Goal: Information Seeking & Learning: Learn about a topic

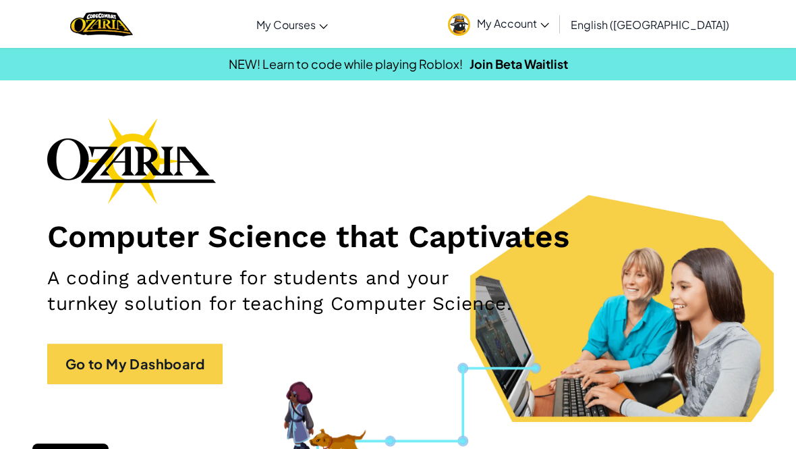
click at [189, 351] on link "Go to My Dashboard" at bounding box center [134, 363] width 175 height 40
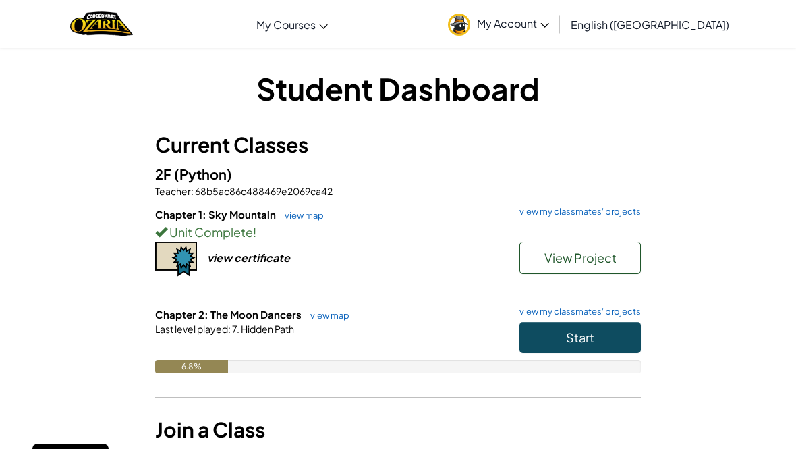
click at [593, 344] on button "Start" at bounding box center [579, 337] width 121 height 31
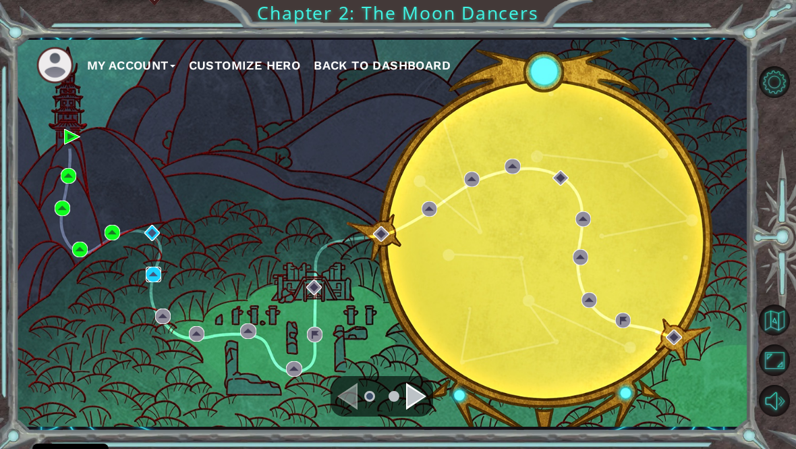
click at [154, 282] on img at bounding box center [154, 274] width 16 height 16
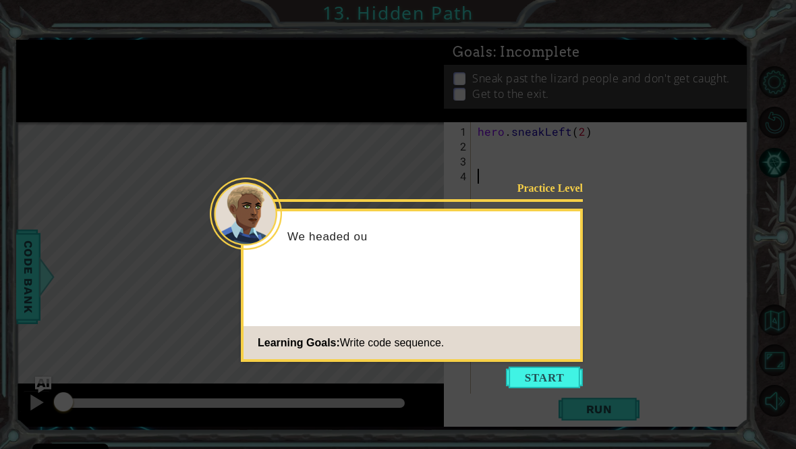
click at [528, 370] on button "Start" at bounding box center [544, 377] width 77 height 22
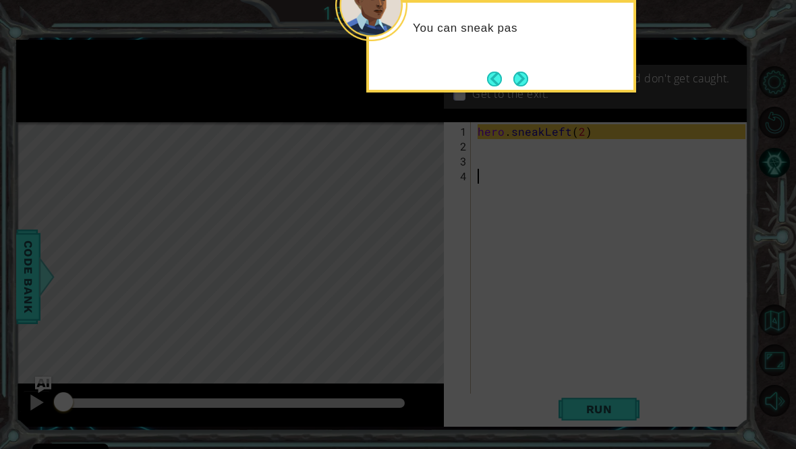
click at [526, 83] on button "Next" at bounding box center [520, 79] width 15 height 15
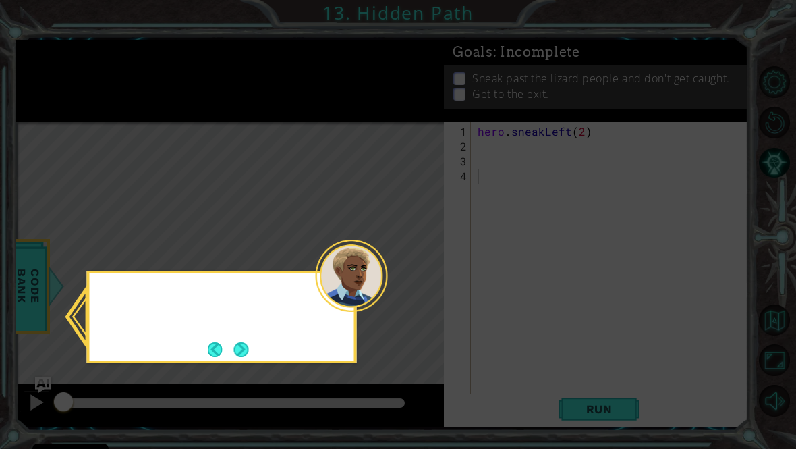
click at [511, 86] on icon at bounding box center [398, 232] width 796 height 465
click at [247, 354] on button "Next" at bounding box center [240, 349] width 15 height 15
click at [252, 352] on icon at bounding box center [398, 232] width 796 height 465
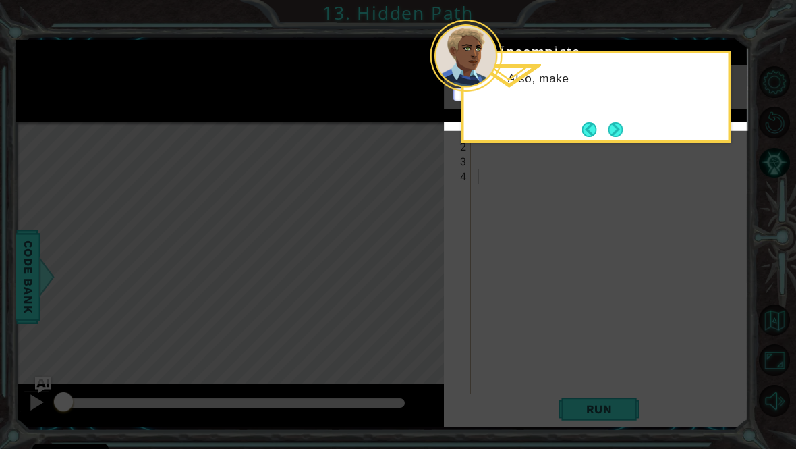
click at [608, 122] on button "Next" at bounding box center [615, 129] width 15 height 15
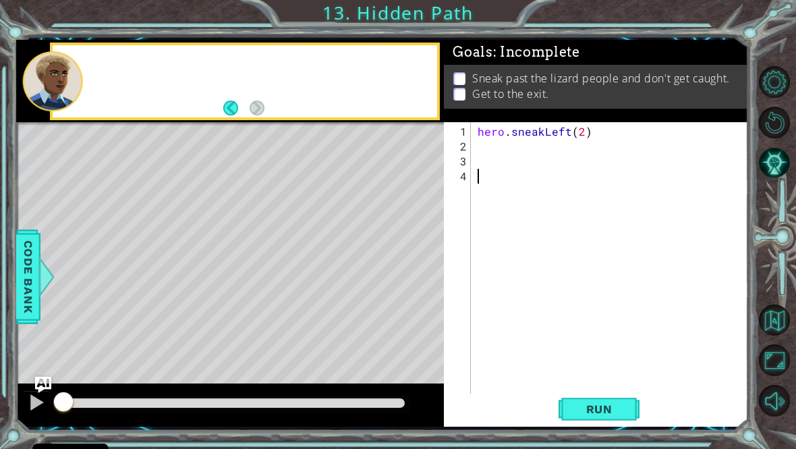
click at [621, 130] on div "Goals : Incomplete Sneak past the lizard people and don't get caught. Get to th…" at bounding box center [596, 94] width 304 height 82
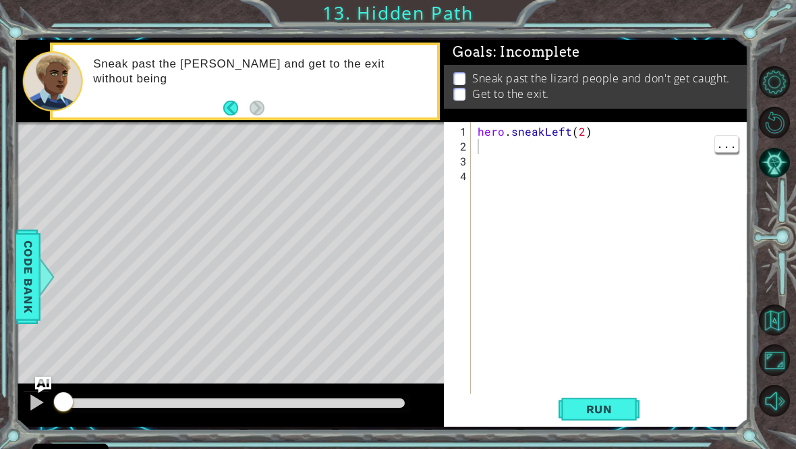
click at [480, 153] on div "hero . sneakLeft ( 2 )" at bounding box center [613, 280] width 277 height 312
click at [615, 424] on button "Run" at bounding box center [599, 408] width 81 height 30
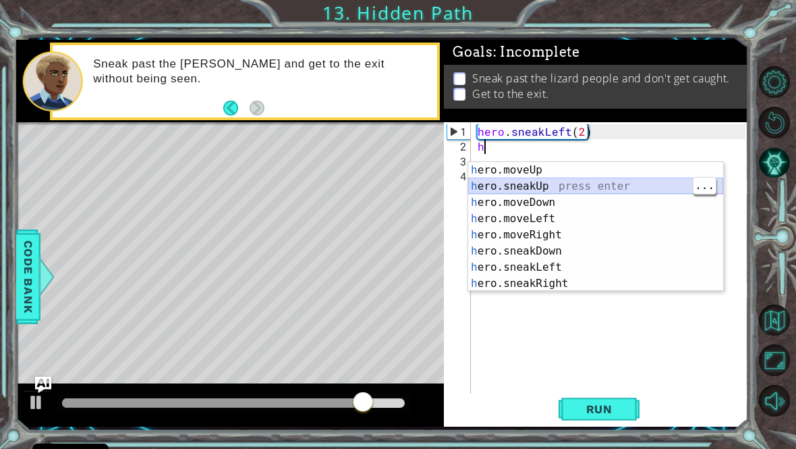
click at [573, 188] on div "h ero.moveUp press enter h ero.sneakUp press enter h ero.moveDown press enter h…" at bounding box center [595, 243] width 255 height 162
type textarea "hero.sneakUp(1)"
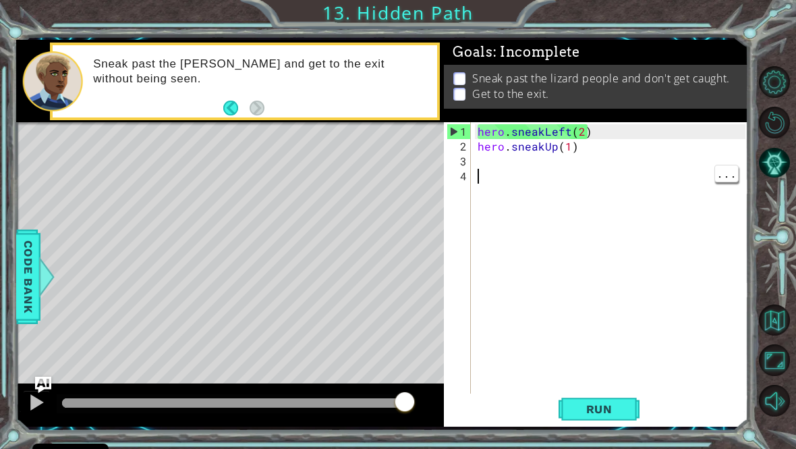
click at [617, 424] on button "Run" at bounding box center [599, 408] width 81 height 30
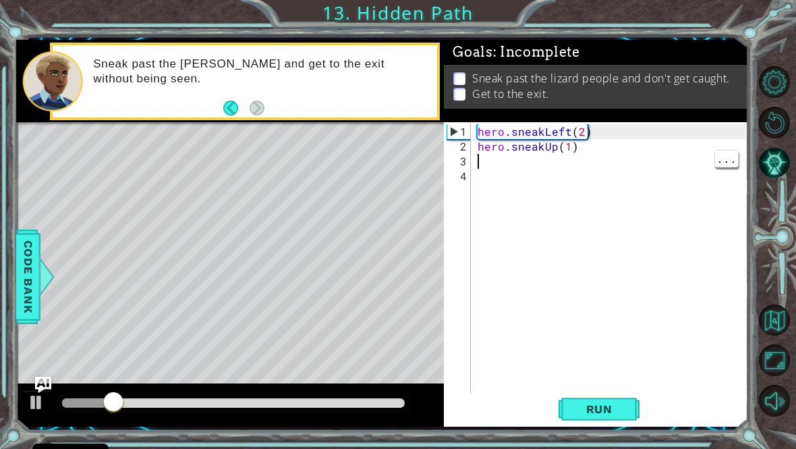
click at [498, 167] on div "hero . sneakLeft ( 2 ) hero . sneakUp ( 1 )" at bounding box center [613, 280] width 277 height 312
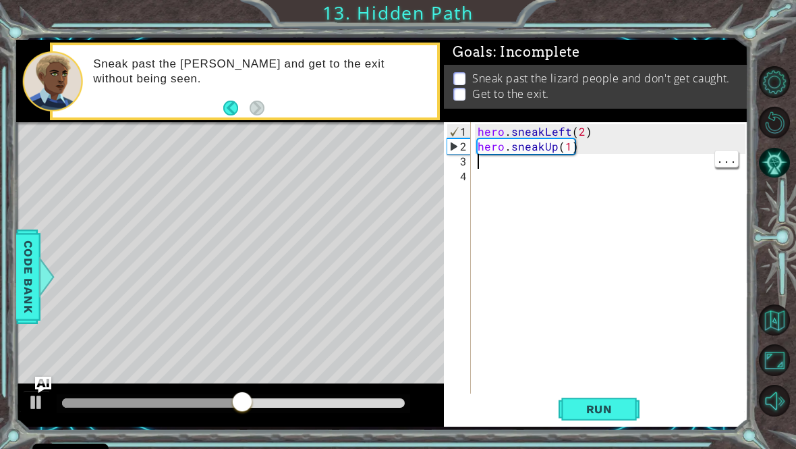
click at [600, 424] on button "Run" at bounding box center [599, 408] width 81 height 30
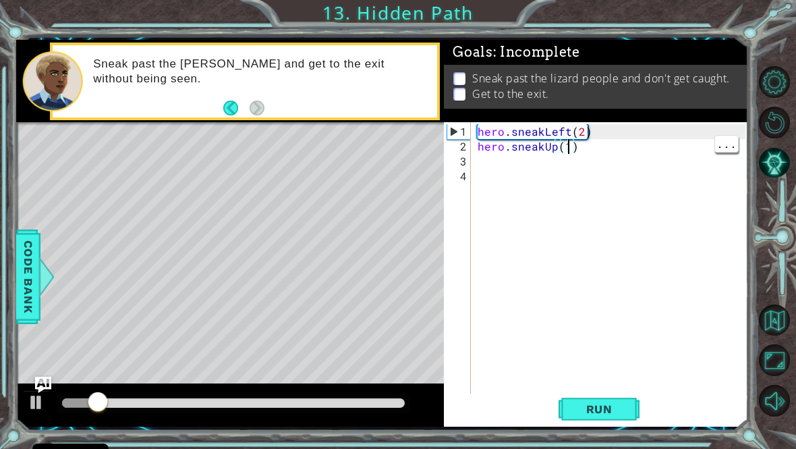
click at [565, 159] on div "hero . sneakLeft ( 2 ) hero . sneakUp ( 1 )" at bounding box center [613, 280] width 277 height 312
type textarea "hero.sneakUp(2)"
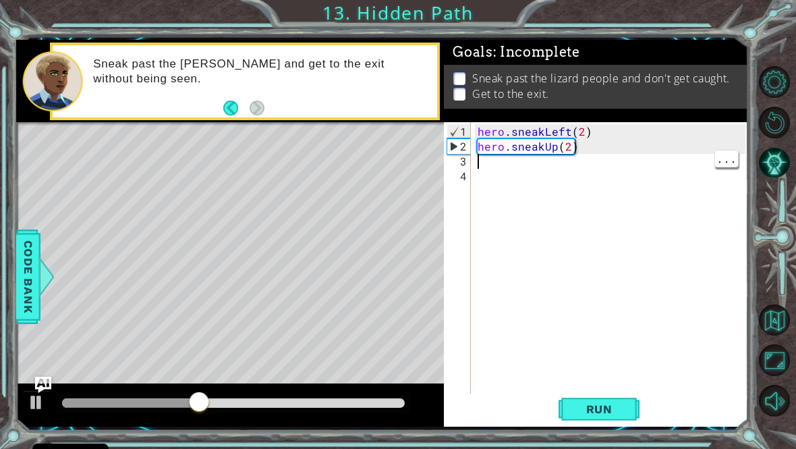
click at [633, 422] on button "Run" at bounding box center [599, 408] width 81 height 30
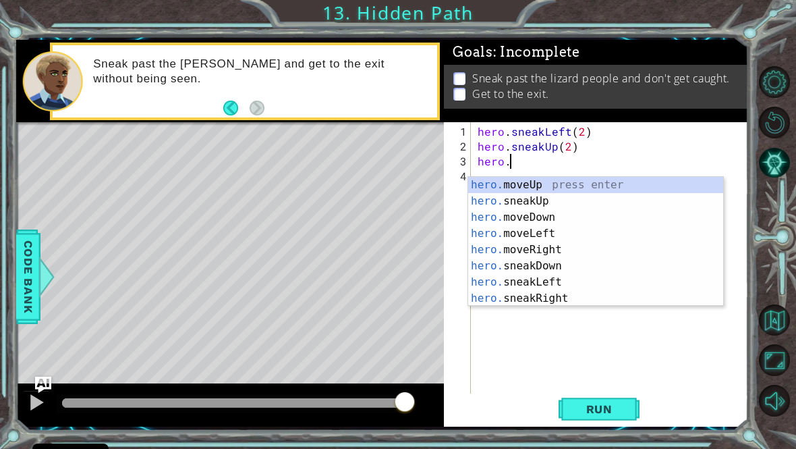
scroll to position [0, 2]
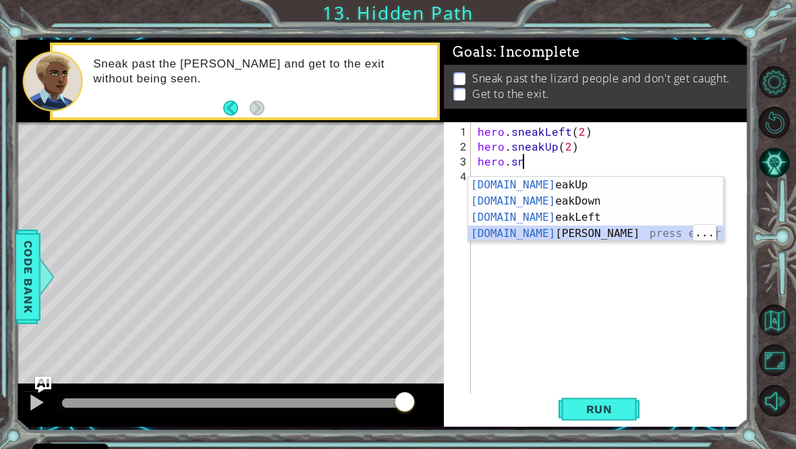
click at [576, 237] on div "[DOMAIN_NAME] eakUp press enter [DOMAIN_NAME] eakDown press enter [DOMAIN_NAME]…" at bounding box center [595, 225] width 255 height 97
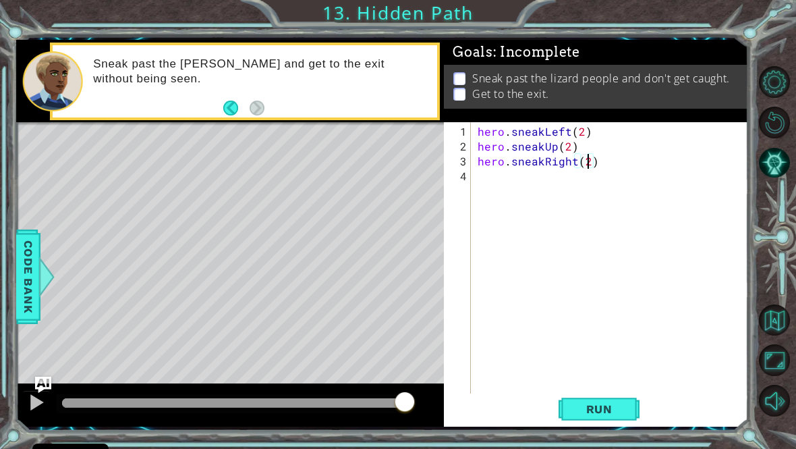
scroll to position [0, 7]
type textarea "hero.sneakRight(2)"
click at [609, 424] on button "Run" at bounding box center [599, 408] width 81 height 30
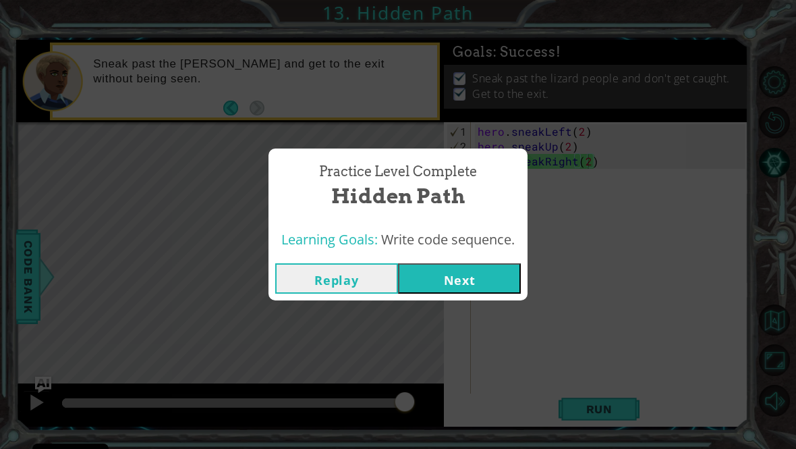
click at [480, 289] on button "Next" at bounding box center [459, 278] width 123 height 30
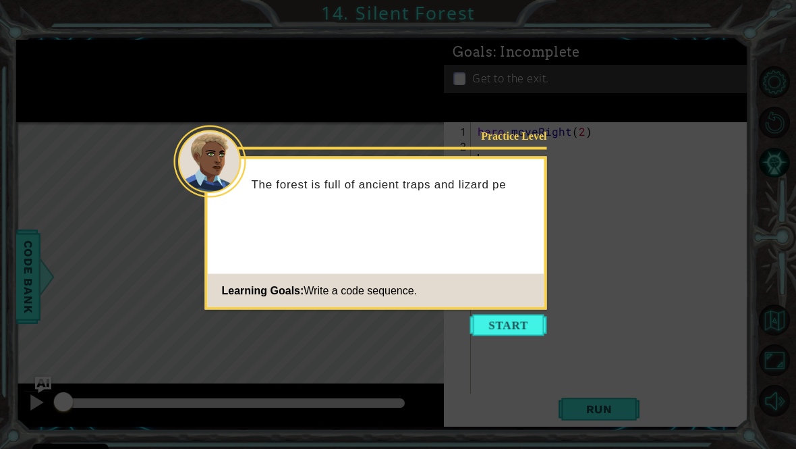
click at [540, 385] on icon at bounding box center [398, 232] width 796 height 465
click at [534, 343] on icon at bounding box center [398, 232] width 796 height 465
click at [522, 320] on button "Start" at bounding box center [508, 325] width 77 height 22
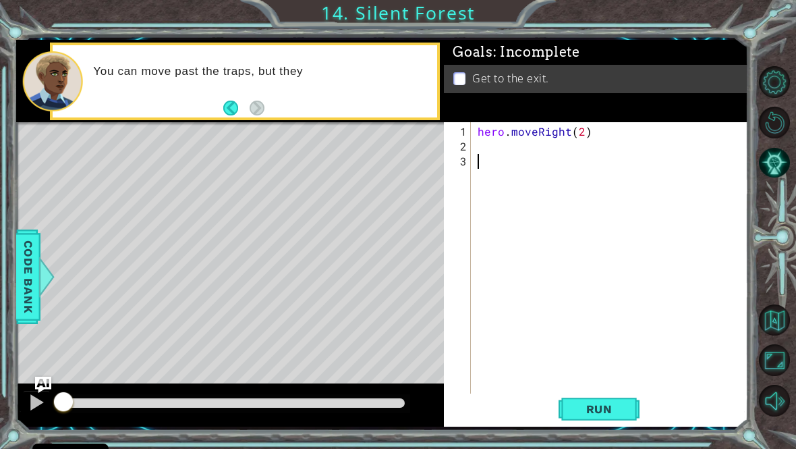
type textarea "hero.moveRight(2)"
click at [490, 165] on div "hero . moveRight ( 2 )" at bounding box center [613, 280] width 277 height 312
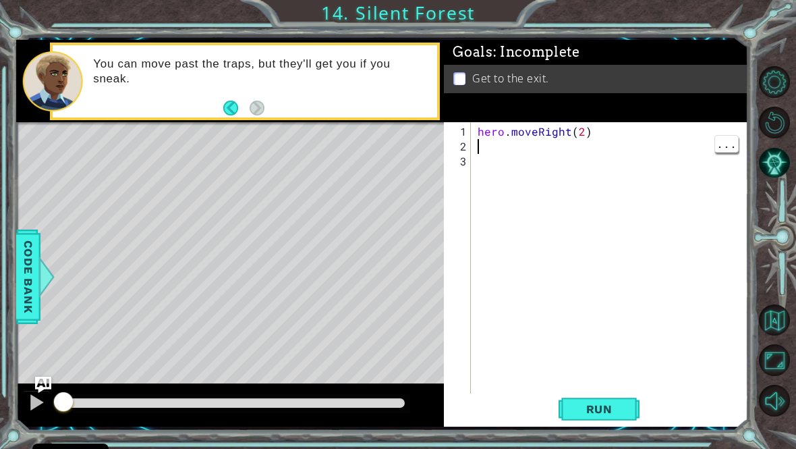
click at [537, 148] on div "hero . moveRight ( 2 )" at bounding box center [613, 280] width 277 height 312
click at [608, 424] on button "Run" at bounding box center [599, 408] width 81 height 30
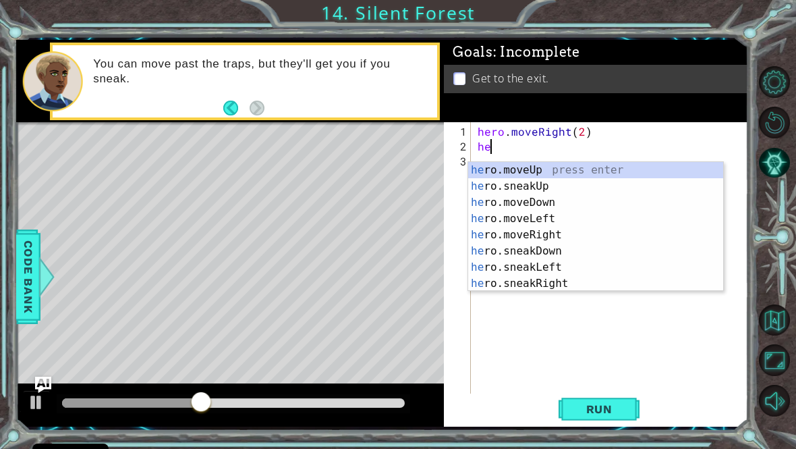
scroll to position [0, 1]
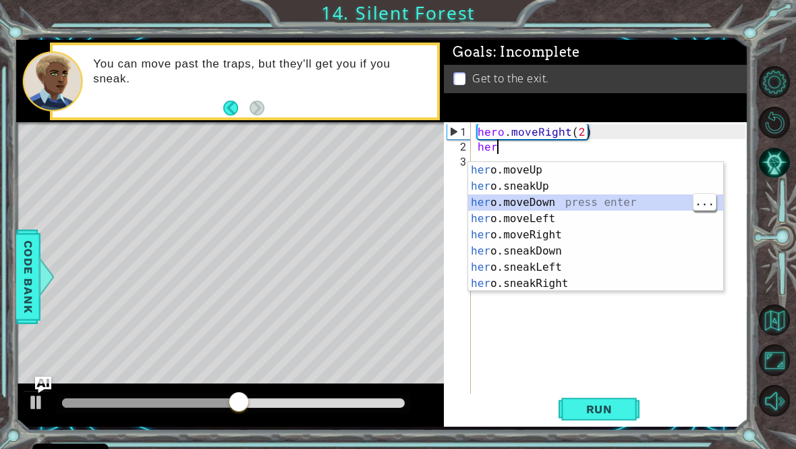
click at [565, 209] on div "her o.moveUp press enter her o.sneakUp press enter her o.moveDown press enter h…" at bounding box center [595, 243] width 255 height 162
type textarea "hero.moveDown(1)"
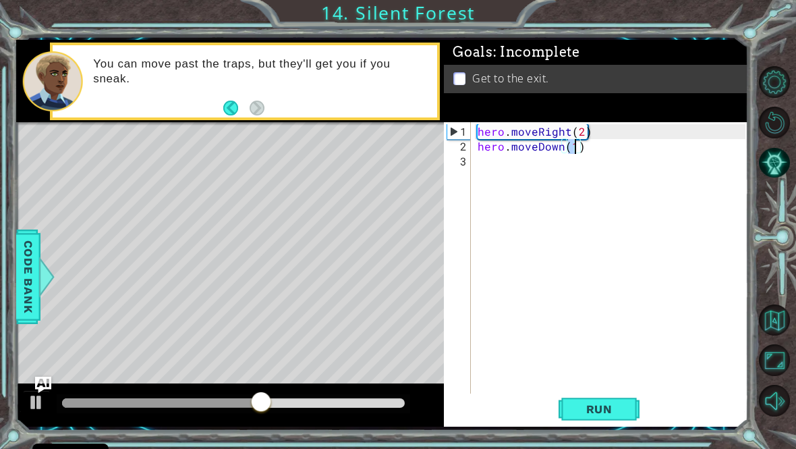
click at [612, 424] on button "Run" at bounding box center [599, 408] width 81 height 30
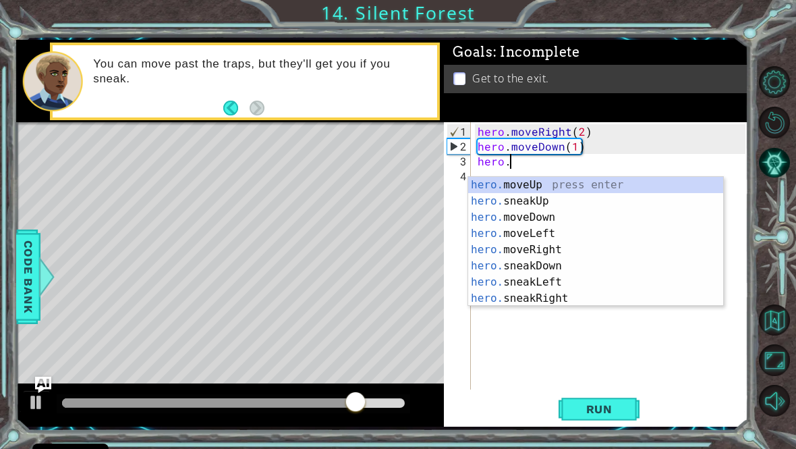
scroll to position [0, 2]
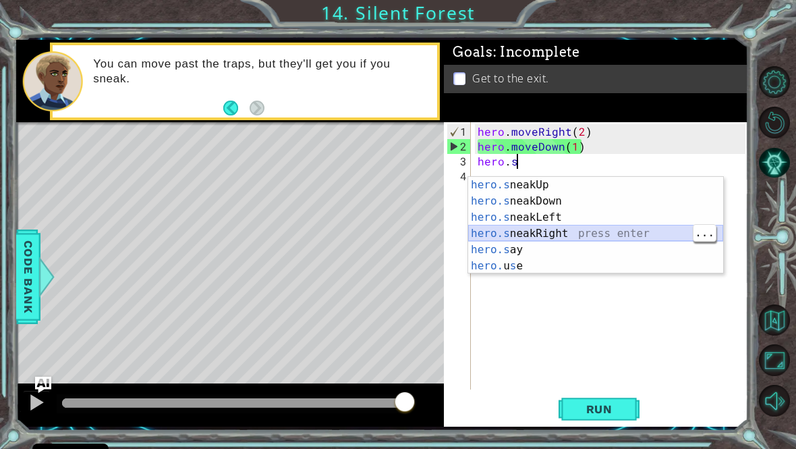
click at [607, 238] on div "hero.s neakUp press enter hero.s neakDown press enter hero.s neakLeft press ent…" at bounding box center [595, 242] width 255 height 130
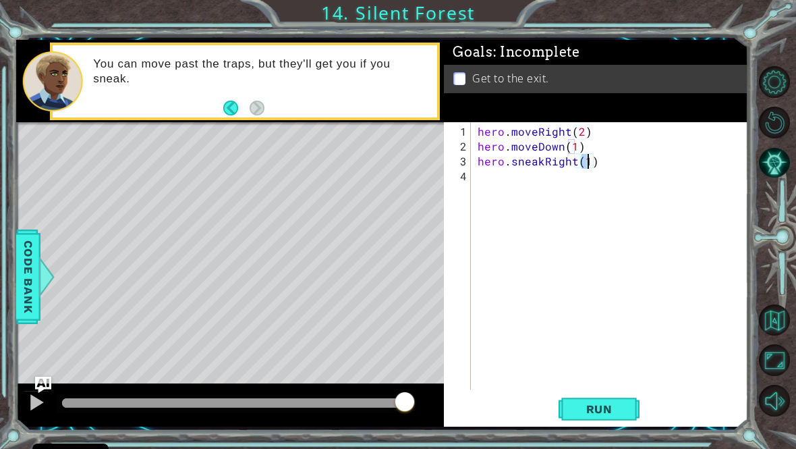
scroll to position [0, 7]
type textarea "hero.sneakRight(2)"
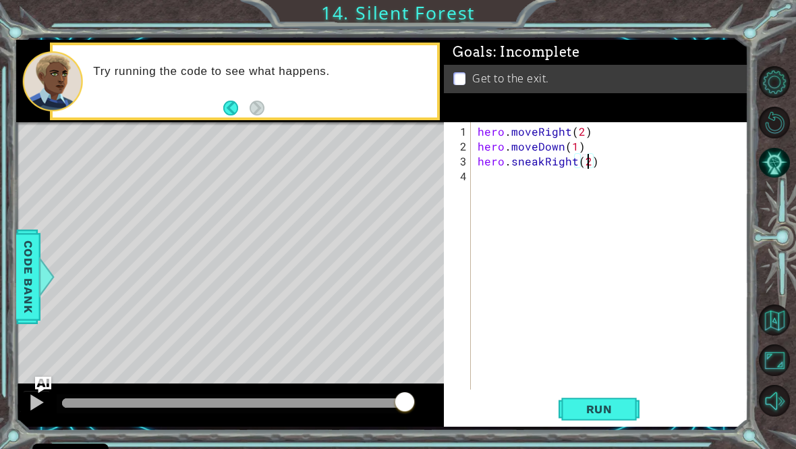
click at [629, 414] on button "Run" at bounding box center [599, 408] width 81 height 30
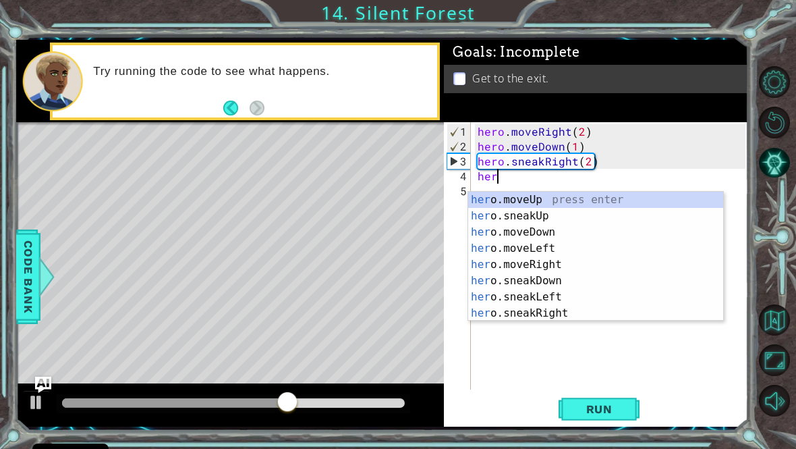
scroll to position [0, 1]
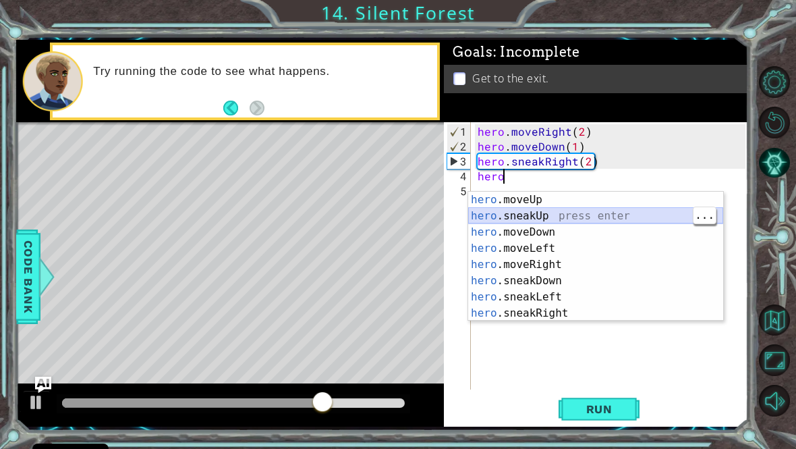
click at [569, 215] on div "hero .moveUp press enter hero .sneakUp press enter hero .moveDown press enter h…" at bounding box center [595, 273] width 255 height 162
type textarea "hero.sneakUp(1)"
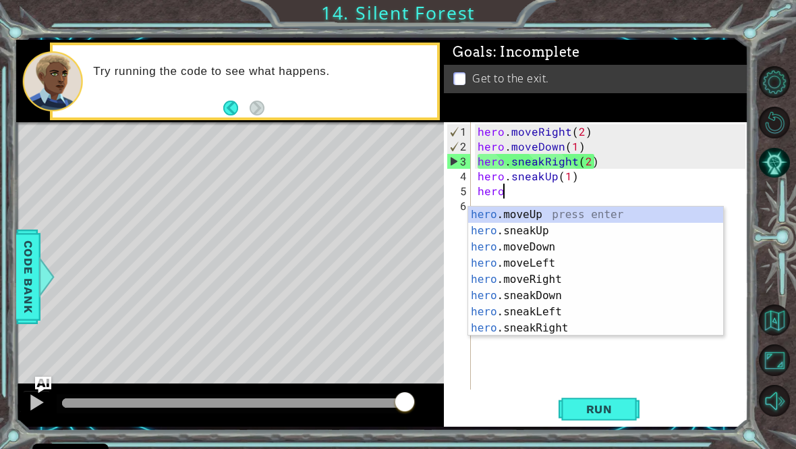
scroll to position [0, 1]
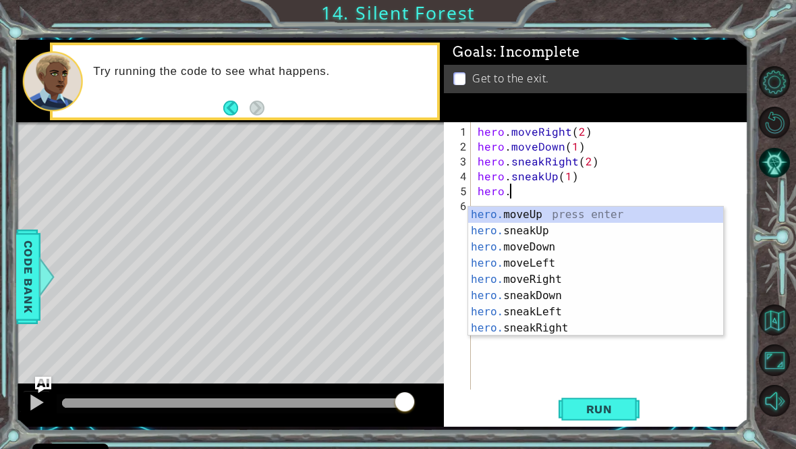
type textarea "hero."
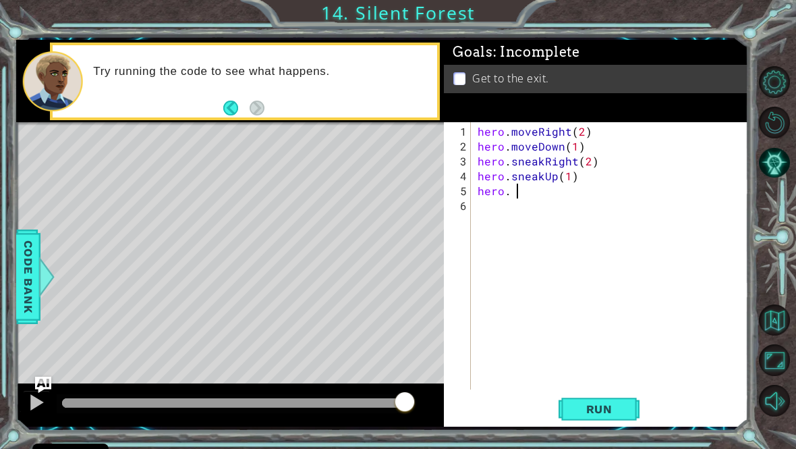
scroll to position [0, 0]
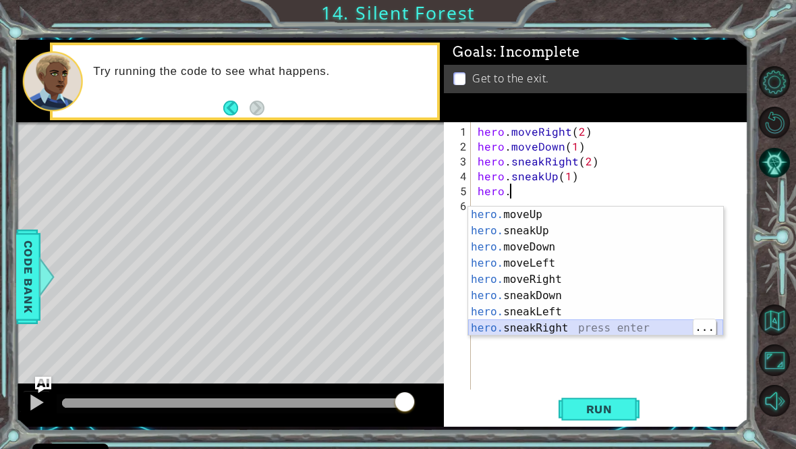
click at [575, 328] on div "hero. moveUp press enter hero. sneakUp press enter hero. moveDown press enter h…" at bounding box center [595, 287] width 255 height 162
type textarea "hero.sneakRight(1)"
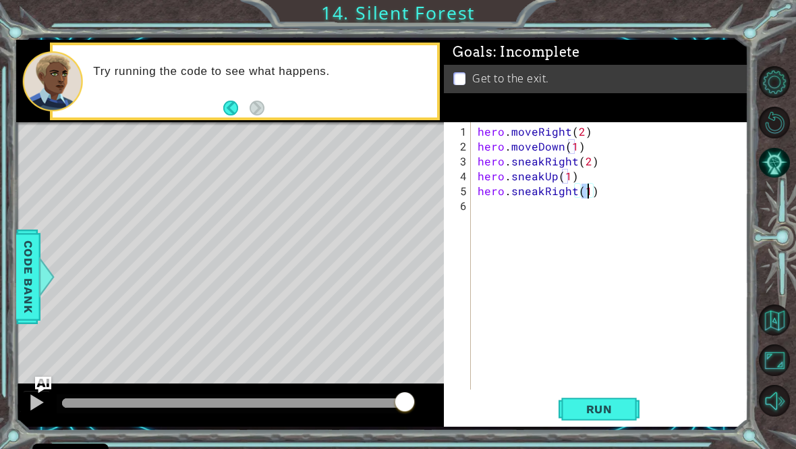
click at [602, 416] on span "Run" at bounding box center [599, 408] width 53 height 13
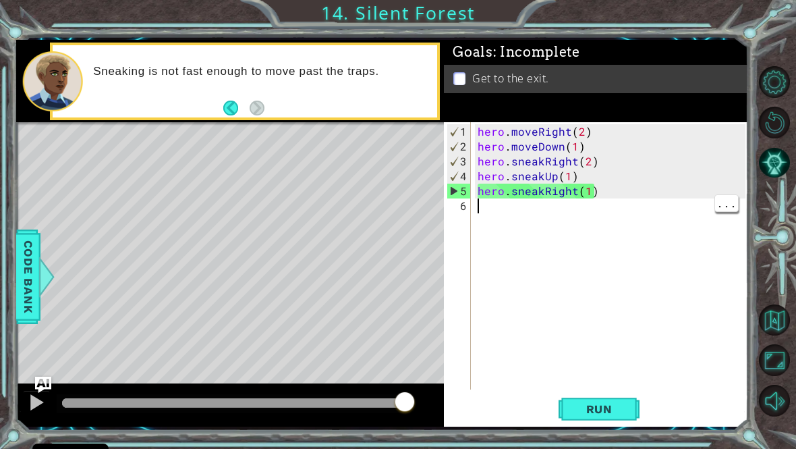
type textarea "hero.sneakRight(1)"
click at [600, 198] on div "hero . moveRight ( 2 ) hero . moveDown ( 1 ) hero . sneakRight ( 2 ) hero . sne…" at bounding box center [613, 272] width 277 height 297
click at [498, 227] on div "hero . moveRight ( 2 ) hero . moveDown ( 1 ) hero . sneakRight ( 2 ) hero . sne…" at bounding box center [613, 272] width 277 height 297
click at [604, 207] on div "hero . moveRight ( 2 ) hero . moveDown ( 1 ) hero . sneakRight ( 2 ) hero . sne…" at bounding box center [613, 272] width 277 height 297
click at [605, 187] on div "hero . moveRight ( 2 ) hero . moveDown ( 1 ) hero . sneakRight ( 2 ) hero . sne…" at bounding box center [613, 272] width 277 height 297
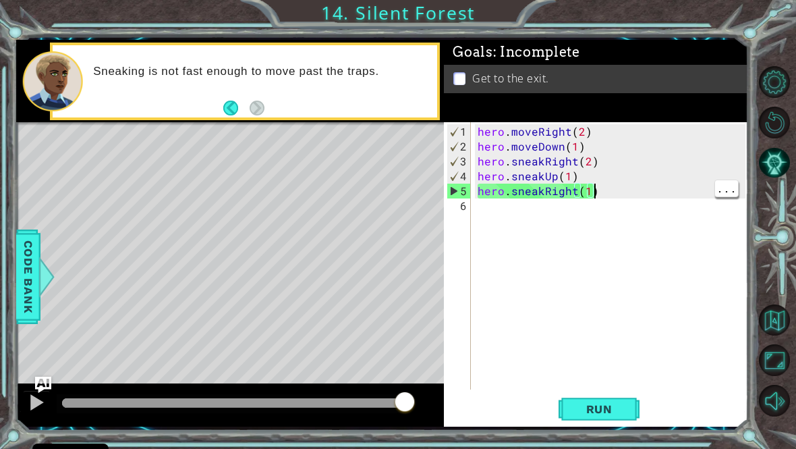
click at [595, 202] on div "hero . moveRight ( 2 ) hero . moveDown ( 1 ) hero . sneakRight ( 2 ) hero . sne…" at bounding box center [613, 272] width 277 height 297
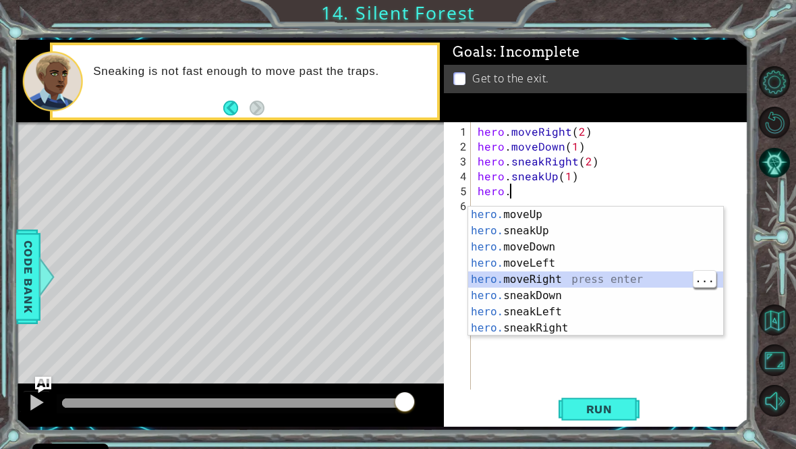
click at [597, 279] on div "hero. moveUp press enter hero. sneakUp press enter hero. moveDown press enter h…" at bounding box center [595, 287] width 255 height 162
type textarea "hero.moveRight(1)"
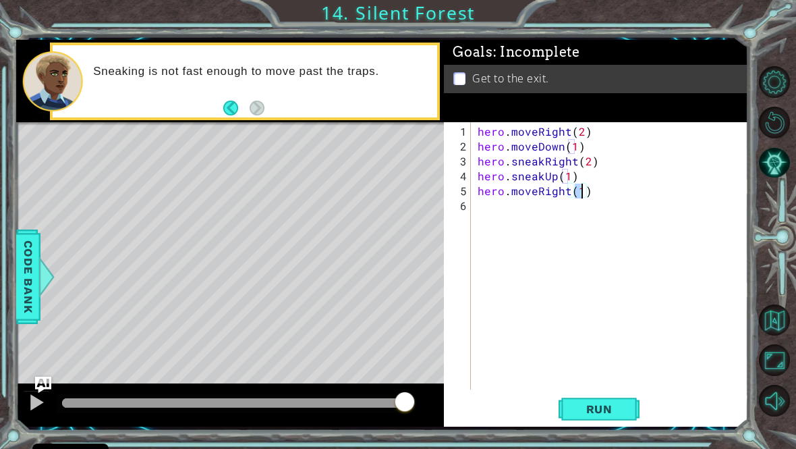
click at [600, 405] on button "Run" at bounding box center [599, 408] width 81 height 30
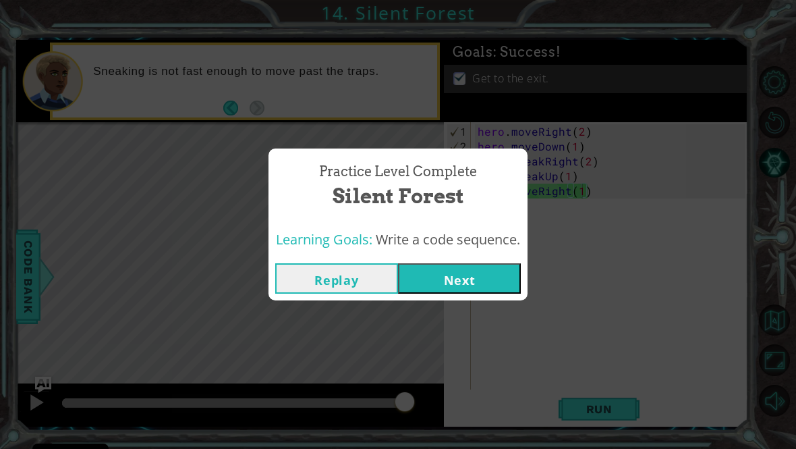
click at [498, 281] on button "Next" at bounding box center [459, 278] width 123 height 30
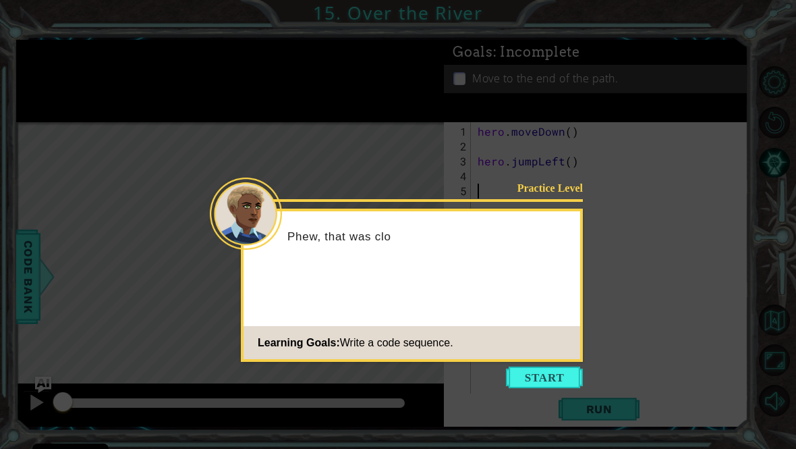
click at [552, 378] on button "Start" at bounding box center [544, 377] width 77 height 22
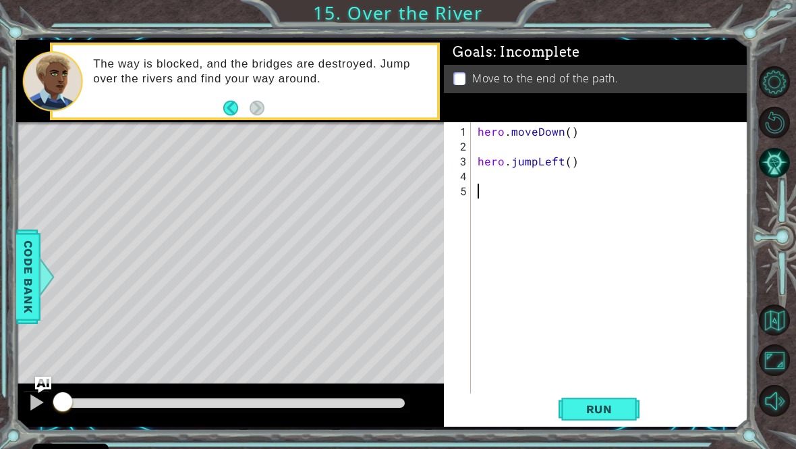
click at [602, 416] on span "Run" at bounding box center [599, 408] width 53 height 13
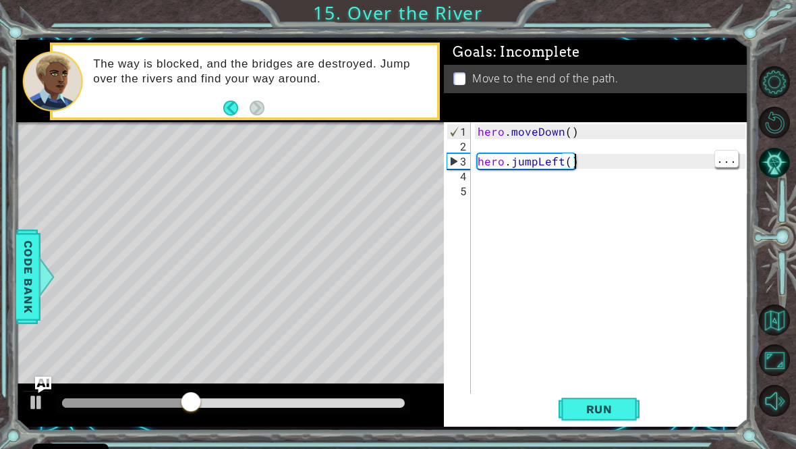
click at [573, 170] on div "hero . moveDown ( ) hero . jumpLeft ( )" at bounding box center [613, 280] width 277 height 312
click at [563, 173] on div "hero . moveDown ( ) hero . jumpLeft ( )" at bounding box center [613, 280] width 277 height 312
click at [565, 170] on div "hero . moveDown ( ) hero . jumpLeft ( )" at bounding box center [613, 280] width 277 height 312
click at [569, 169] on div "hero . moveDown ( ) hero . jumpLeft ( )" at bounding box center [613, 280] width 277 height 312
type textarea "hero.jumpLeft(2)"
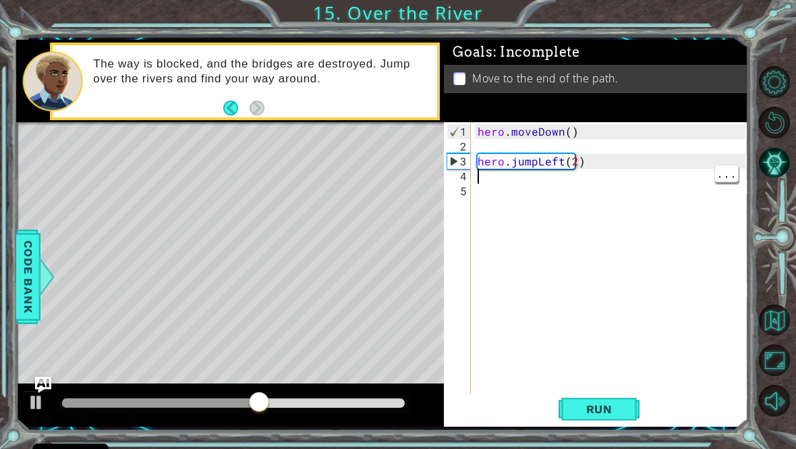
click at [484, 182] on div "hero . moveDown ( ) hero . jumpLeft ( 2 )" at bounding box center [613, 280] width 277 height 312
click at [573, 167] on div "hero . moveDown ( ) hero . jumpLeft ( 2 )" at bounding box center [613, 280] width 277 height 312
click at [575, 170] on div "hero . moveDown ( ) hero . jumpLeft ( 2 )" at bounding box center [613, 280] width 277 height 312
type textarea "hero.jumpLeft(1)"
click at [480, 191] on div "hero . moveDown ( ) hero . jumpLeft ( 1 )" at bounding box center [613, 280] width 277 height 312
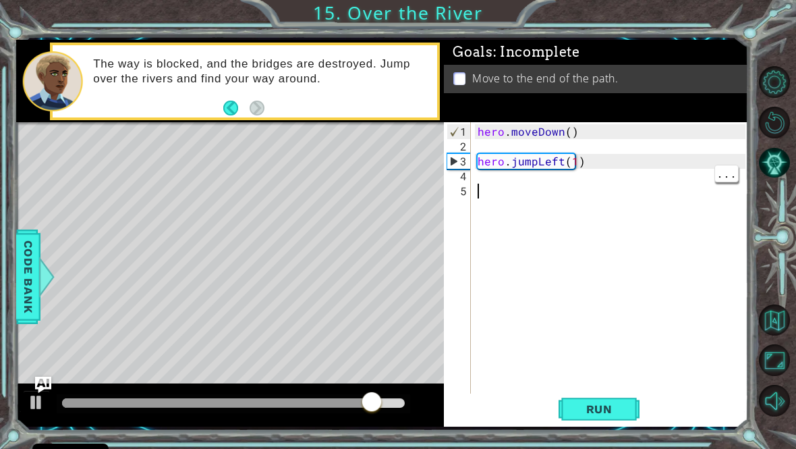
type textarea "hero.jumpLeft(1)"
click at [484, 175] on div "hero . moveDown ( ) hero . jumpLeft ( 1 )" at bounding box center [613, 280] width 277 height 312
click at [484, 193] on div "hero . moveDown ( ) hero . jumpLeft ( 1 )" at bounding box center [613, 280] width 277 height 312
click at [477, 179] on div "hero . moveDown ( ) hero . jumpLeft ( 1 )" at bounding box center [613, 280] width 277 height 312
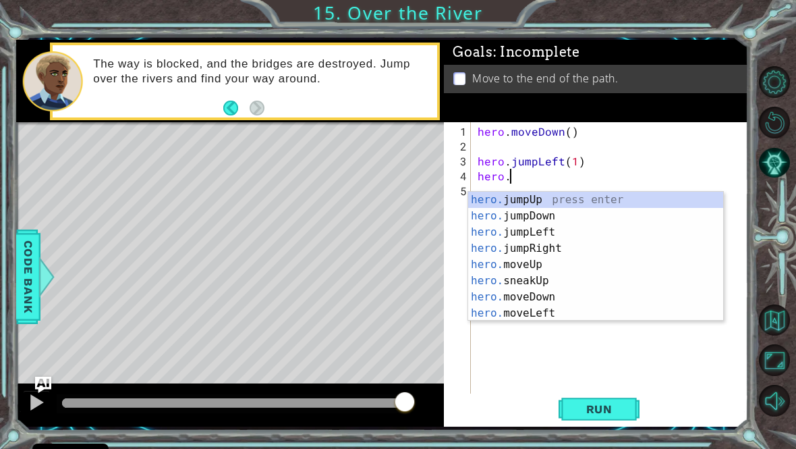
scroll to position [0, 2]
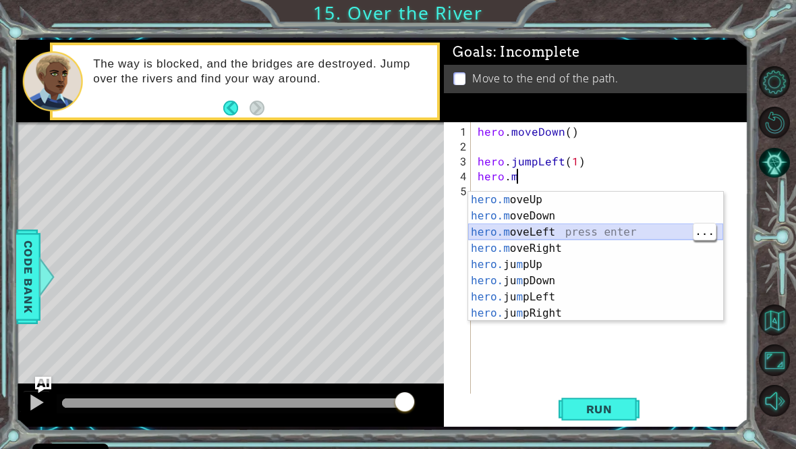
click at [638, 234] on div "hero.m oveUp press enter hero.m oveDown press enter hero.m oveLeft press enter …" at bounding box center [595, 273] width 255 height 162
type textarea "hero.moveLeft(1)"
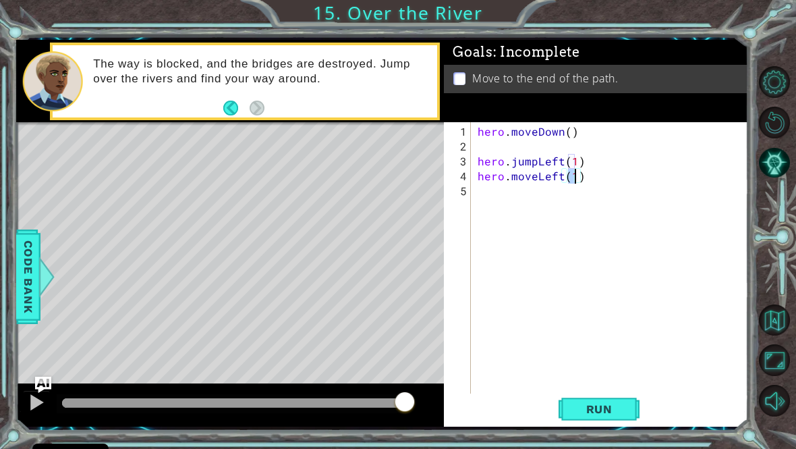
scroll to position [0, 0]
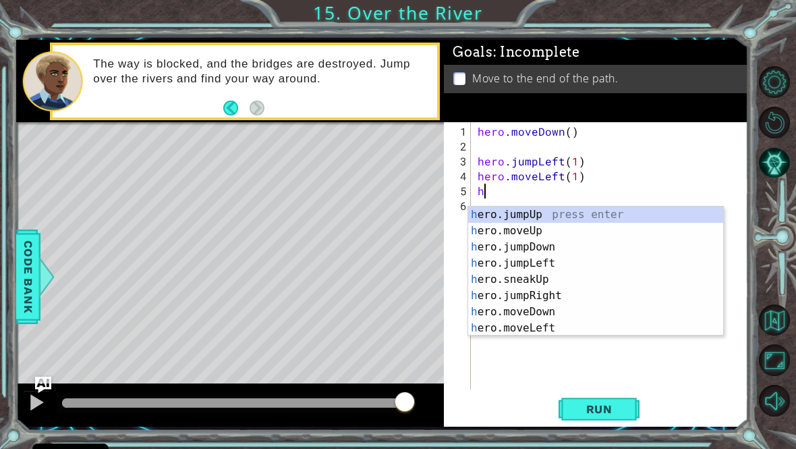
type textarea "her"
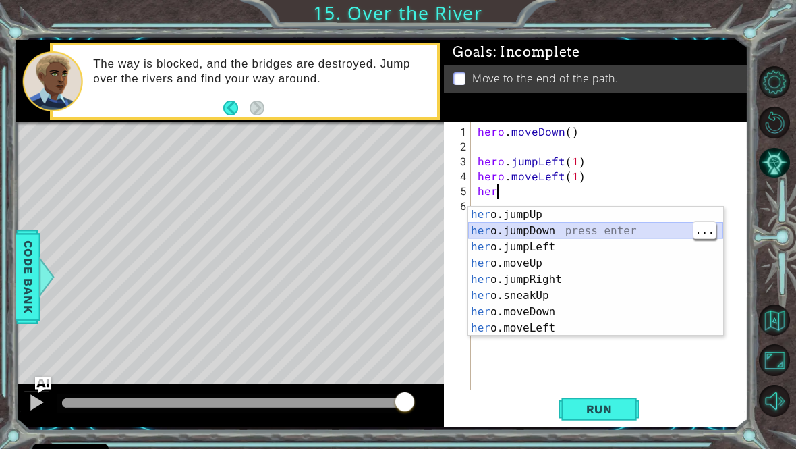
click at [581, 235] on div "her o.jumpUp press enter her o.jumpDown press enter her o.jumpLeft press enter …" at bounding box center [595, 287] width 255 height 162
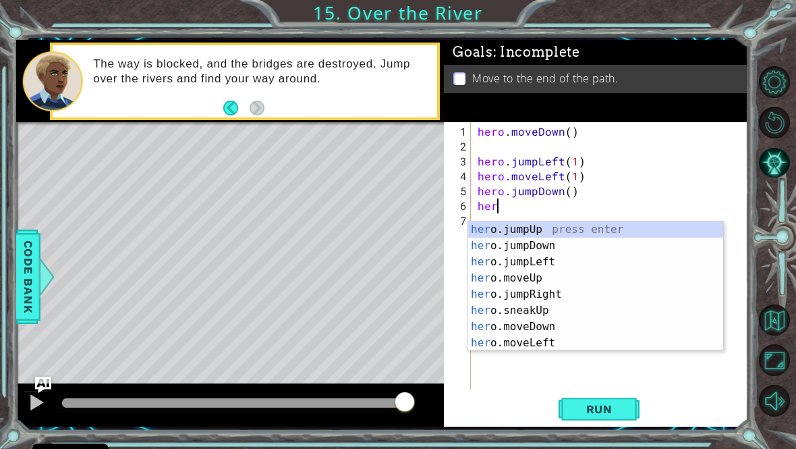
type textarea "hero"
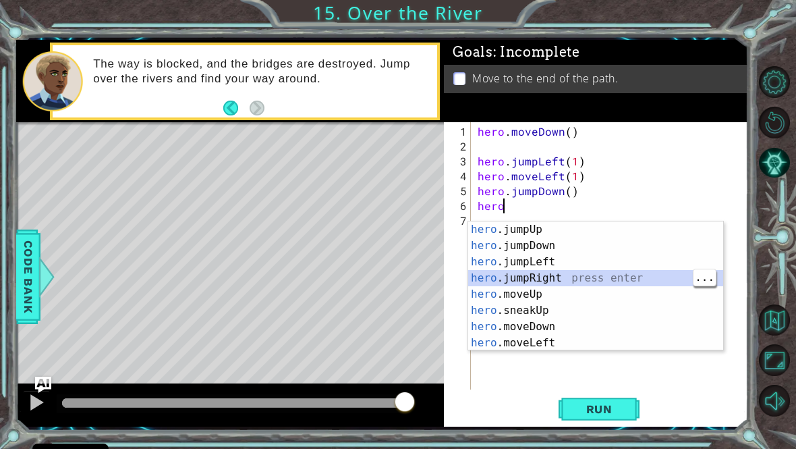
click at [591, 275] on div "hero .jumpUp press enter hero .jumpDown press enter hero .jumpLeft press enter …" at bounding box center [595, 302] width 255 height 162
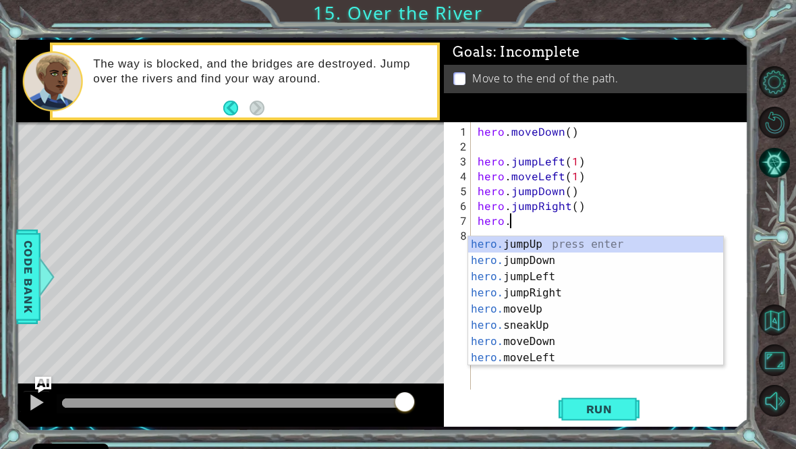
scroll to position [0, 2]
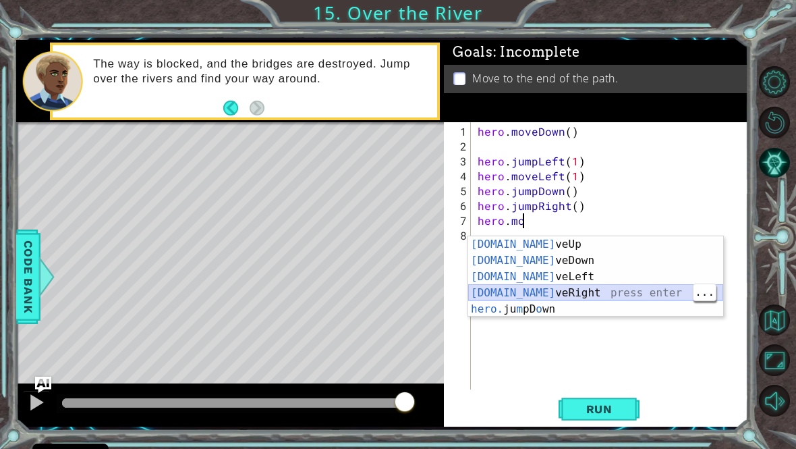
click at [595, 291] on div "[DOMAIN_NAME] veUp press enter [DOMAIN_NAME] veDown press enter [DOMAIN_NAME] v…" at bounding box center [595, 292] width 255 height 113
type textarea "hero.moveRight(1)"
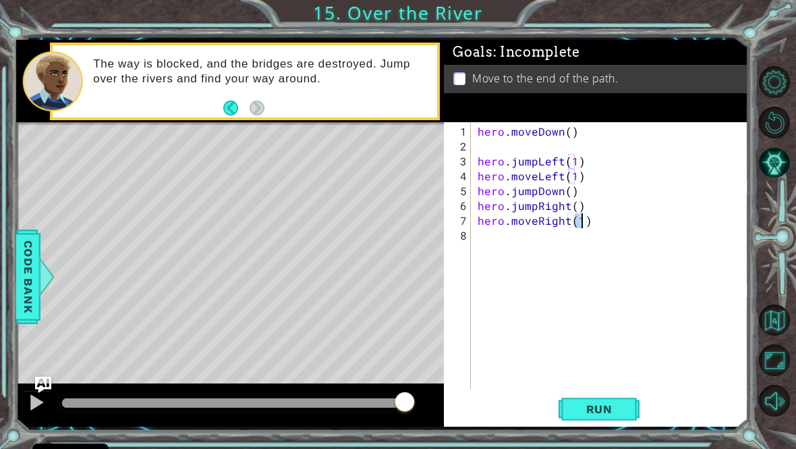
click at [600, 412] on span "Run" at bounding box center [599, 408] width 53 height 13
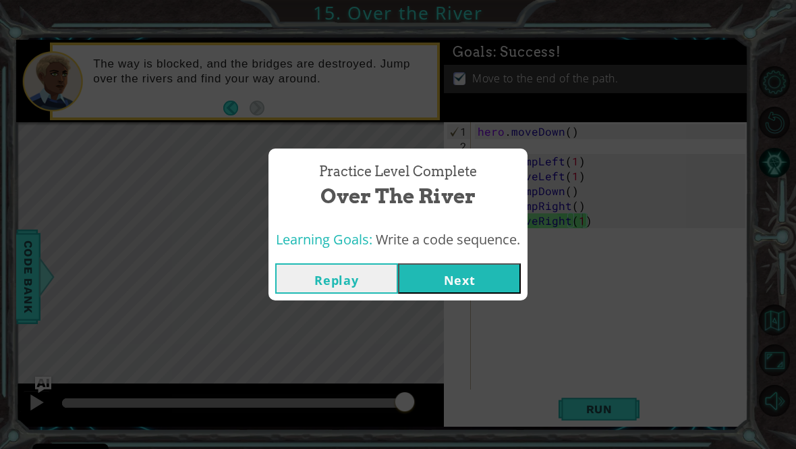
click at [453, 289] on button "Next" at bounding box center [459, 278] width 123 height 30
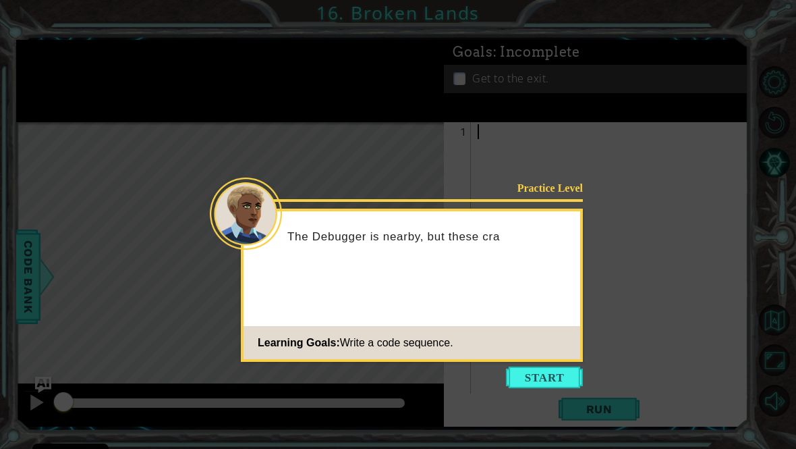
click at [532, 372] on button "Start" at bounding box center [544, 377] width 77 height 22
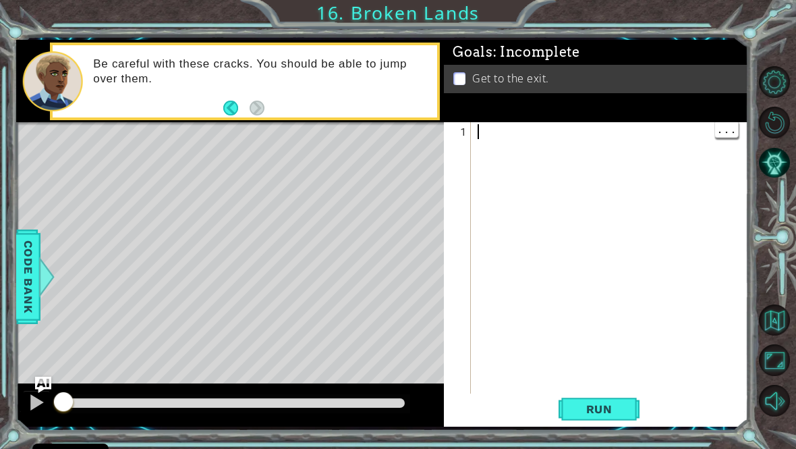
click at [500, 145] on div at bounding box center [613, 280] width 277 height 312
type textarea "m"
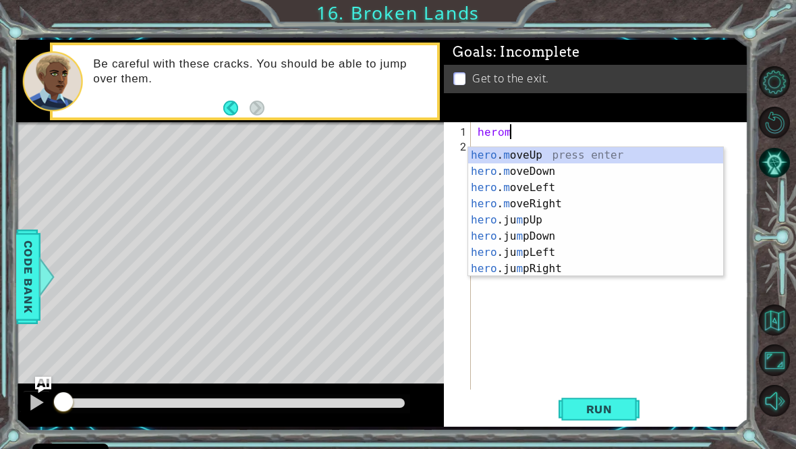
scroll to position [0, 2]
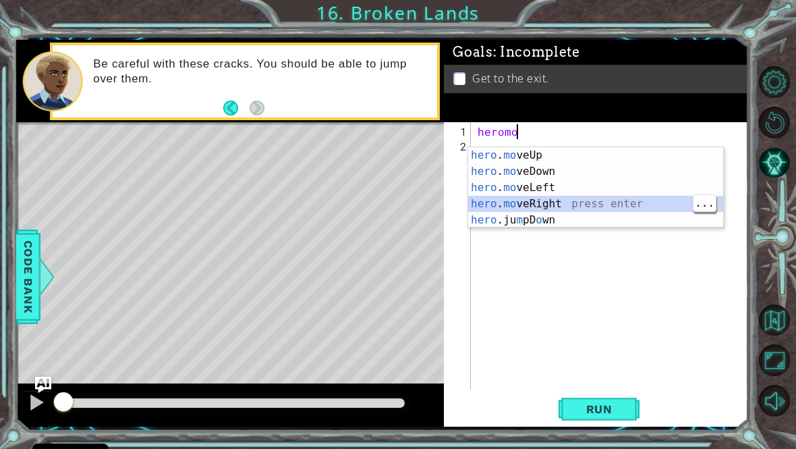
click at [588, 200] on div "hero . mo veUp press enter hero . mo veDown press enter hero . mo veLeft press …" at bounding box center [595, 203] width 255 height 113
type textarea "hero.moveRight(1)"
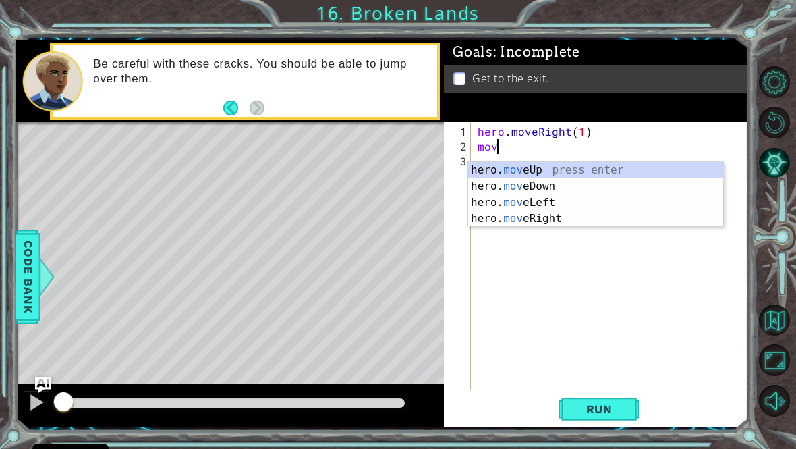
scroll to position [0, 0]
type textarea "m"
type textarea "jum"
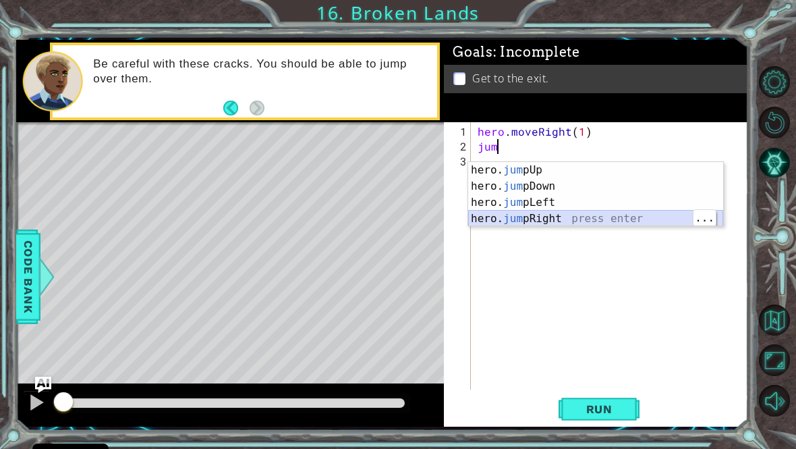
click at [520, 222] on div "hero. jum pUp press enter hero. jum pDown press enter hero. jum pLeft press ent…" at bounding box center [595, 210] width 255 height 97
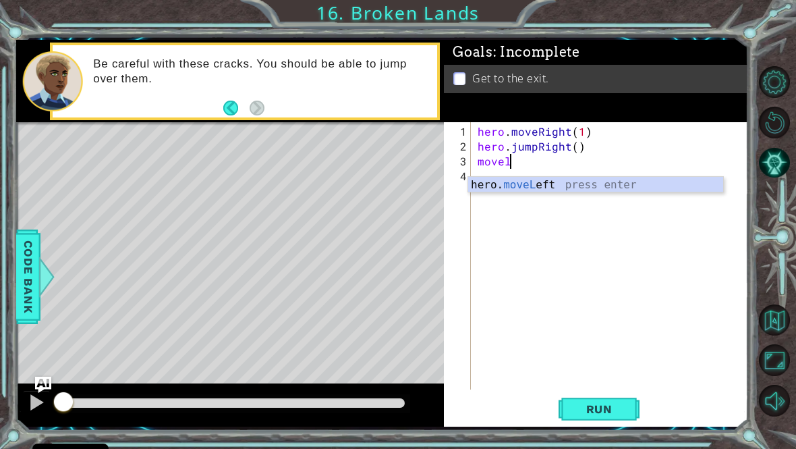
scroll to position [0, 1]
click at [606, 183] on div "hero. moveL eft press enter" at bounding box center [595, 201] width 255 height 49
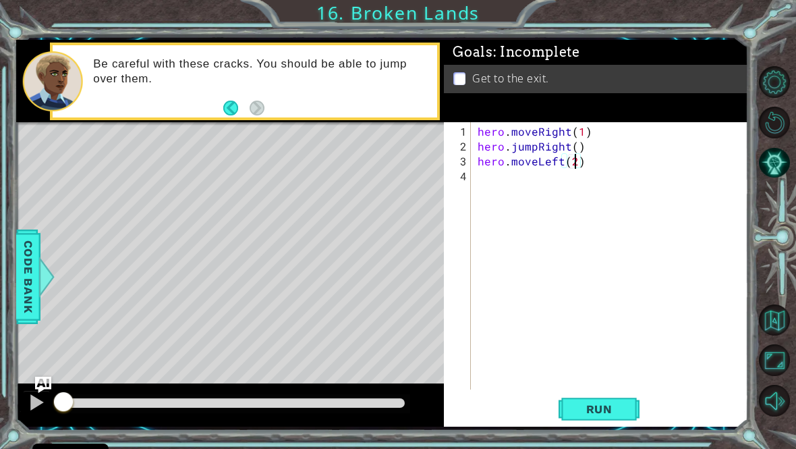
scroll to position [0, 6]
type textarea "hero.moveLeft(2)"
click at [627, 412] on button "Run" at bounding box center [599, 408] width 81 height 30
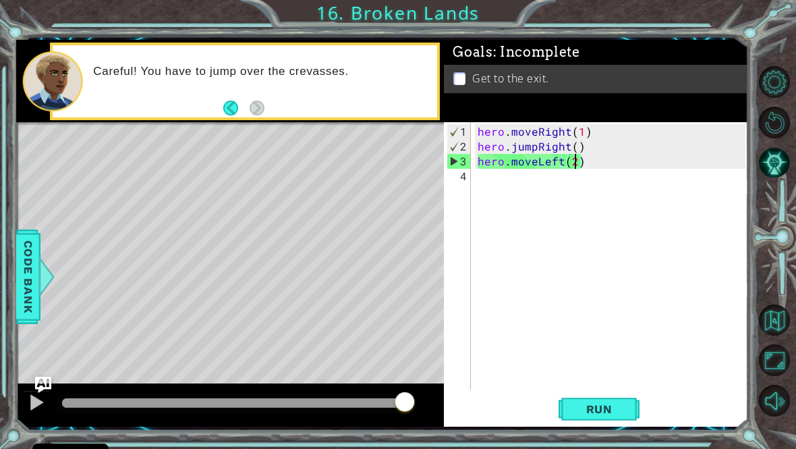
scroll to position [0, 0]
click at [608, 174] on div "hero . moveRight ( 1 ) hero . jumpRight ( ) hero . moveLeft ( 2 )" at bounding box center [613, 272] width 277 height 297
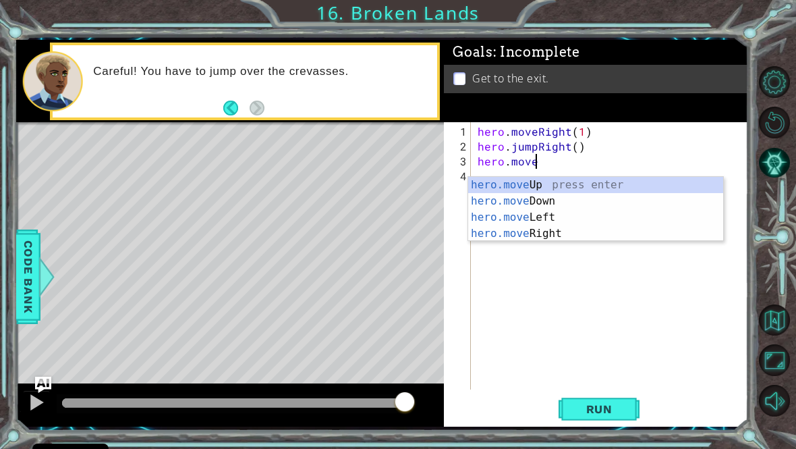
scroll to position [0, 3]
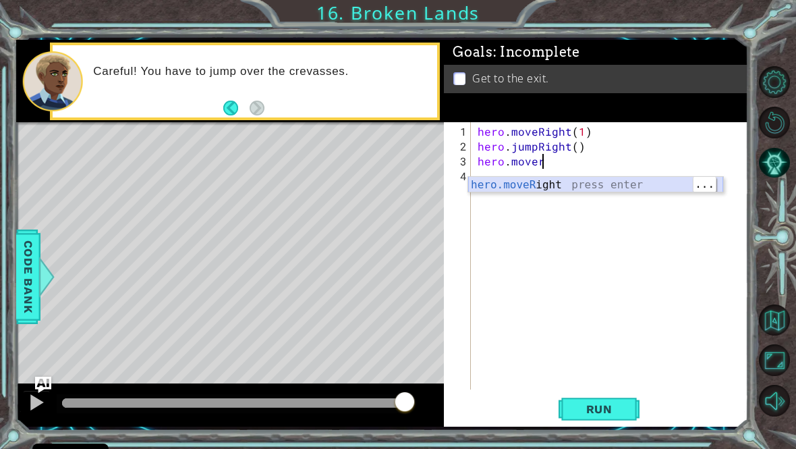
click at [636, 191] on div "hero.moveR ight press enter" at bounding box center [595, 201] width 255 height 49
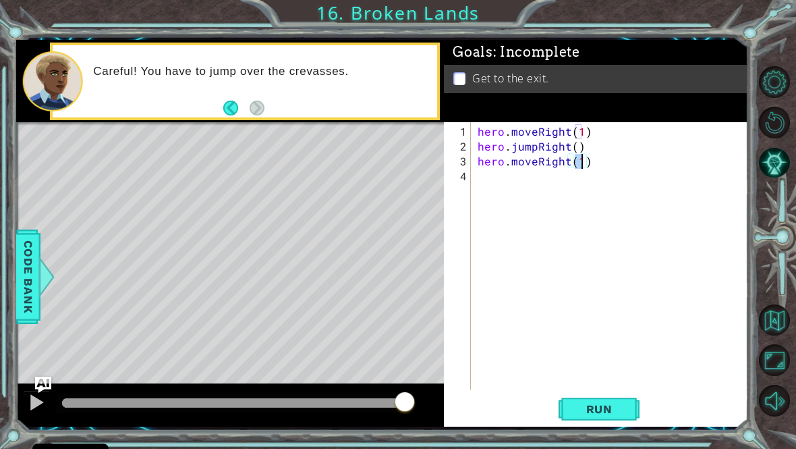
type textarea "hero.moveRight(2)"
type textarea "j"
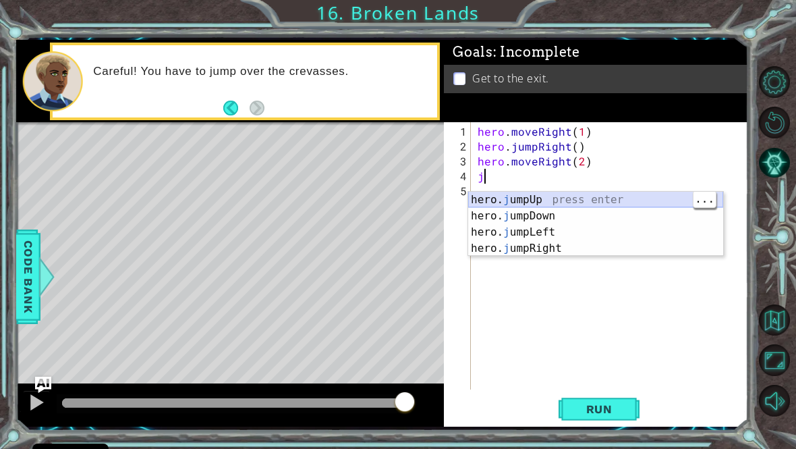
click at [601, 202] on div "hero. j umpUp press enter hero. j umpDown press enter hero. j umpLeft press ent…" at bounding box center [595, 240] width 255 height 97
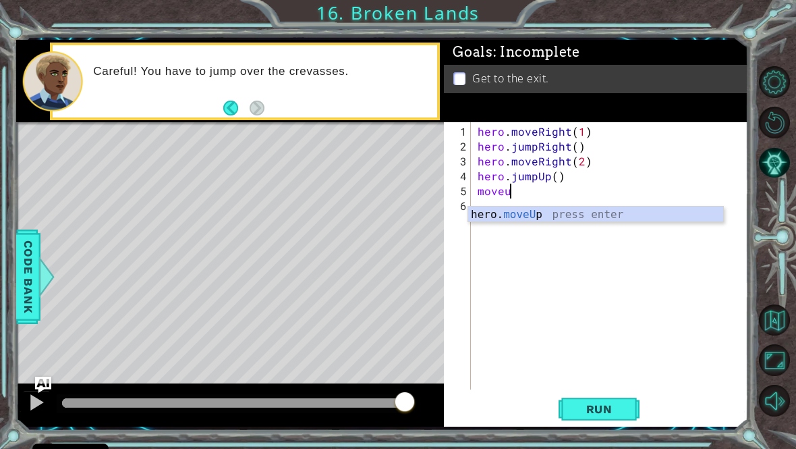
scroll to position [0, 2]
click at [515, 209] on div "hero. moveUp press enter" at bounding box center [595, 230] width 255 height 49
type textarea "hero.moveUp(1)"
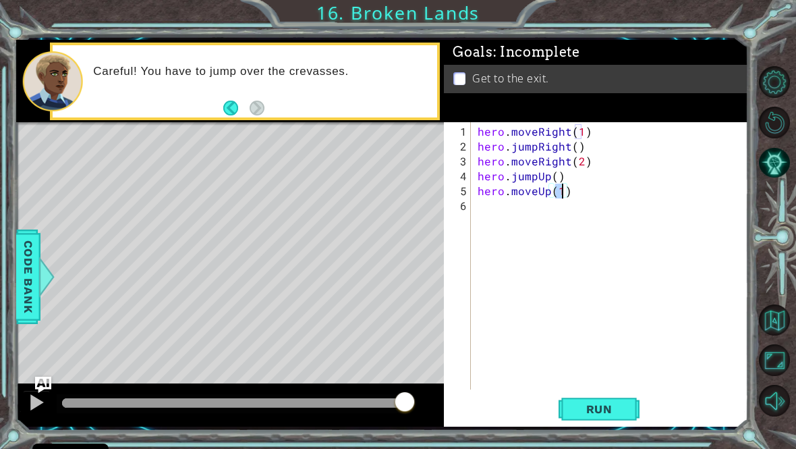
click at [608, 416] on span "Run" at bounding box center [599, 408] width 53 height 13
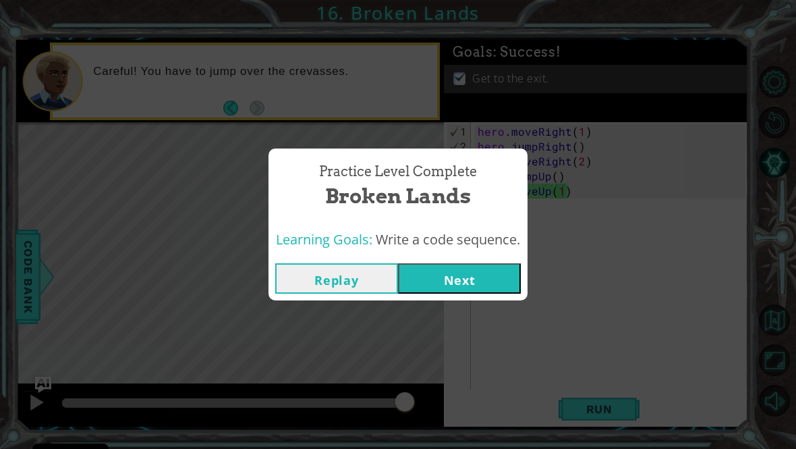
click at [456, 290] on button "Next" at bounding box center [459, 278] width 123 height 30
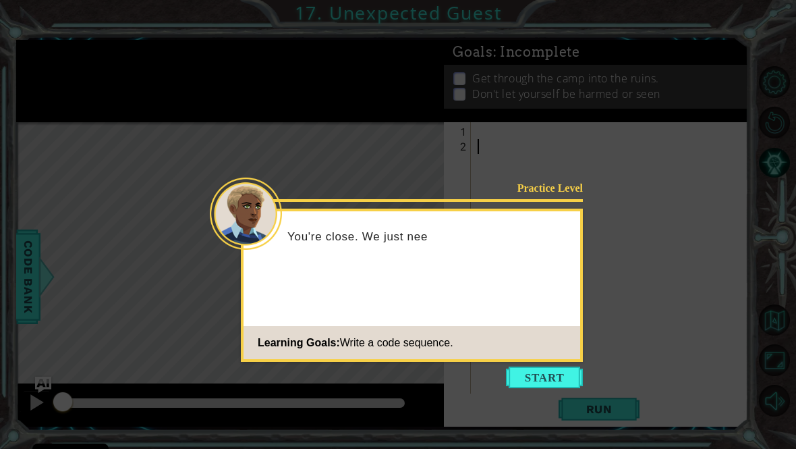
click at [537, 384] on button "Start" at bounding box center [544, 377] width 77 height 22
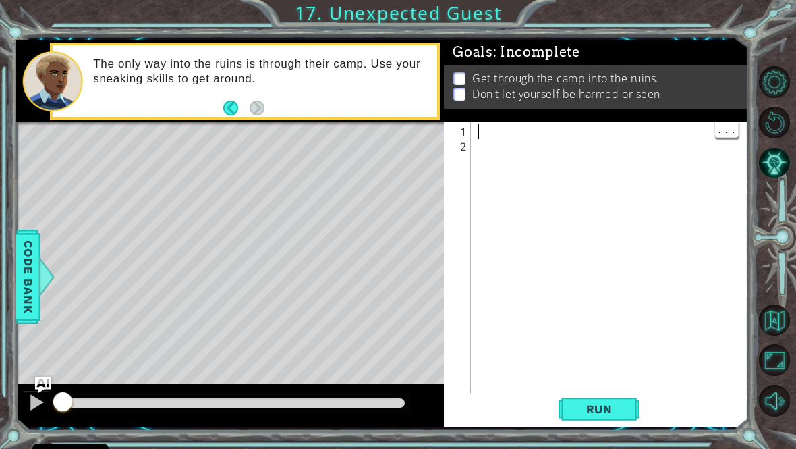
click at [506, 132] on div at bounding box center [610, 263] width 271 height 282
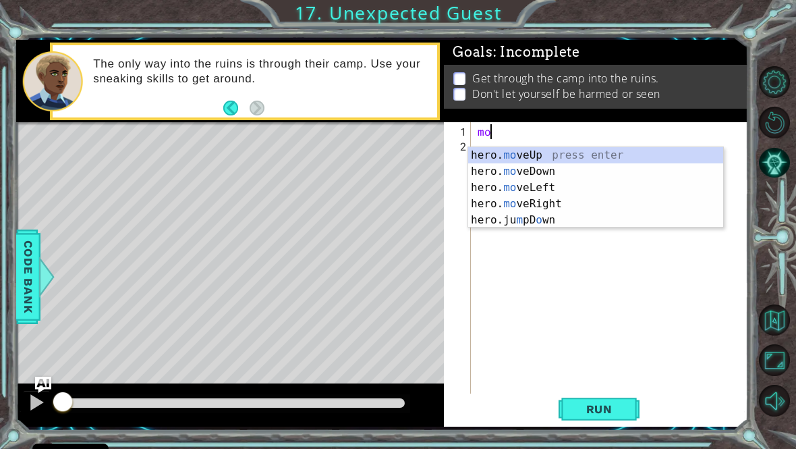
scroll to position [0, 1]
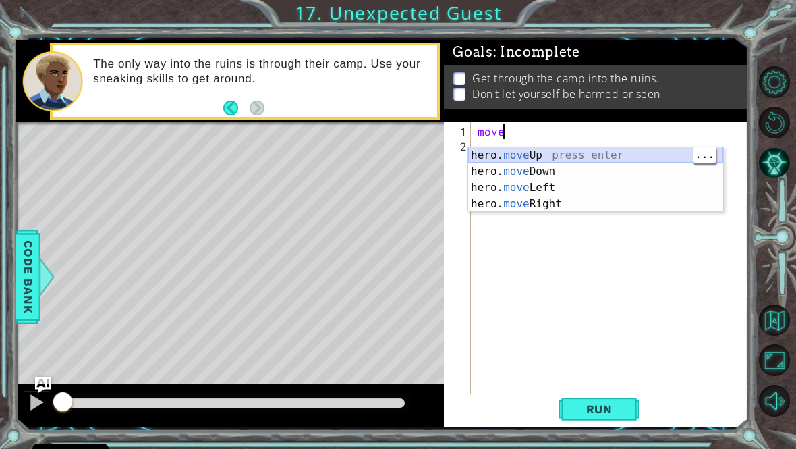
click at [588, 149] on div "hero. move Up press enter hero. move Down press enter hero. move Left press ent…" at bounding box center [595, 195] width 255 height 97
type textarea "hero.moveUp(1)"
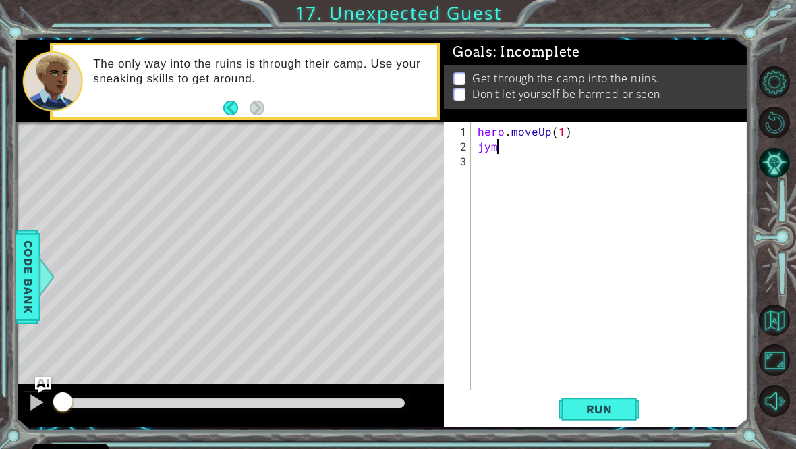
scroll to position [0, 0]
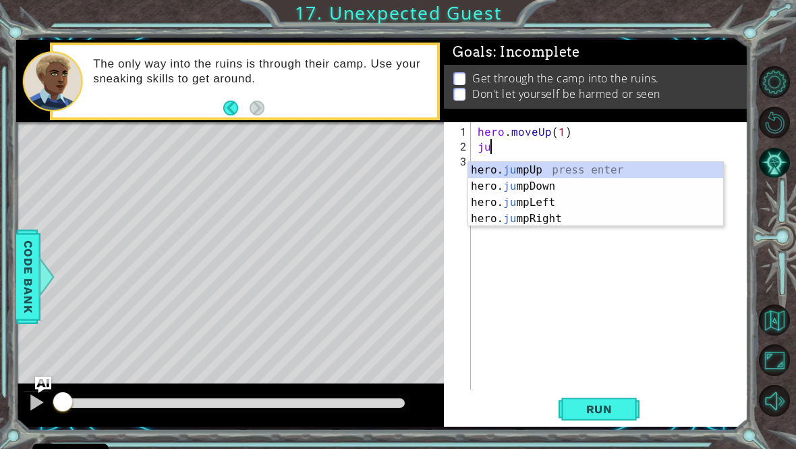
type textarea "jum"
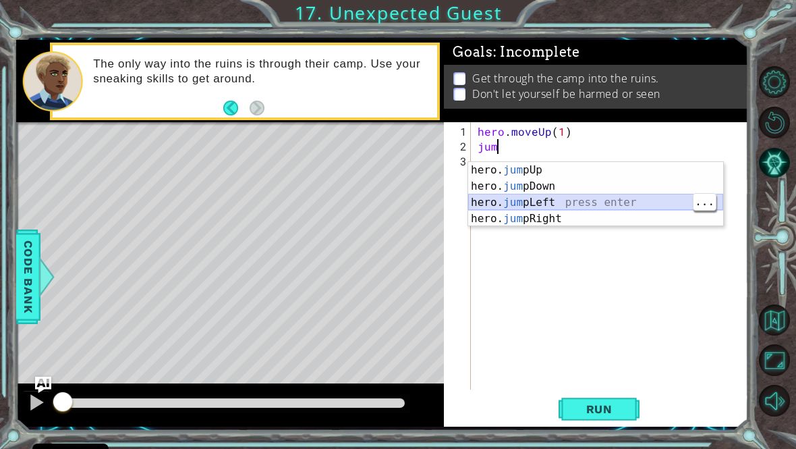
click at [602, 204] on div "hero. jum pUp press enter hero. jum pDown press enter hero. jum pLeft press ent…" at bounding box center [595, 210] width 255 height 97
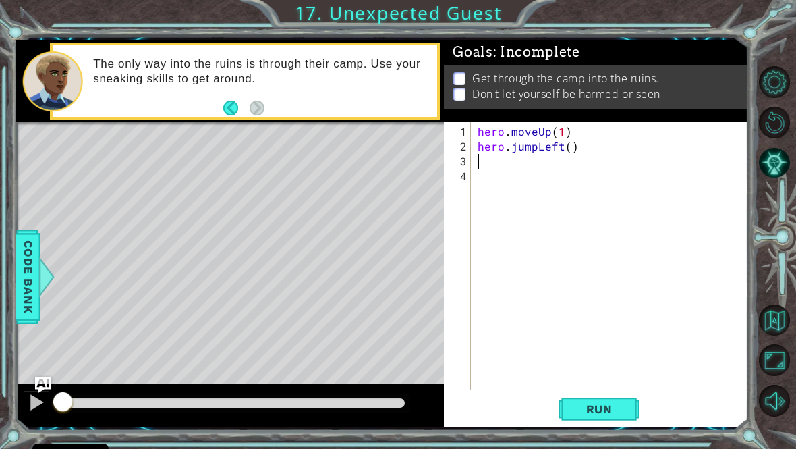
scroll to position [0, 0]
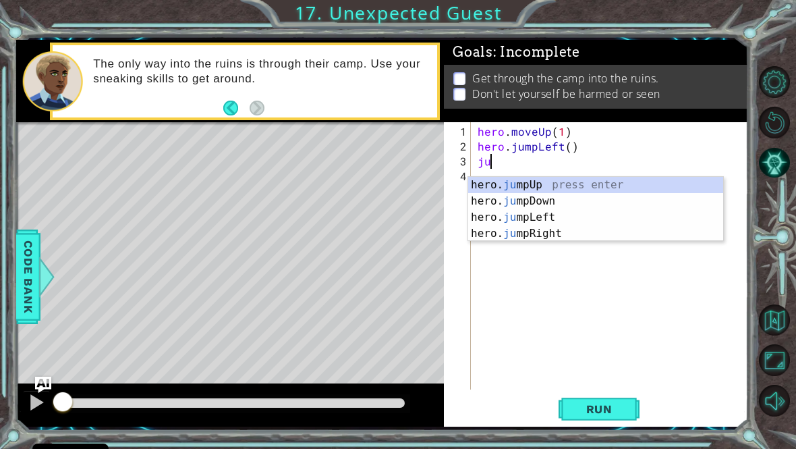
type textarea "jum"
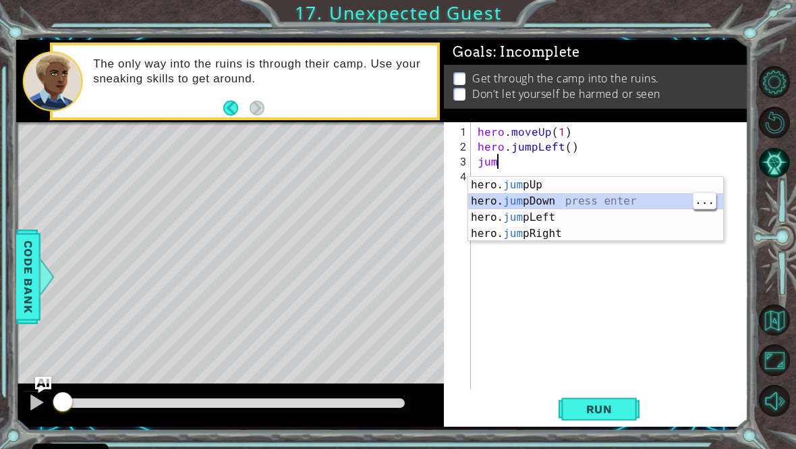
click at [584, 194] on div "hero. jum pUp press enter hero. jum pDown press enter hero. jum pLeft press ent…" at bounding box center [595, 225] width 255 height 97
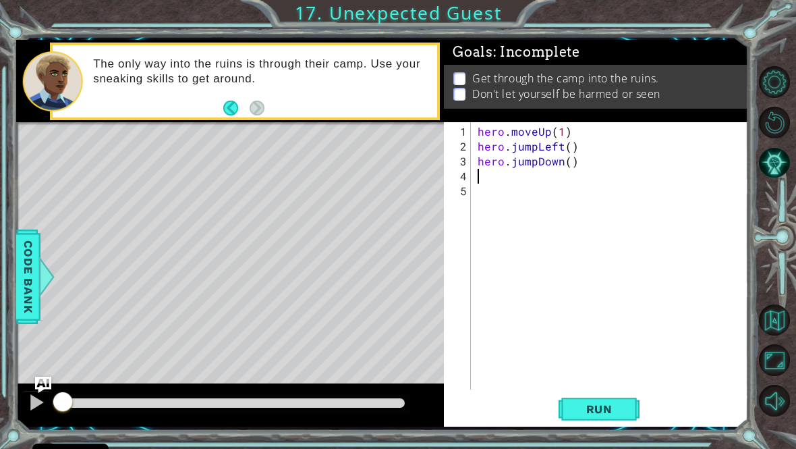
scroll to position [0, 0]
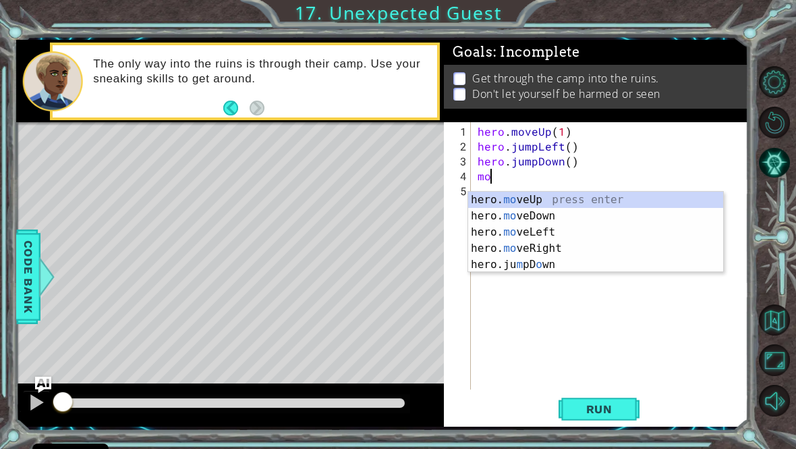
click at [618, 416] on span "Run" at bounding box center [599, 408] width 53 height 13
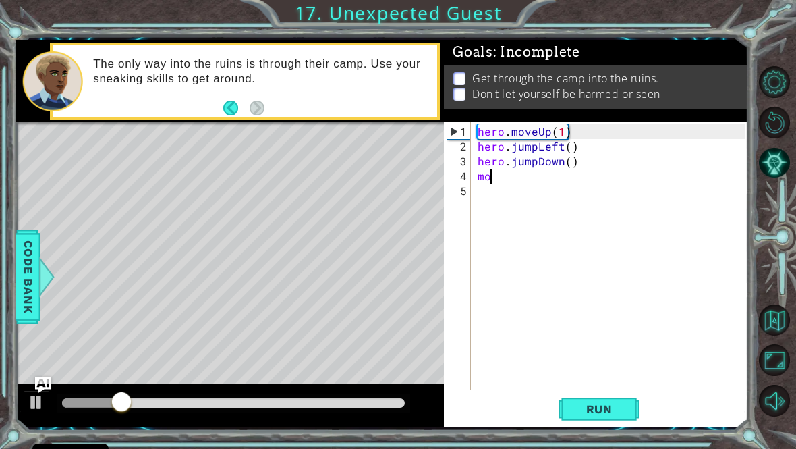
type textarea "m"
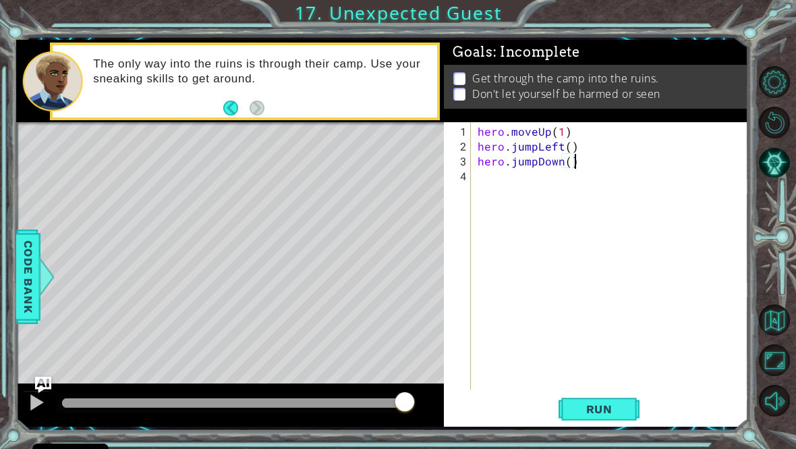
click at [627, 418] on button "Run" at bounding box center [599, 408] width 81 height 30
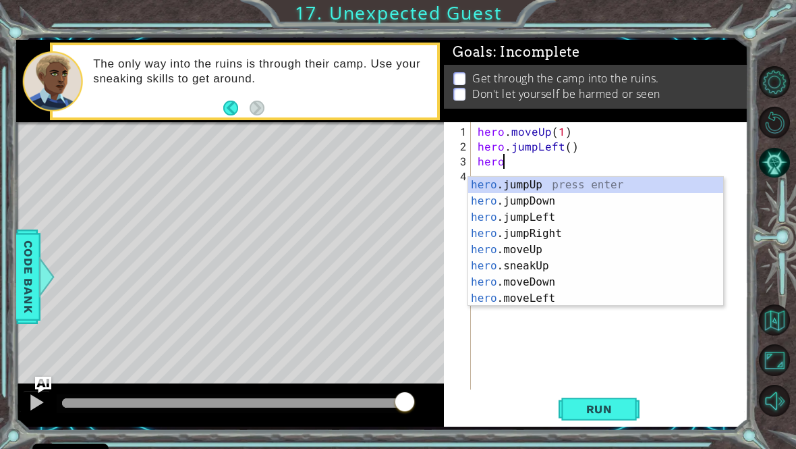
type textarea "h"
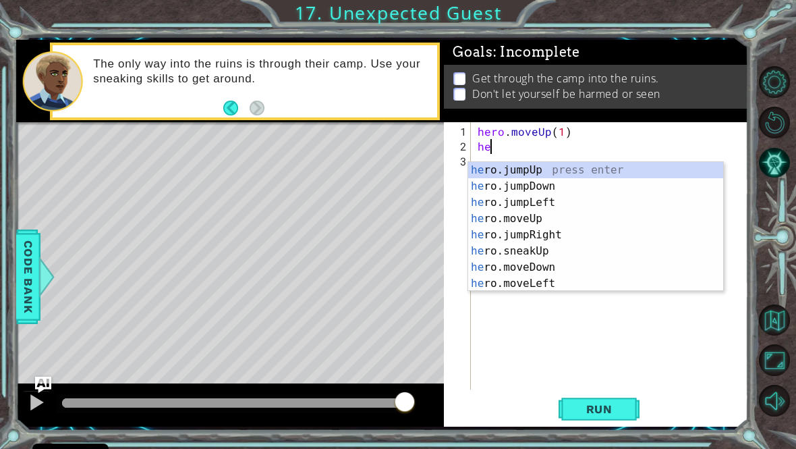
type textarea "h"
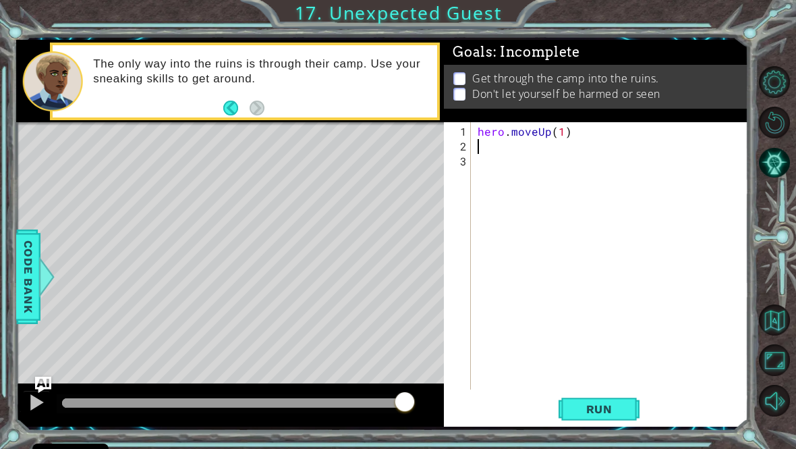
click at [651, 396] on div "hero . moveUp ( 1 )" at bounding box center [613, 272] width 277 height 297
click at [617, 416] on span "Run" at bounding box center [599, 408] width 53 height 13
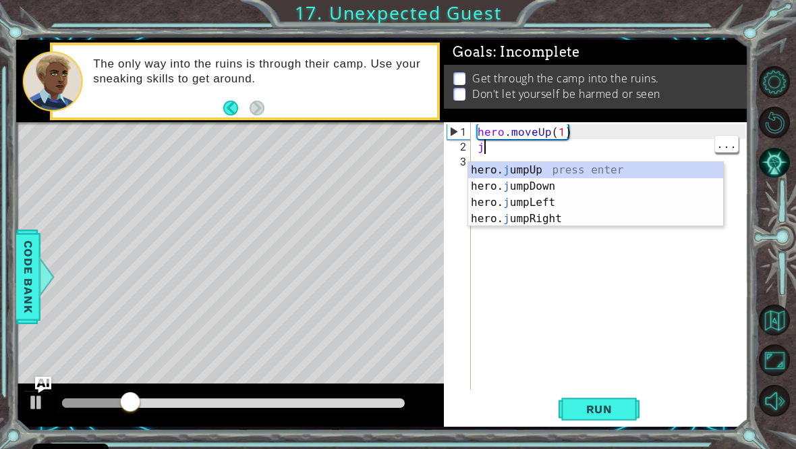
type textarea "ju"
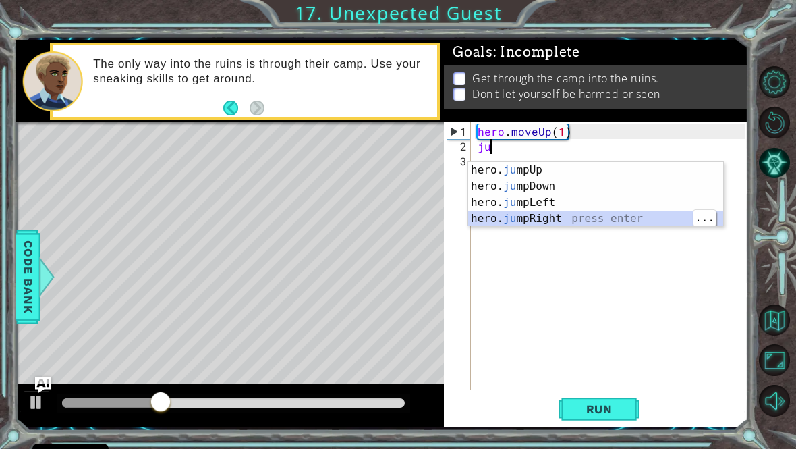
click at [524, 221] on div "hero. ju mpUp press enter hero. ju mpDown press enter hero. [PERSON_NAME] mpLef…" at bounding box center [595, 210] width 255 height 97
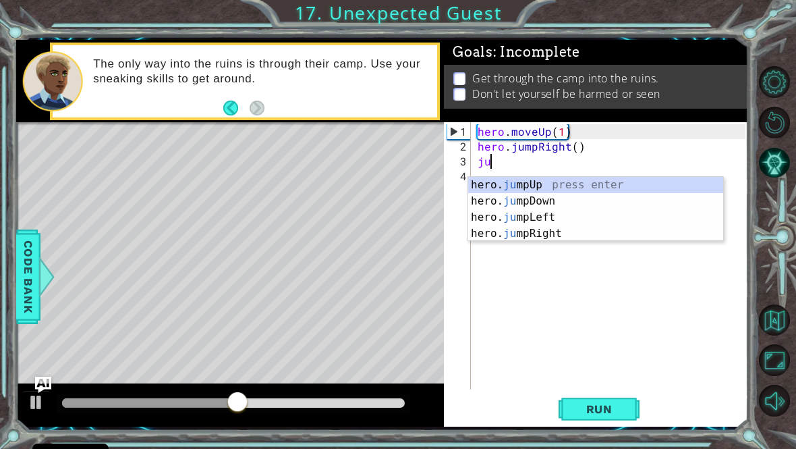
type textarea "jum"
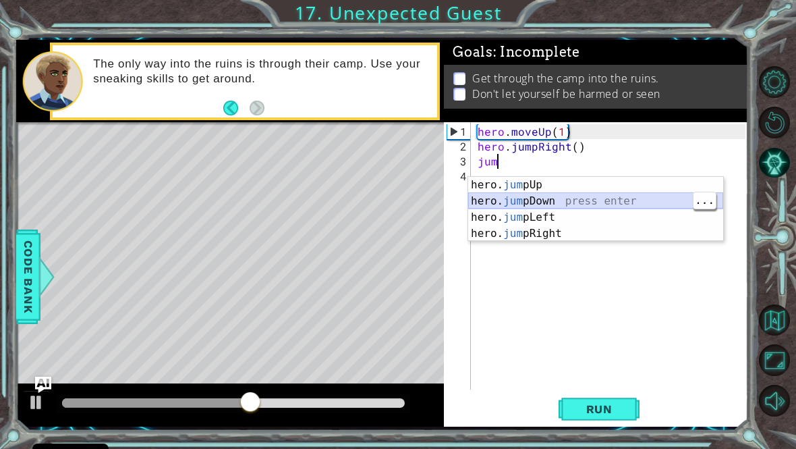
click at [598, 201] on div "hero. jum pUp press enter hero. jum pDown press enter hero. jum pLeft press ent…" at bounding box center [595, 225] width 255 height 97
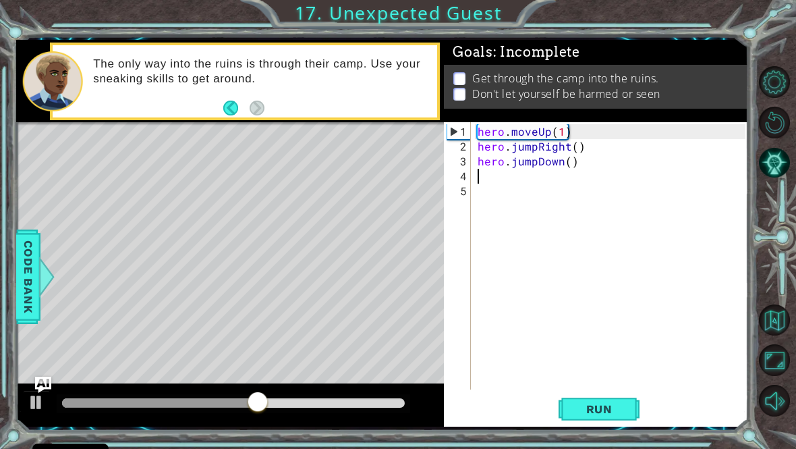
click at [604, 416] on span "Run" at bounding box center [599, 408] width 53 height 13
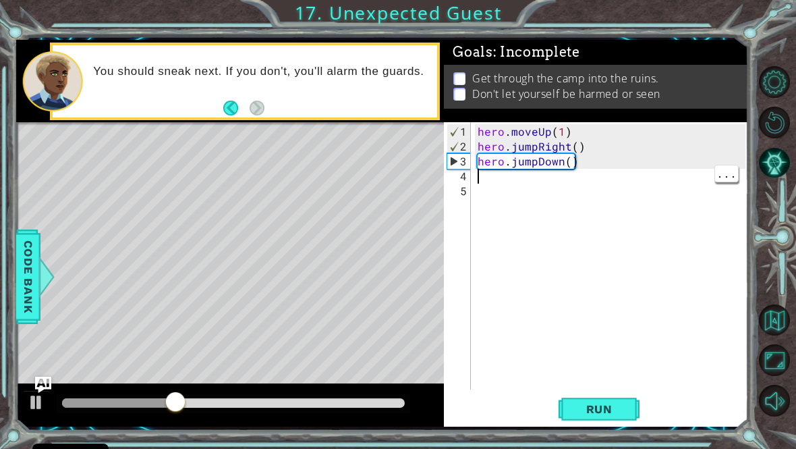
click at [490, 188] on div "hero . moveUp ( 1 ) hero . jumpRight ( ) hero . jumpDown ( )" at bounding box center [613, 272] width 277 height 297
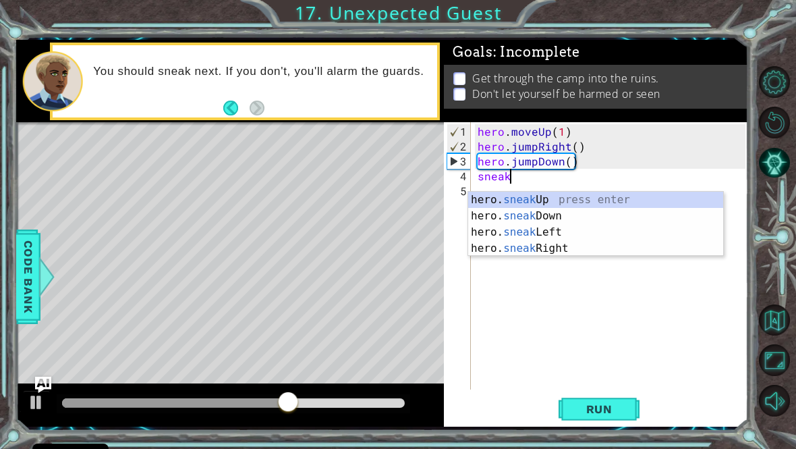
scroll to position [0, 2]
type textarea "sneakr"
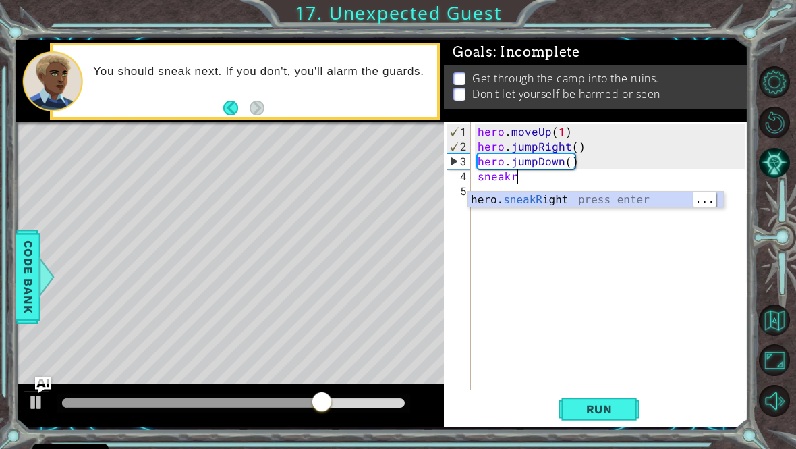
scroll to position [0, 0]
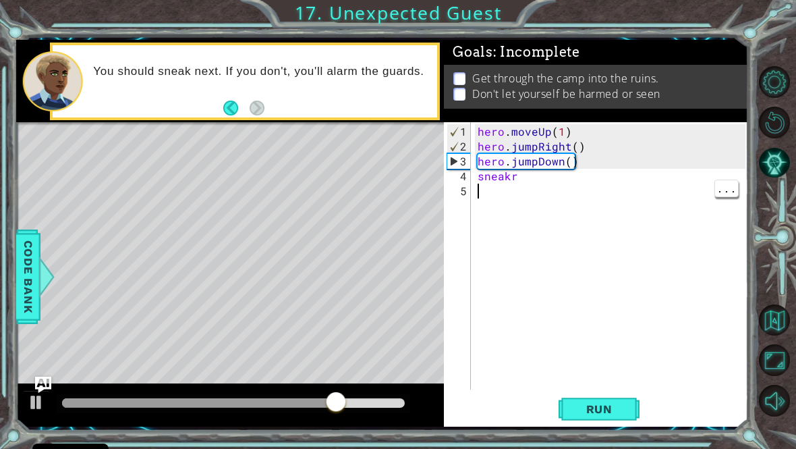
click at [546, 188] on div "hero . moveUp ( 1 ) hero . jumpRight ( ) hero . jumpDown ( ) sneakr" at bounding box center [613, 272] width 277 height 297
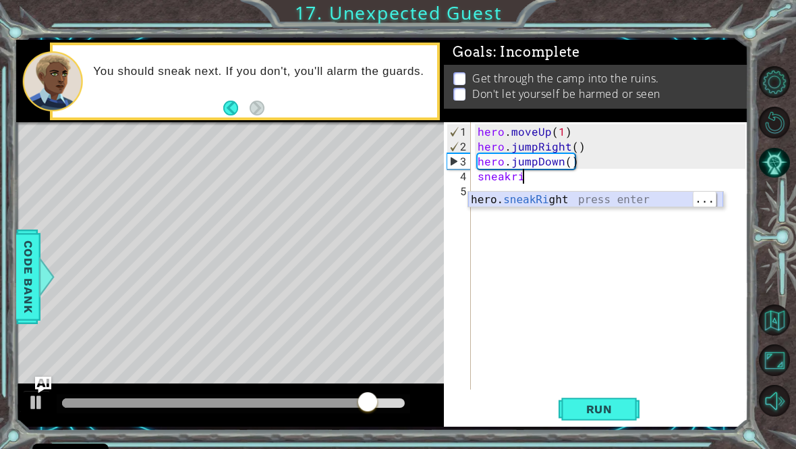
click at [622, 202] on div "hero. sneakRi ght press enter" at bounding box center [595, 216] width 255 height 49
type textarea "hero.sneakRight(1)"
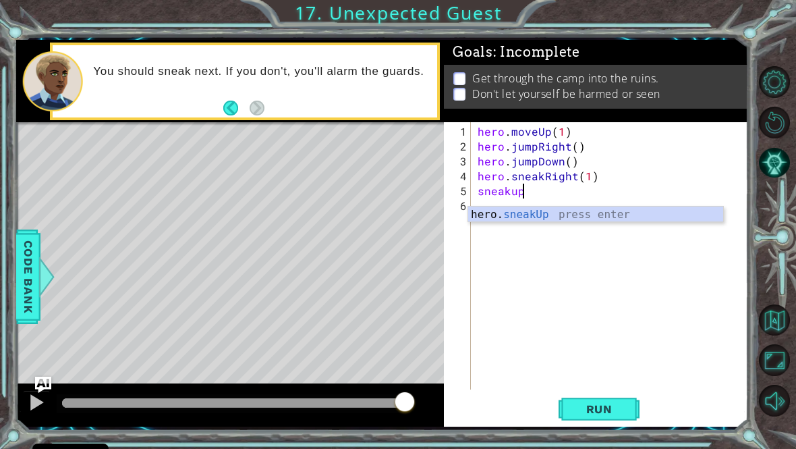
click at [611, 424] on button "Run" at bounding box center [599, 408] width 81 height 30
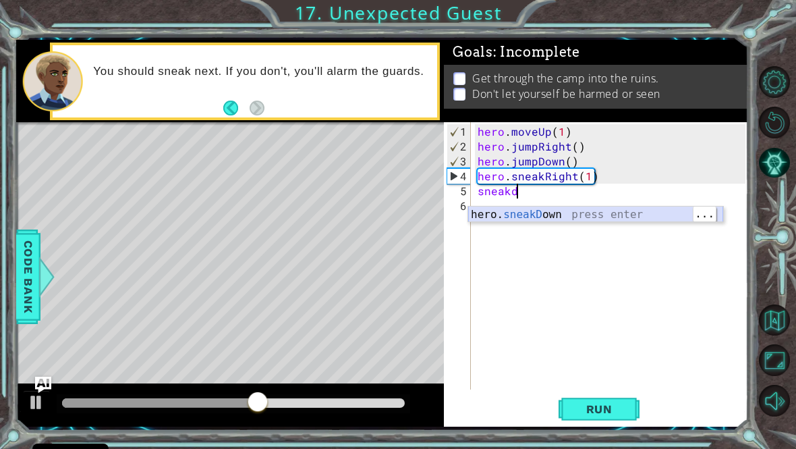
click at [505, 215] on div "hero. sneakD own press enter" at bounding box center [595, 230] width 255 height 49
type textarea "hero.sneakDown(1)"
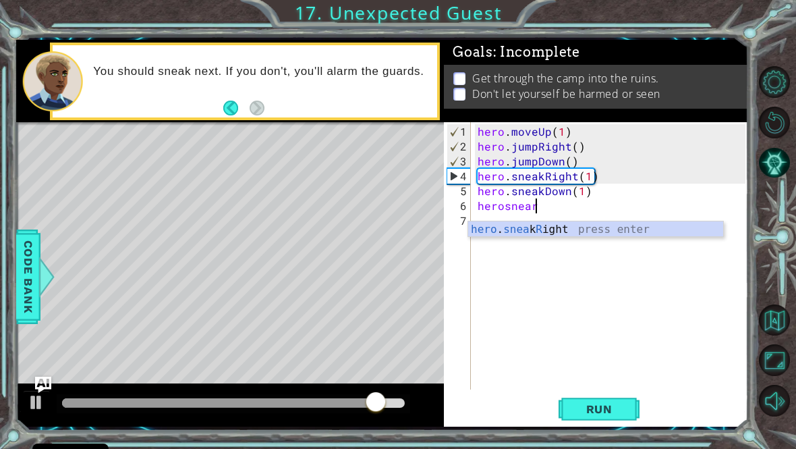
scroll to position [0, 3]
click at [523, 230] on div "hero . snea k R ight press enter" at bounding box center [595, 245] width 255 height 49
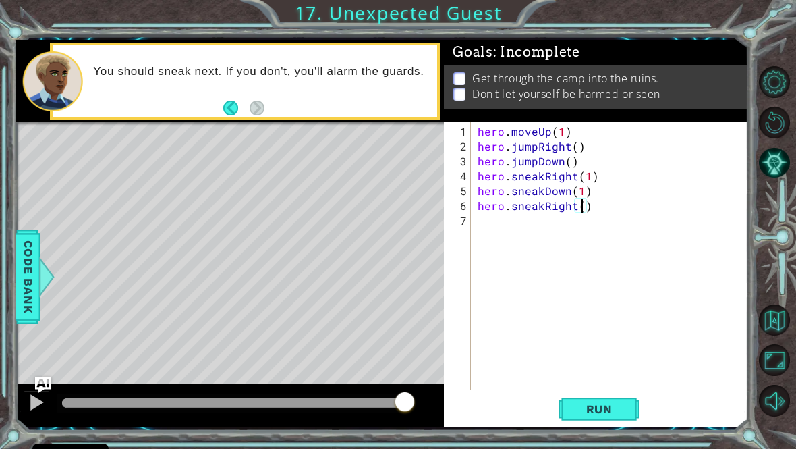
type textarea "hero.sneakRight(2)"
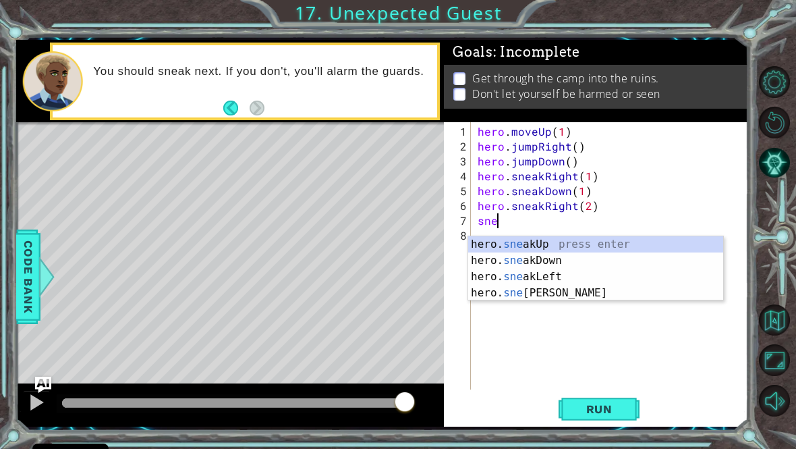
scroll to position [0, 1]
click at [599, 246] on div "hero. snea kUp press enter hero. snea kDown press enter hero. snea kLeft press …" at bounding box center [595, 284] width 255 height 97
type textarea "hero.sneakUp(1)"
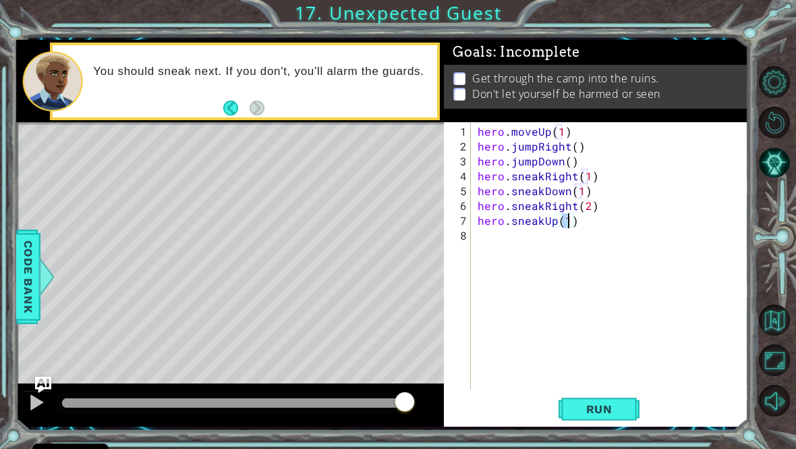
click at [630, 422] on button "Run" at bounding box center [599, 408] width 81 height 30
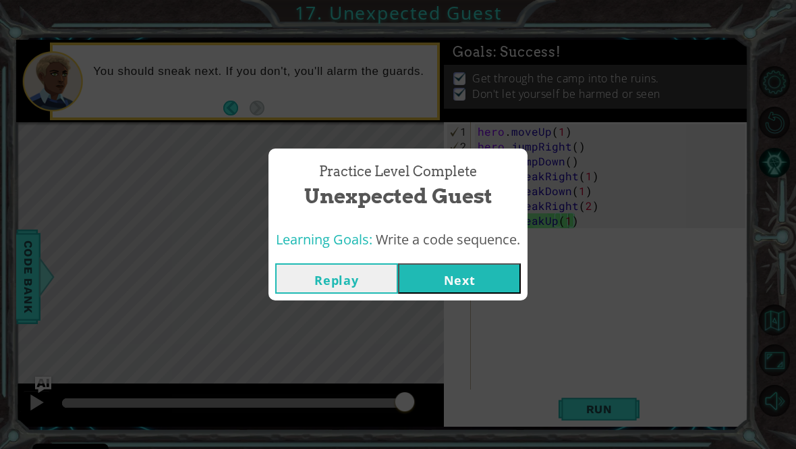
click at [496, 289] on button "Next" at bounding box center [459, 278] width 123 height 30
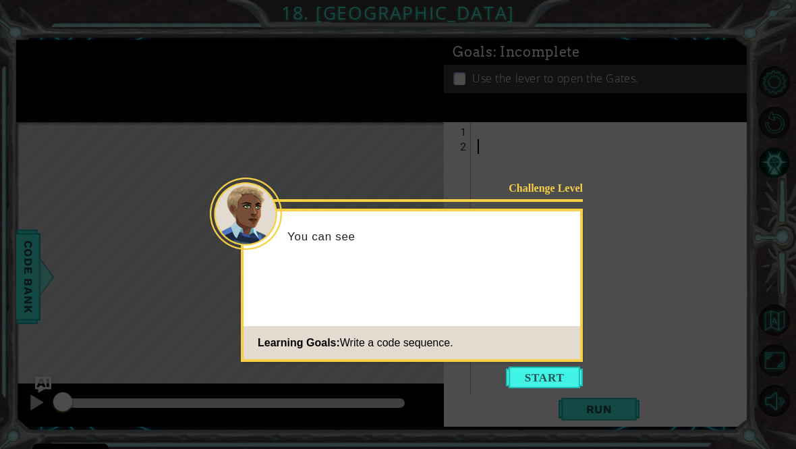
click at [582, 372] on button "Start" at bounding box center [544, 377] width 77 height 22
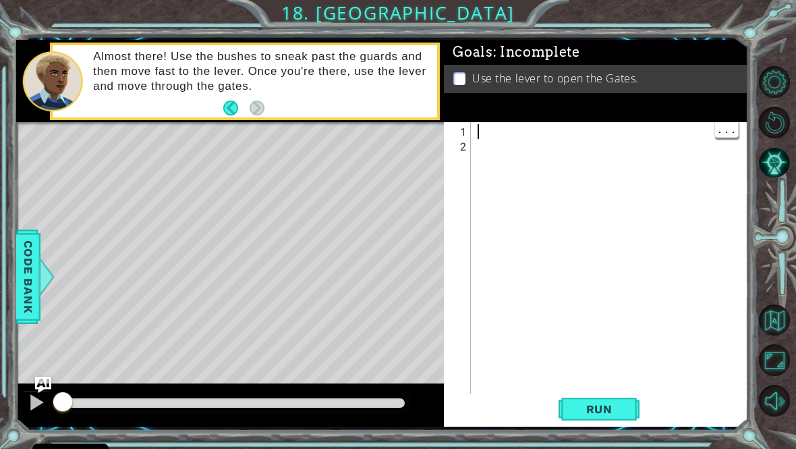
click at [36, 407] on div at bounding box center [37, 402] width 18 height 18
click at [42, 410] on div at bounding box center [37, 402] width 18 height 18
click at [46, 418] on button at bounding box center [36, 404] width 27 height 28
click at [46, 413] on button at bounding box center [36, 404] width 27 height 28
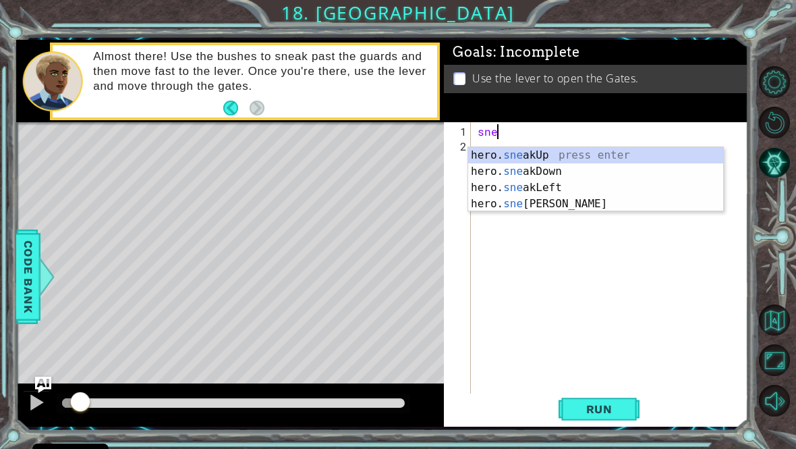
scroll to position [0, 1]
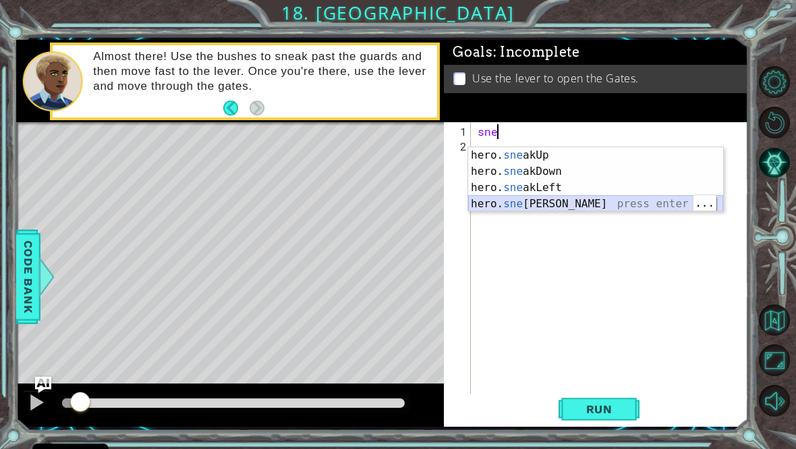
click at [611, 204] on div "hero. sne akUp press enter hero. sne akDown press enter hero. sne akLeft press …" at bounding box center [595, 195] width 255 height 97
type textarea "hero.sneakRight(1)"
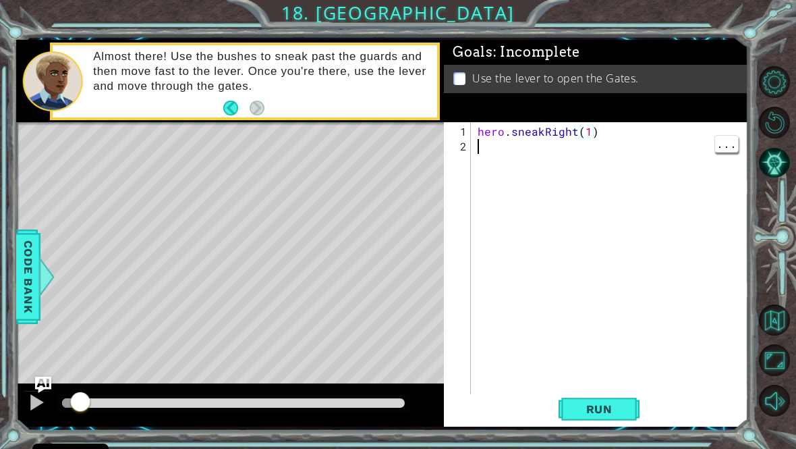
scroll to position [0, 0]
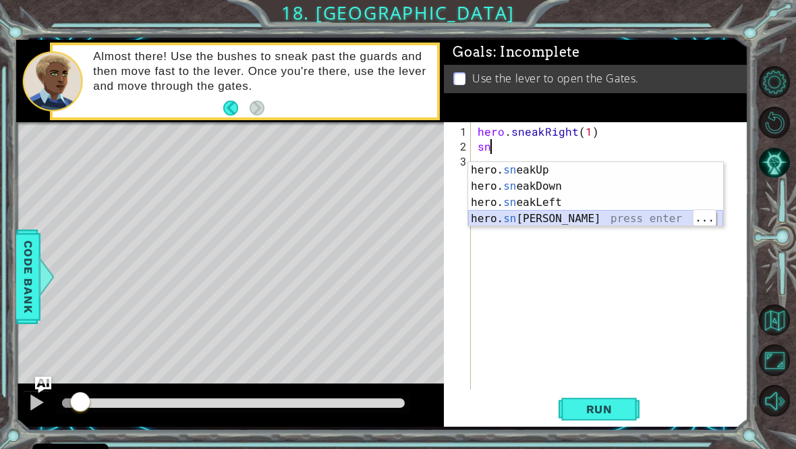
click at [611, 223] on div "hero. sn eakUp press enter hero. sn eakDown press enter hero. sn eakLeft press …" at bounding box center [595, 210] width 255 height 97
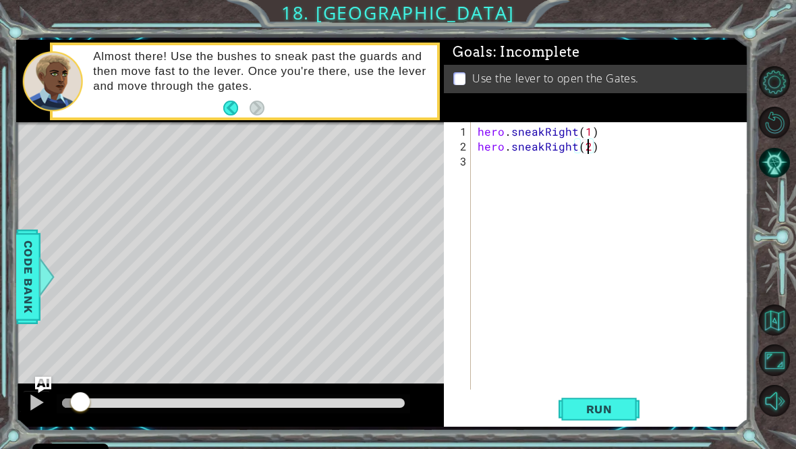
scroll to position [0, 7]
type textarea "hero.sneakRight(1)"
click at [486, 174] on div "hero . sneakRight ( 1 ) hero . sneakRight ( 2 )" at bounding box center [613, 272] width 277 height 297
click at [631, 424] on button "Run" at bounding box center [599, 408] width 81 height 30
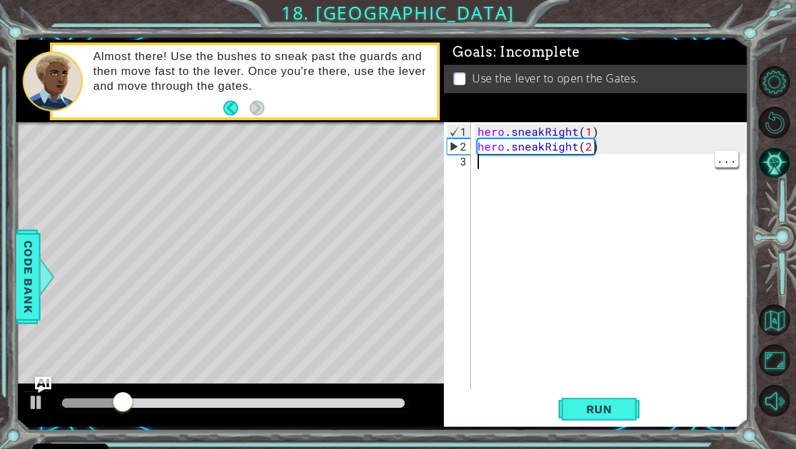
click at [615, 169] on div "hero . sneakRight ( 1 ) hero . sneakRight ( 2 )" at bounding box center [613, 272] width 277 height 297
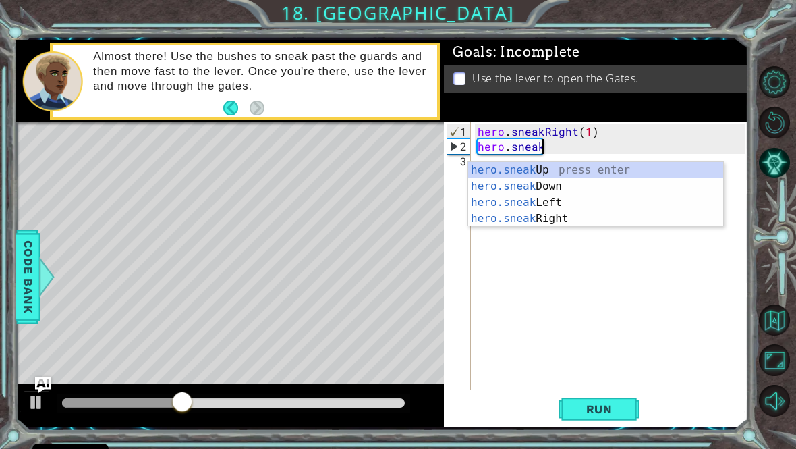
click at [594, 424] on button "Run" at bounding box center [599, 408] width 81 height 30
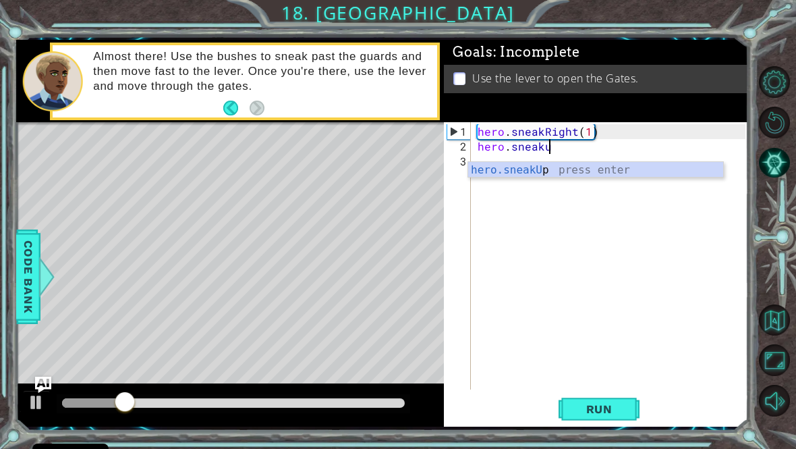
scroll to position [0, 4]
click at [629, 174] on div "hero.sneakU p press enter" at bounding box center [595, 186] width 255 height 49
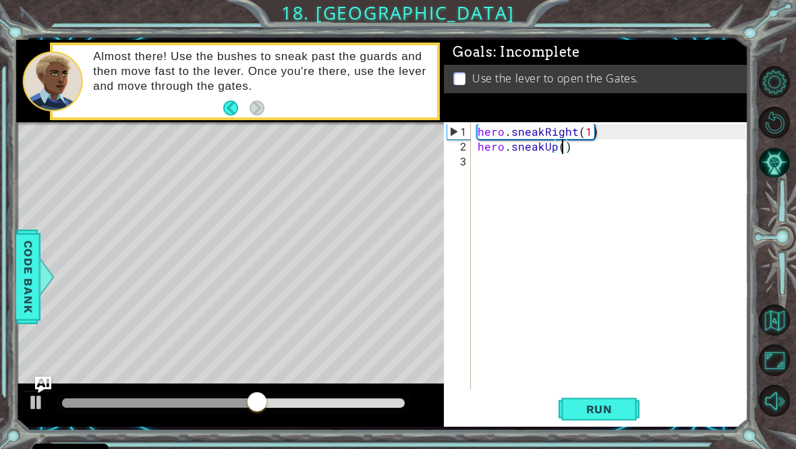
type textarea "hero.sneakUp(2)"
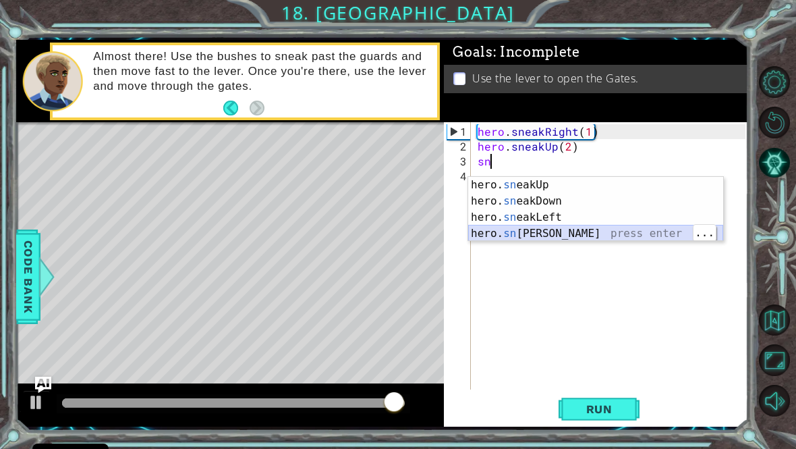
click at [602, 231] on div "hero. sn eakUp press enter hero. sn eakDown press enter hero. sn eakLeft press …" at bounding box center [595, 225] width 255 height 97
type textarea "hero.sneakRight(1)"
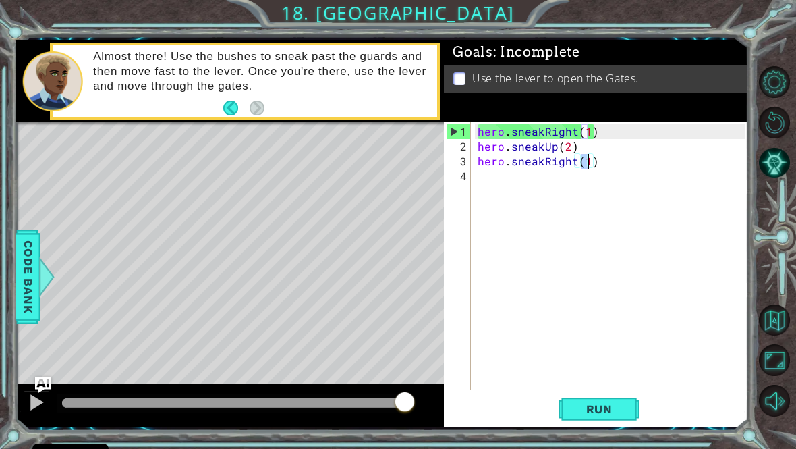
click at [594, 424] on button "Run" at bounding box center [599, 408] width 81 height 30
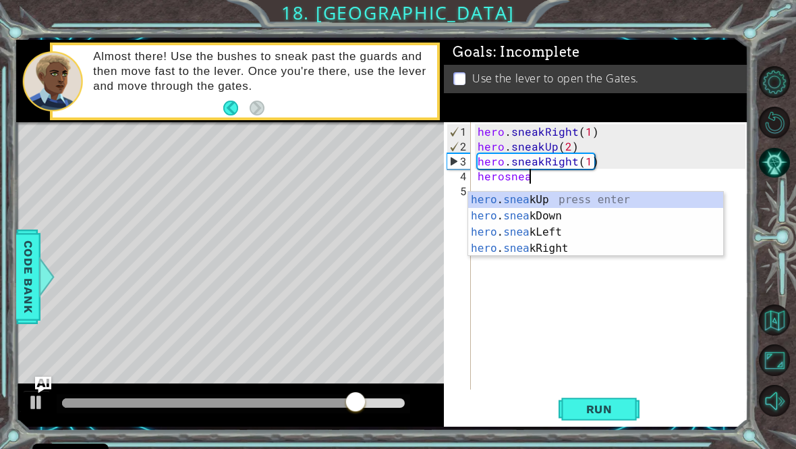
scroll to position [0, 3]
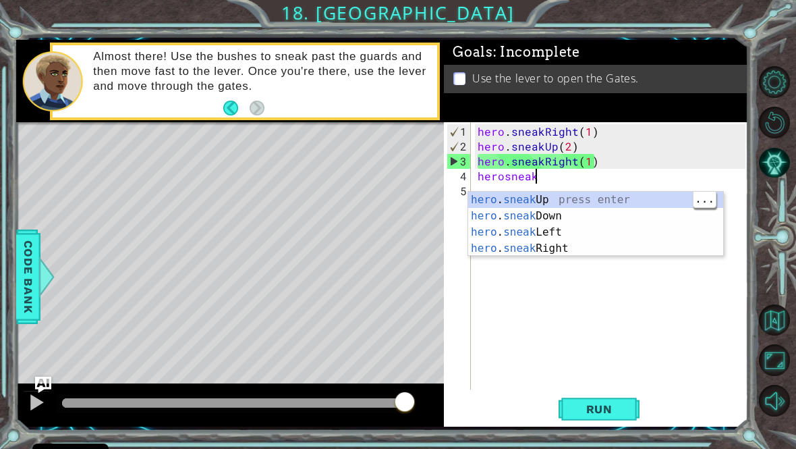
click at [616, 200] on div "hero . sneak Up press enter hero . sneak Down press enter hero . sneak Left pre…" at bounding box center [595, 240] width 255 height 97
type textarea "hero.sneakUp(1)"
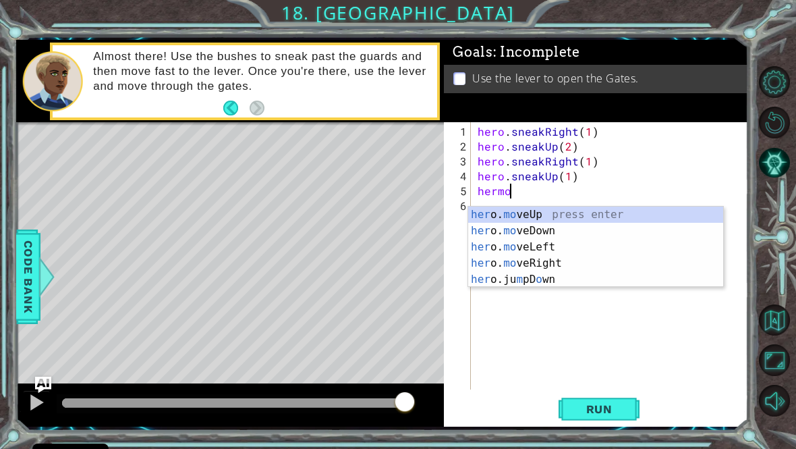
scroll to position [0, 2]
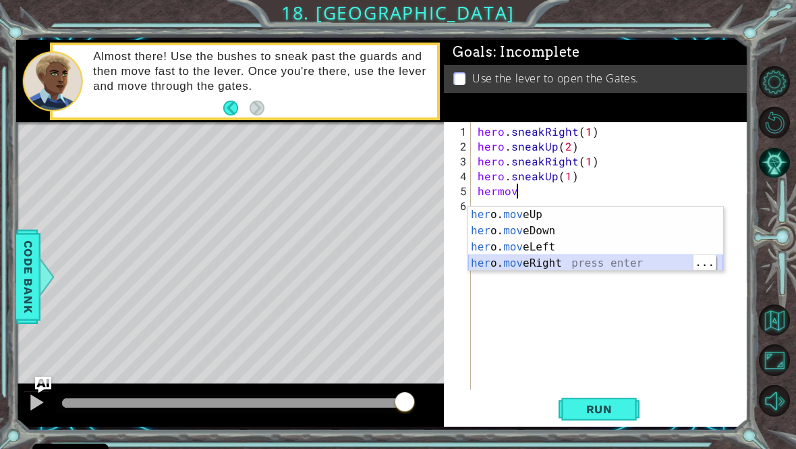
click at [487, 262] on div "her o. mov eUp press enter her o. mov eDown press enter her o. mov eLeft press …" at bounding box center [595, 254] width 255 height 97
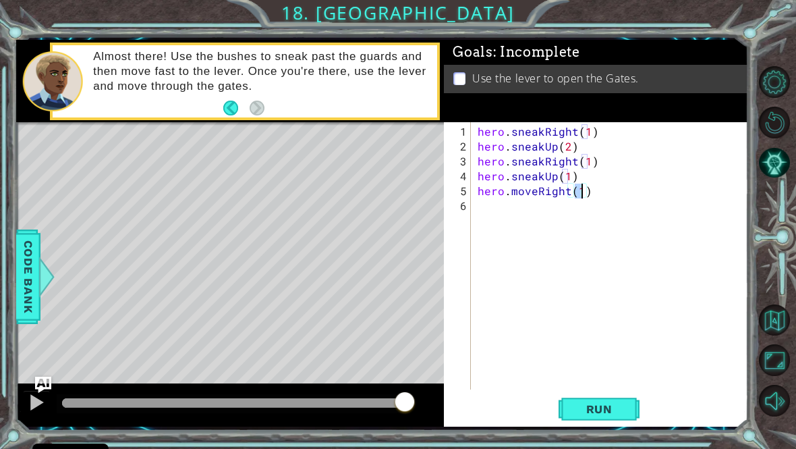
click at [617, 416] on span "Run" at bounding box center [599, 408] width 53 height 13
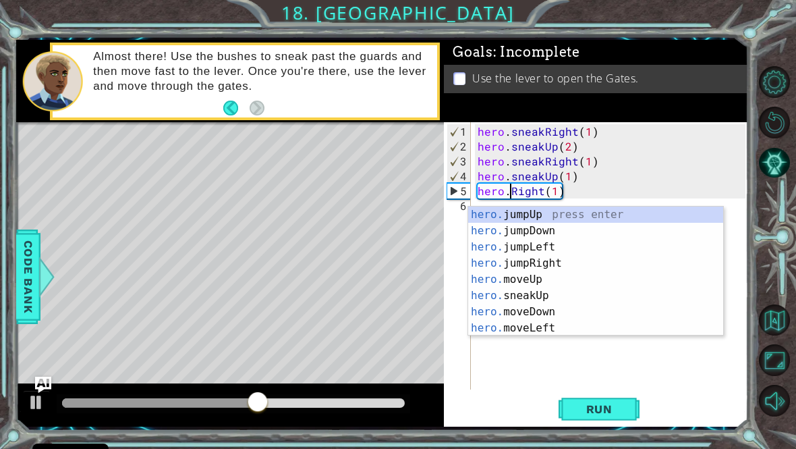
scroll to position [0, 3]
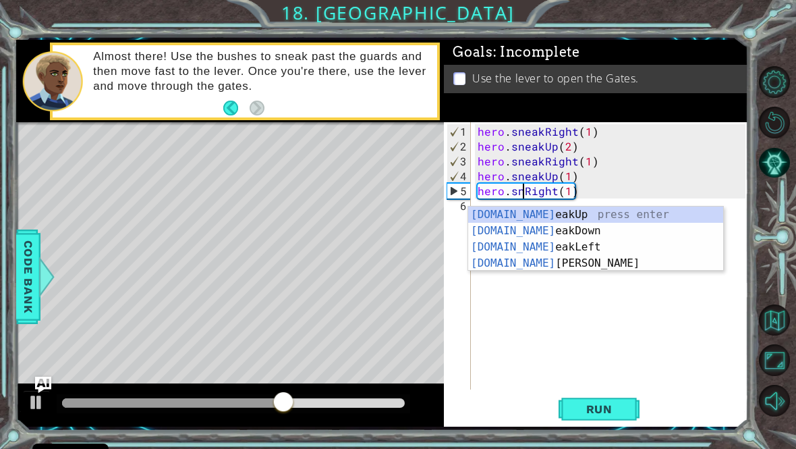
type textarea "hero.sneaRight(1)"
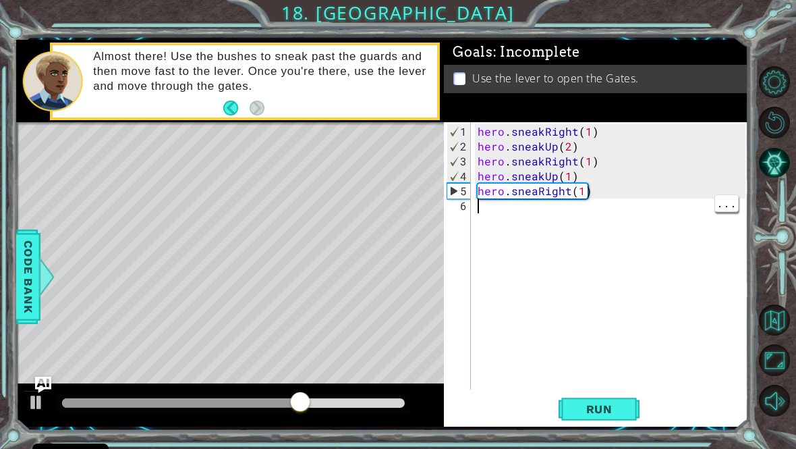
scroll to position [0, 0]
click at [536, 204] on div "hero . sneakRight ( 1 ) hero . sneakUp ( 2 ) hero . sneakRight ( 1 ) hero . sne…" at bounding box center [613, 272] width 277 height 297
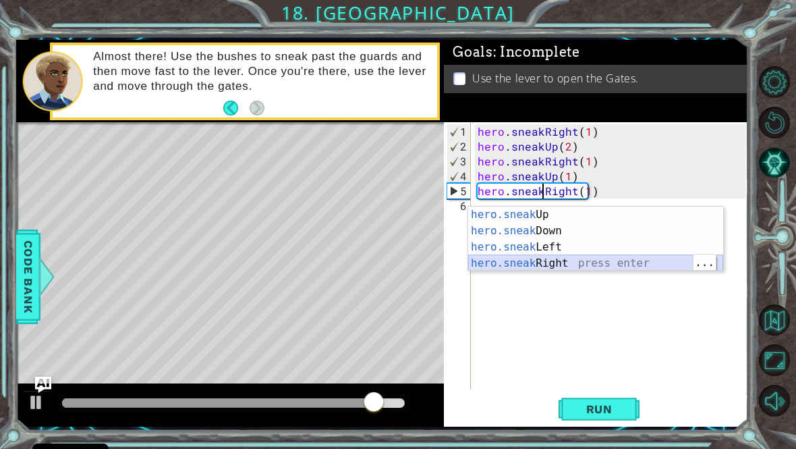
click at [484, 269] on div "hero.sneak Up press enter hero.sneak Down press enter hero.sneak Left press ent…" at bounding box center [595, 254] width 255 height 97
type textarea "hero.sneakRight(1)(1)"
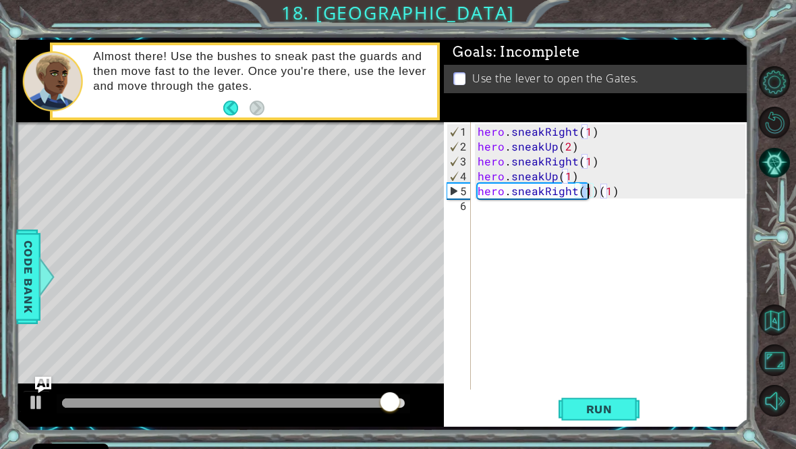
click at [627, 424] on button "Run" at bounding box center [599, 408] width 81 height 30
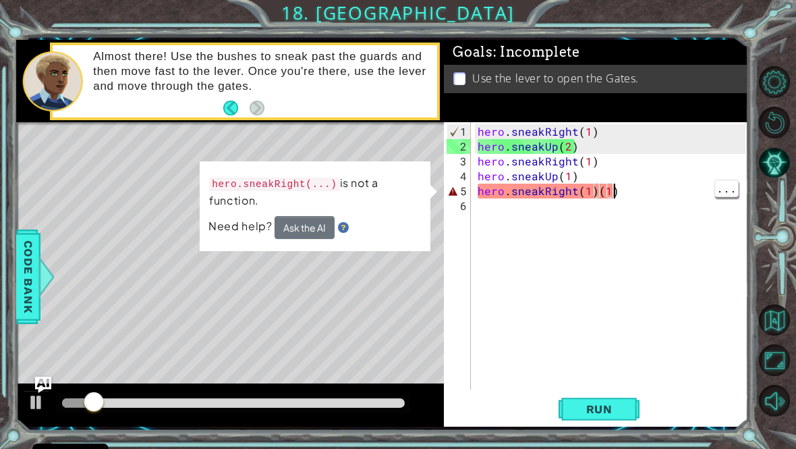
scroll to position [0, 0]
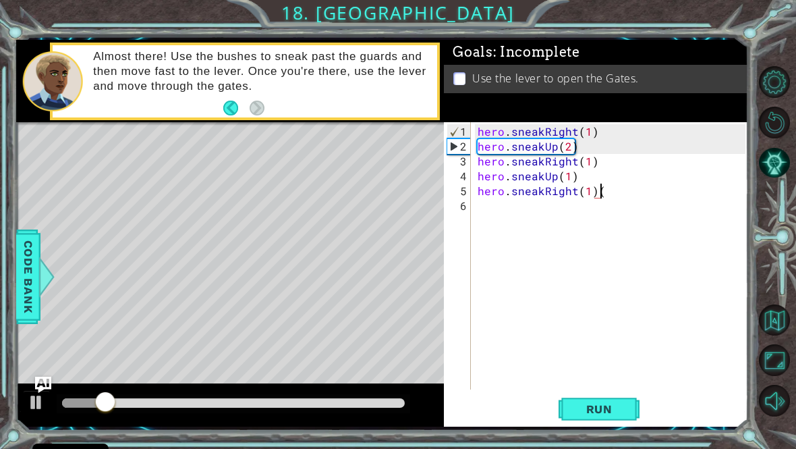
type textarea "hero.sneakRight(1)"
click at [588, 424] on button "Run" at bounding box center [599, 408] width 81 height 30
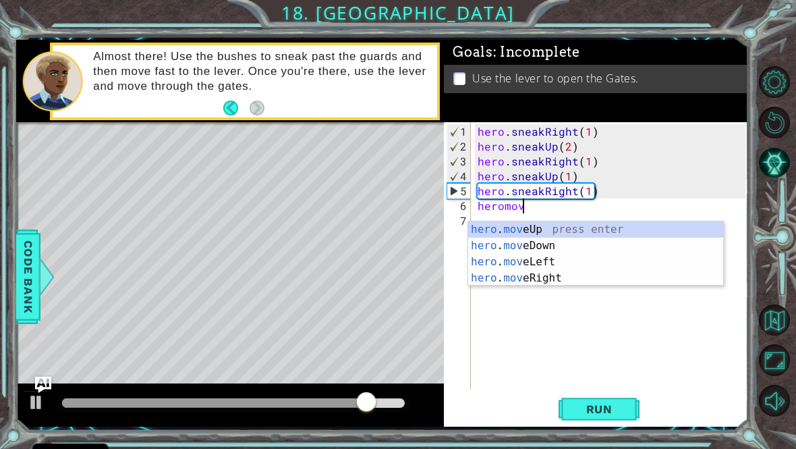
scroll to position [0, 3]
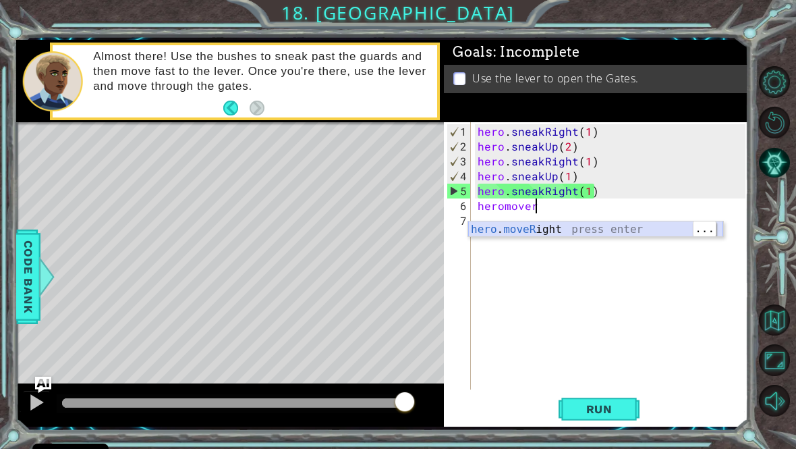
click at [626, 235] on div "hero . moveR ight press enter" at bounding box center [595, 245] width 255 height 49
type textarea "hero.moveRight(1)"
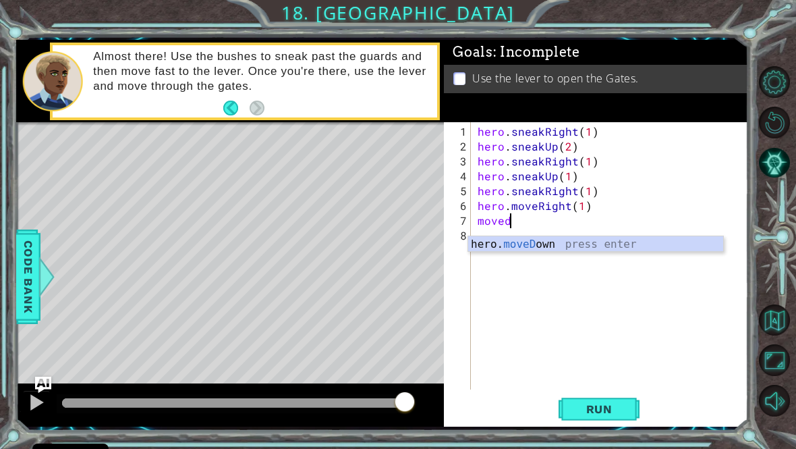
scroll to position [0, 1]
click at [592, 243] on div "hero. moveD own press enter" at bounding box center [595, 260] width 255 height 49
type textarea "hero.moveDown(1)"
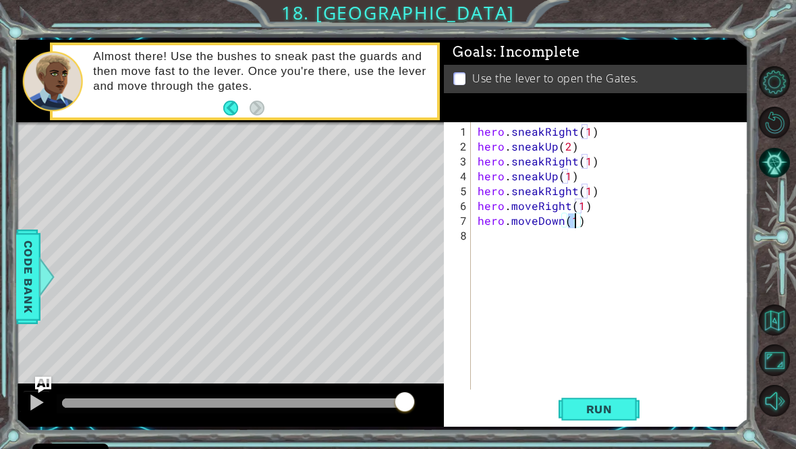
scroll to position [0, 0]
type textarea "h"
type textarea "jump"
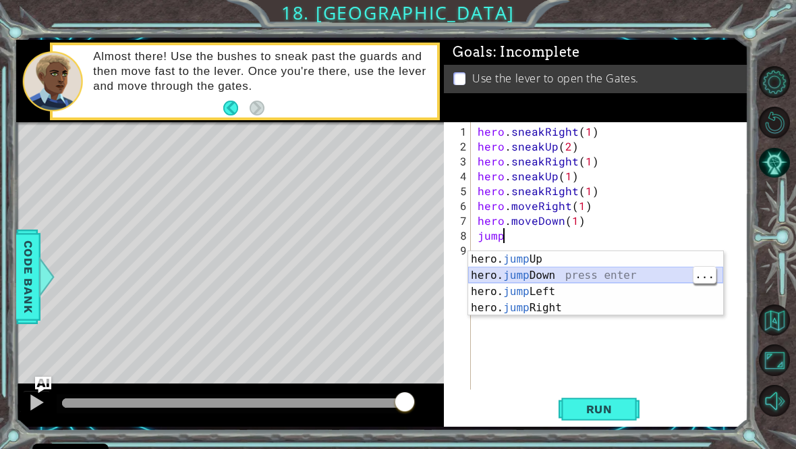
click at [559, 277] on div "hero. jump Up press enter hero. jump Down press enter hero. jump Left press ent…" at bounding box center [595, 299] width 255 height 97
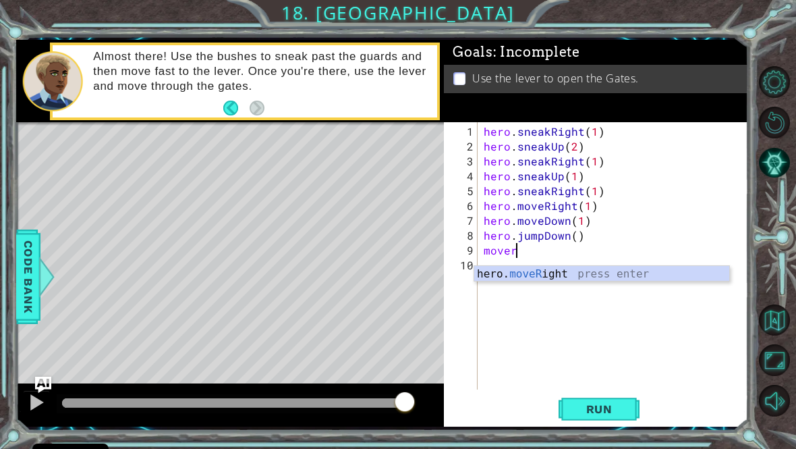
scroll to position [0, 2]
click at [524, 272] on div "hero. moveRi ght press enter" at bounding box center [601, 290] width 255 height 49
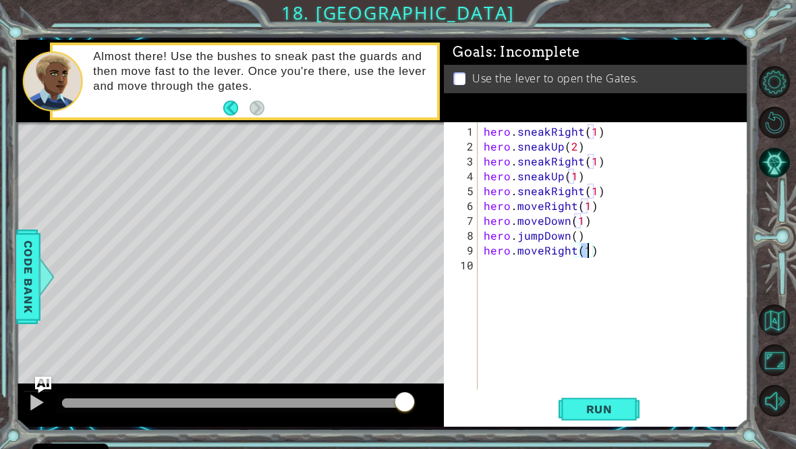
type textarea "hero.moveRight(2)"
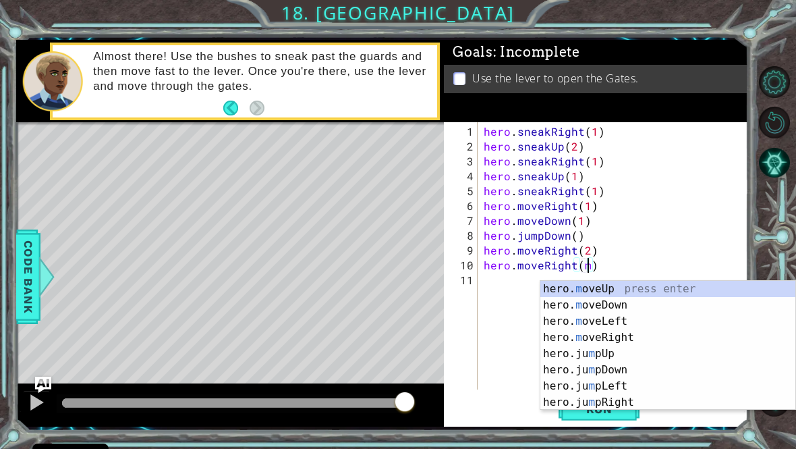
scroll to position [0, 6]
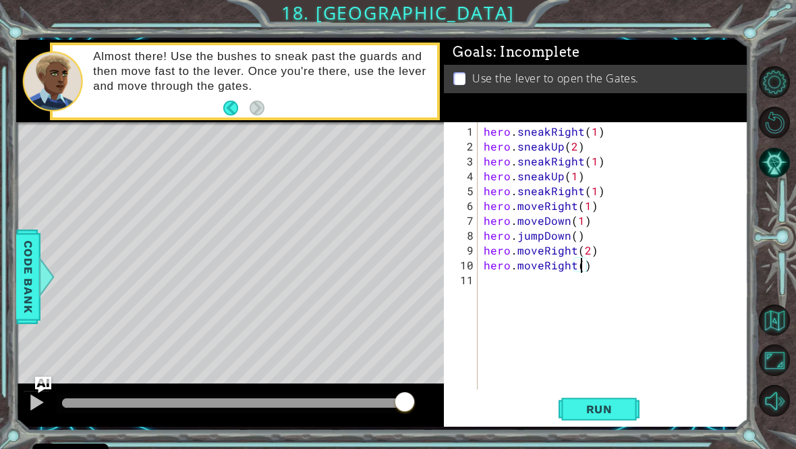
click at [610, 416] on span "Run" at bounding box center [599, 408] width 53 height 13
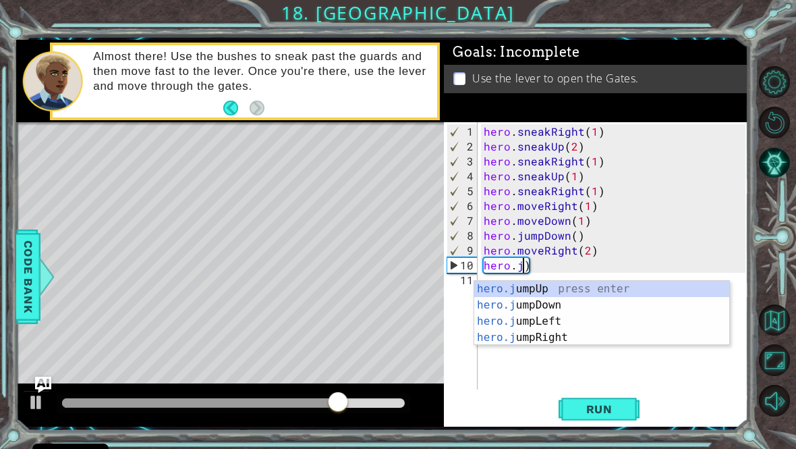
scroll to position [0, 3]
click at [552, 281] on div "hero.ju mpUp press enter hero.ju mpDown press enter hero.[PERSON_NAME] mpLeft p…" at bounding box center [601, 329] width 255 height 97
type textarea "hero.jumpUp()"
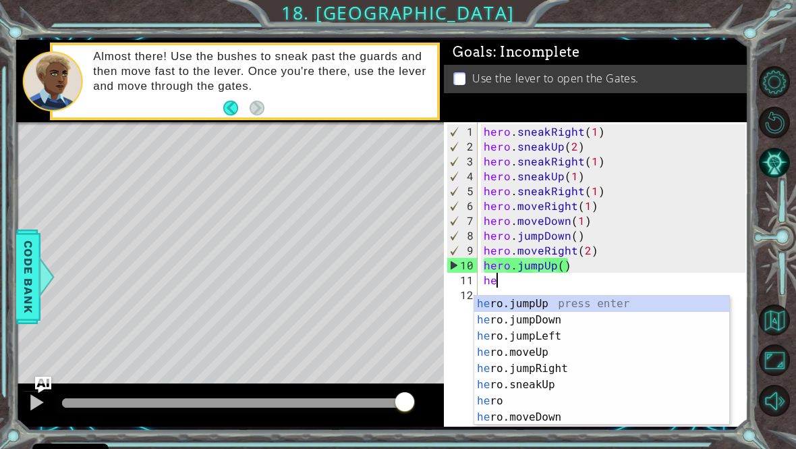
scroll to position [0, 1]
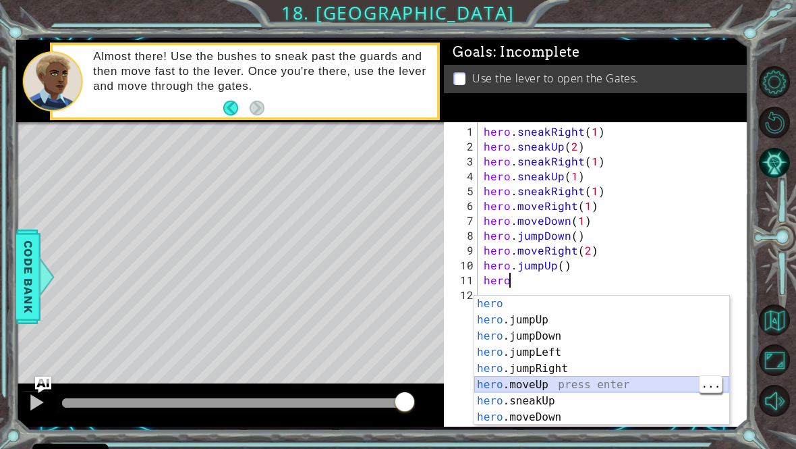
click at [558, 380] on div "hero press enter hero .jumpUp press enter hero .jumpDown press enter hero .jump…" at bounding box center [601, 376] width 255 height 162
type textarea "hero.moveUp(1)"
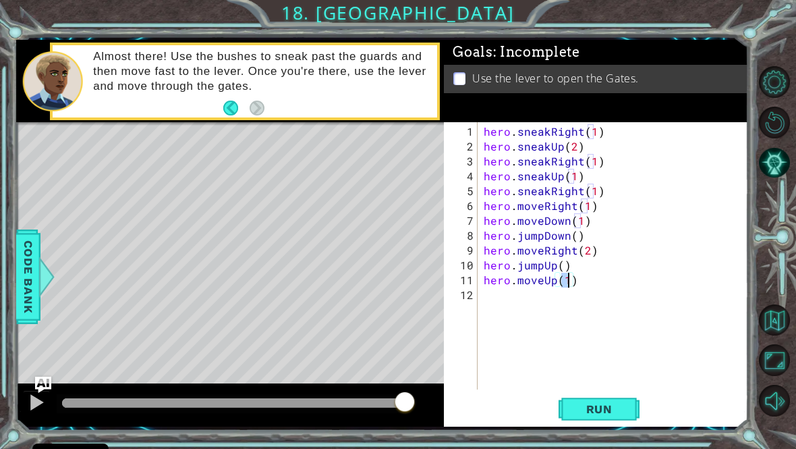
click at [567, 416] on button "Run" at bounding box center [599, 408] width 81 height 30
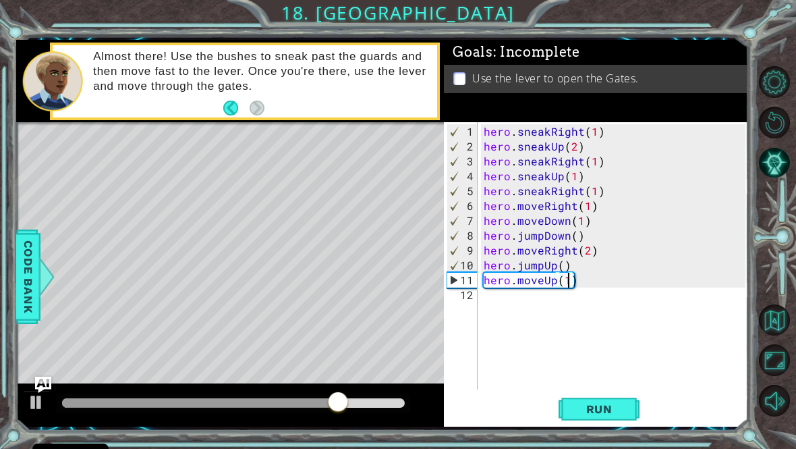
scroll to position [0, 0]
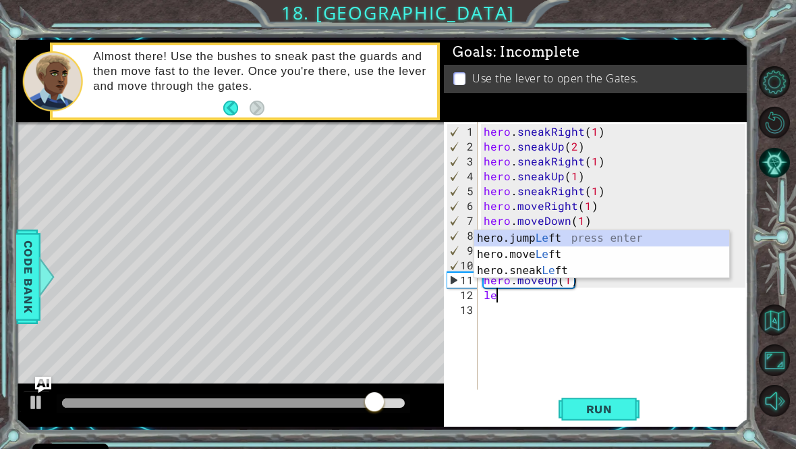
type textarea "l"
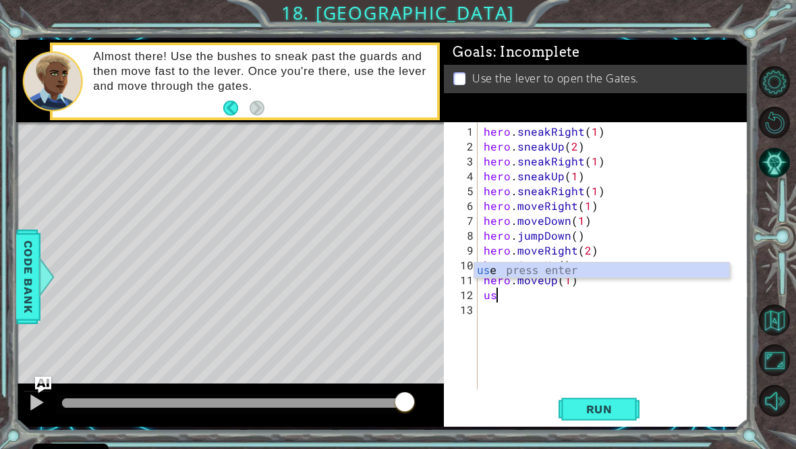
scroll to position [0, 1]
click at [517, 289] on div "use press enter" at bounding box center [601, 286] width 255 height 49
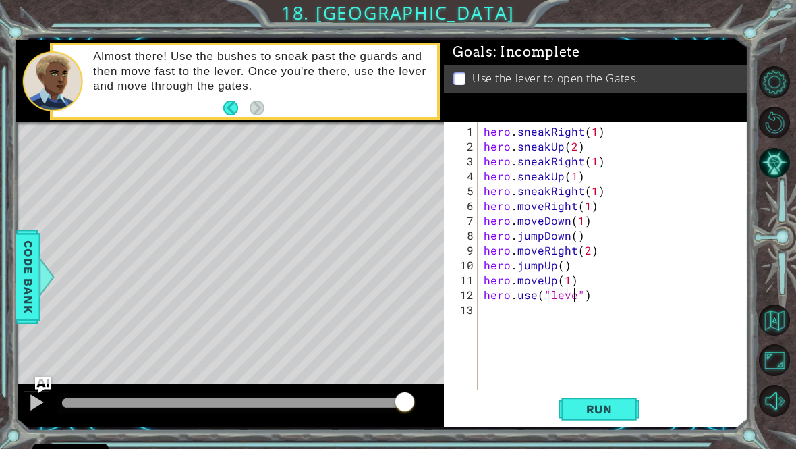
scroll to position [0, 6]
type textarea "hero.use("lever")"
click at [559, 422] on button "Run" at bounding box center [599, 408] width 81 height 30
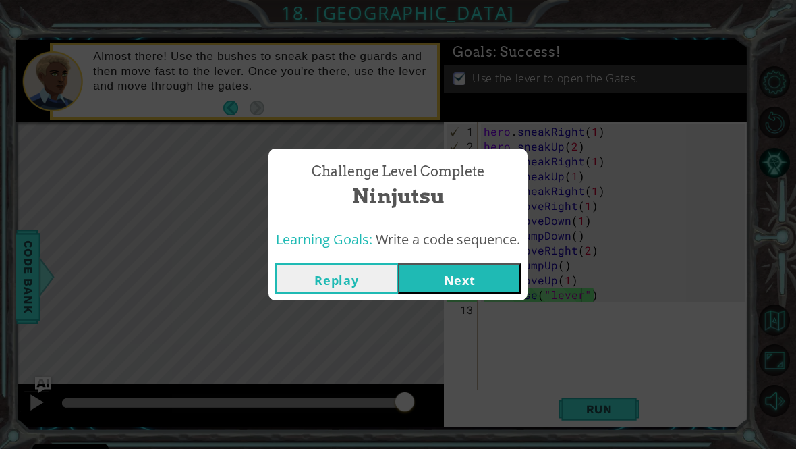
click at [484, 293] on button "Next" at bounding box center [459, 278] width 123 height 30
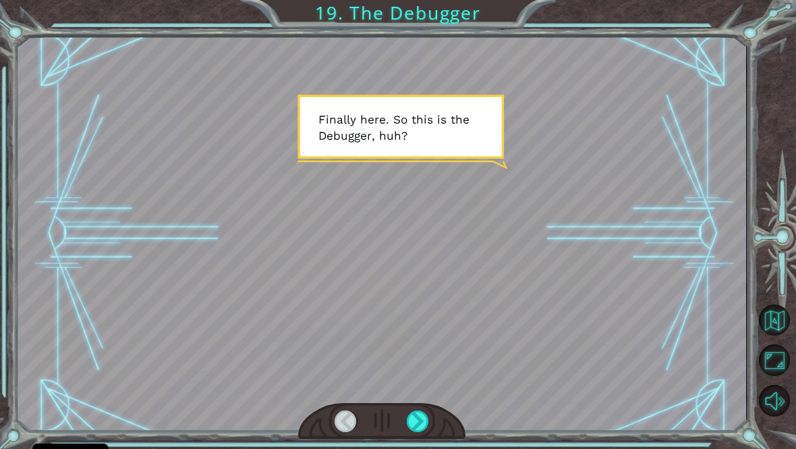
click at [423, 432] on div at bounding box center [418, 421] width 23 height 22
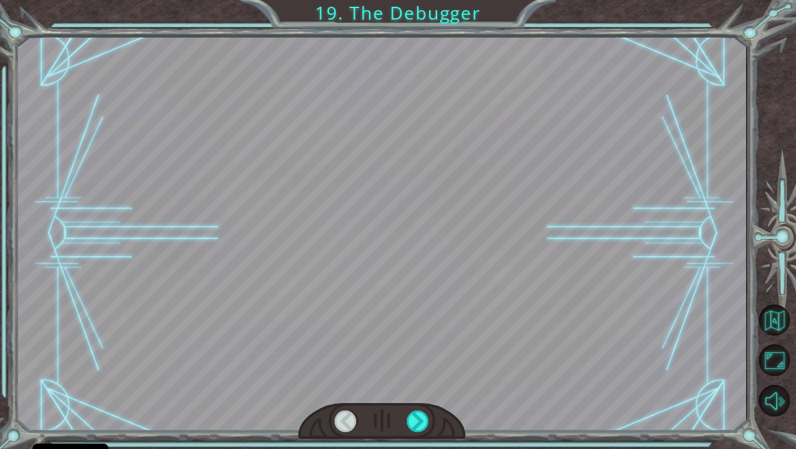
click at [424, 430] on div at bounding box center [418, 421] width 23 height 22
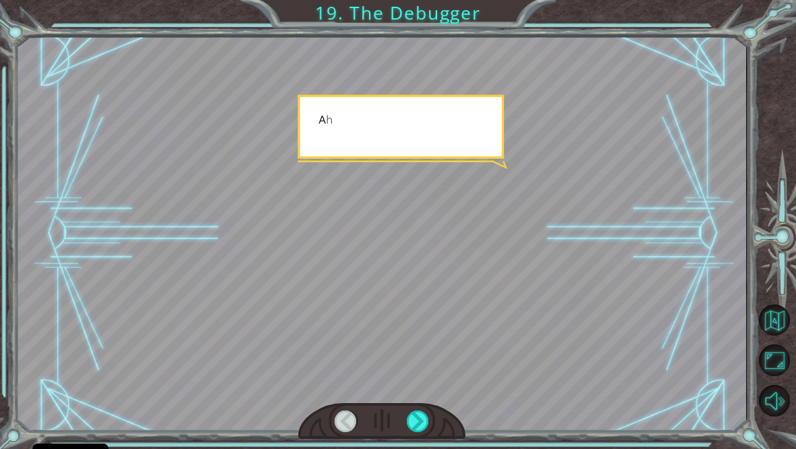
click at [430, 428] on div at bounding box center [418, 421] width 23 height 22
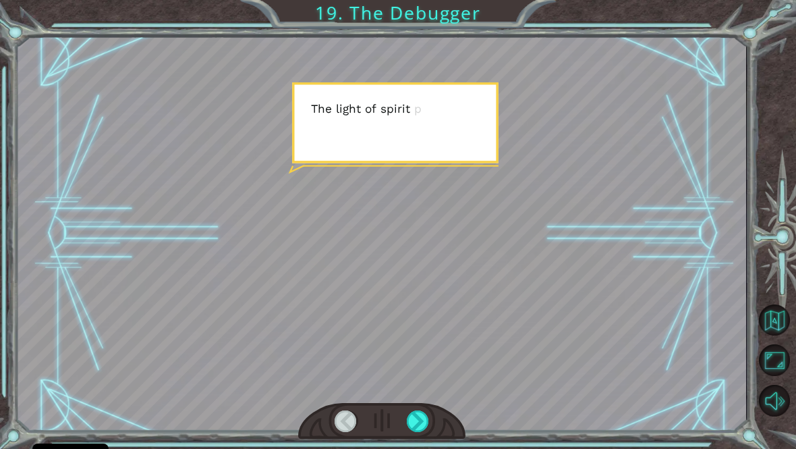
click at [418, 426] on div at bounding box center [418, 421] width 23 height 22
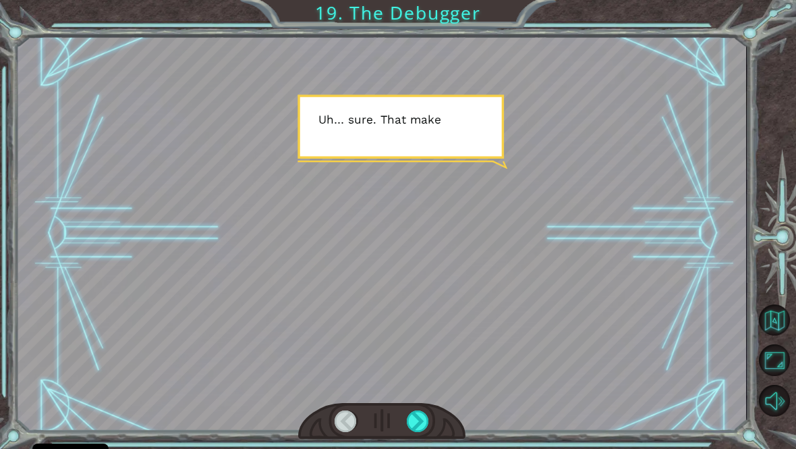
click at [421, 425] on div at bounding box center [418, 421] width 23 height 22
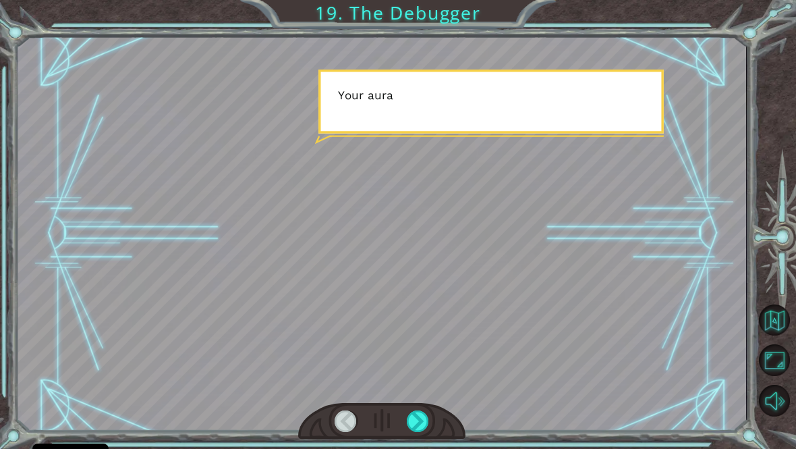
click at [423, 429] on div at bounding box center [418, 421] width 23 height 22
click at [428, 422] on div at bounding box center [418, 421] width 23 height 22
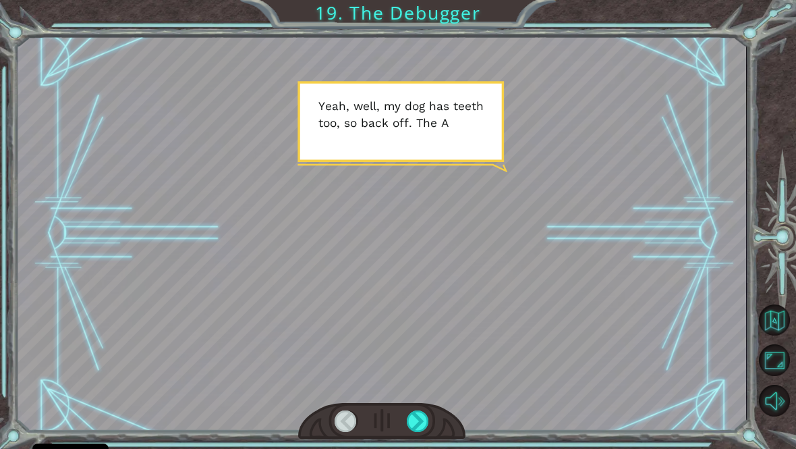
click at [425, 431] on div at bounding box center [418, 421] width 23 height 22
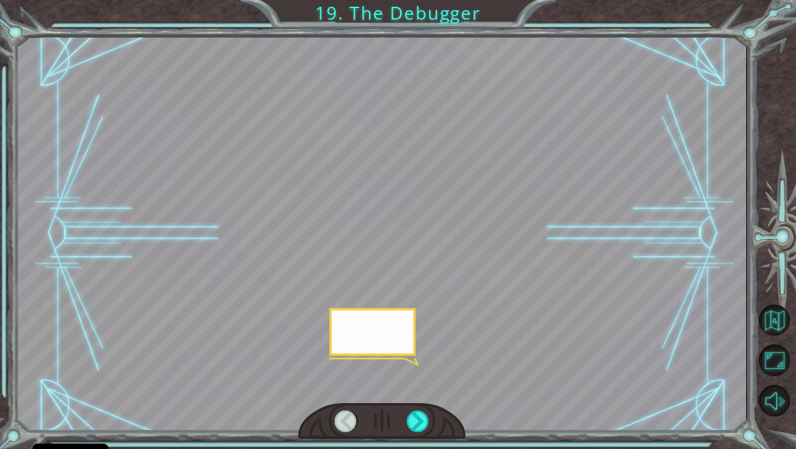
click at [422, 432] on div at bounding box center [418, 421] width 23 height 22
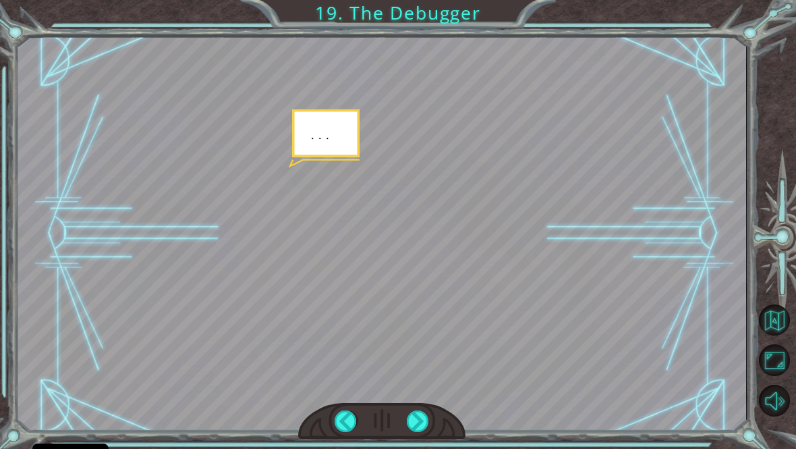
click at [419, 432] on div at bounding box center [418, 421] width 23 height 22
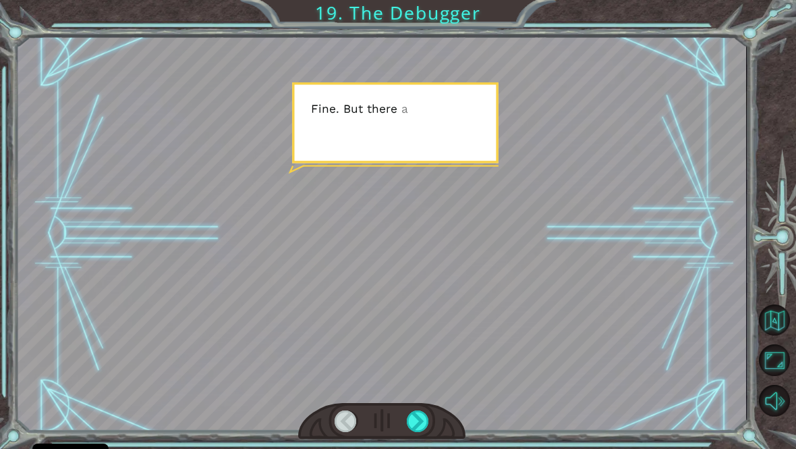
click at [423, 432] on div at bounding box center [418, 421] width 23 height 22
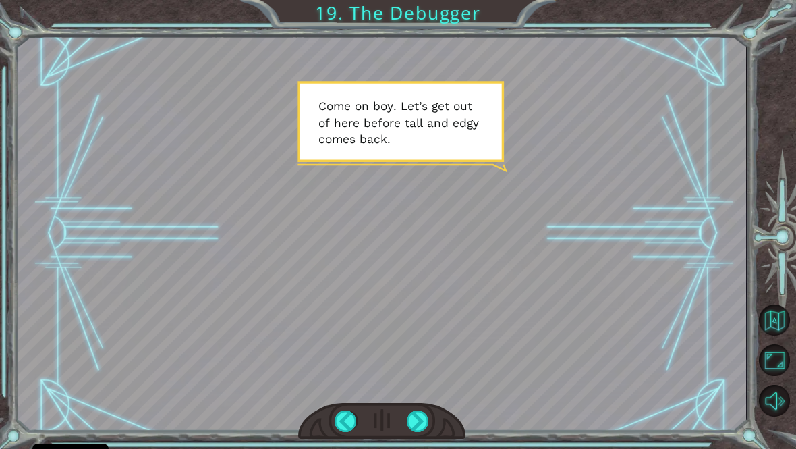
click at [419, 430] on div at bounding box center [418, 421] width 23 height 22
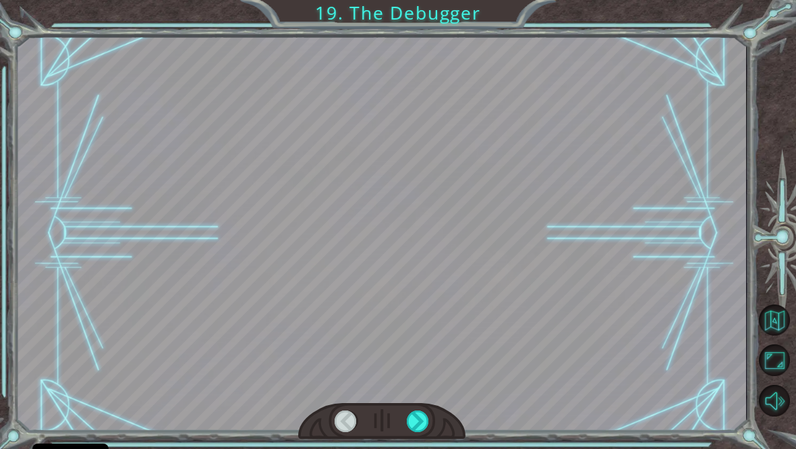
click at [420, 432] on div at bounding box center [418, 421] width 23 height 22
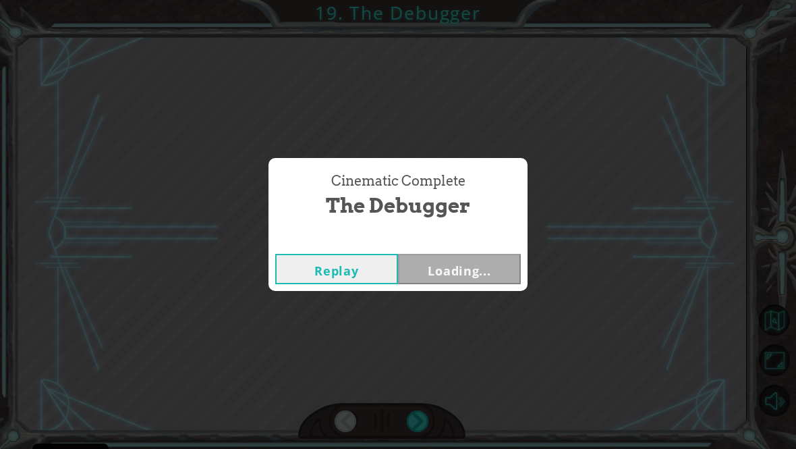
click at [424, 437] on div "Cinematic Complete The Debugger Replay Loading..." at bounding box center [398, 224] width 796 height 449
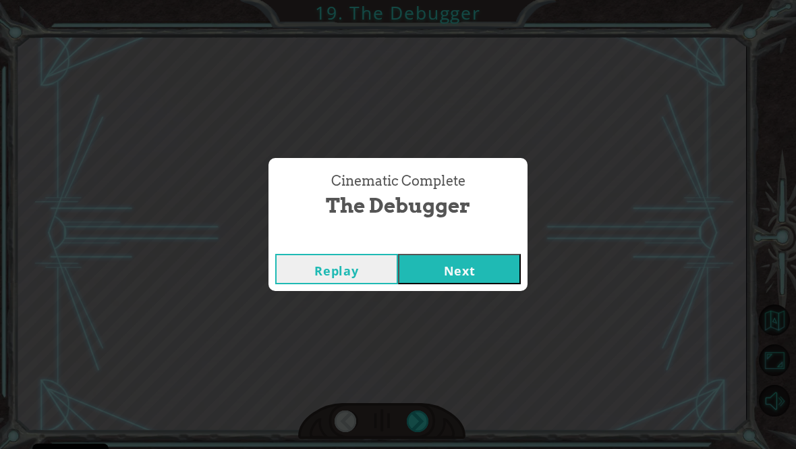
click at [424, 439] on div "Cinematic Complete The Debugger Replay Next" at bounding box center [398, 224] width 796 height 449
click at [482, 273] on button "Next" at bounding box center [459, 269] width 123 height 30
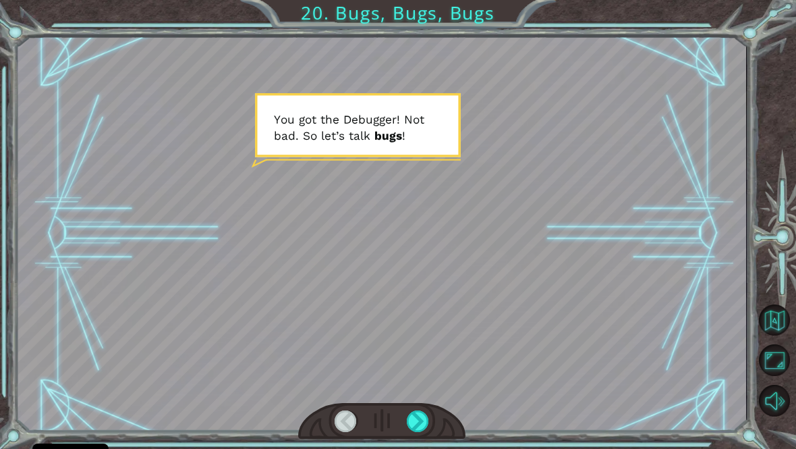
click at [417, 427] on div at bounding box center [418, 421] width 23 height 22
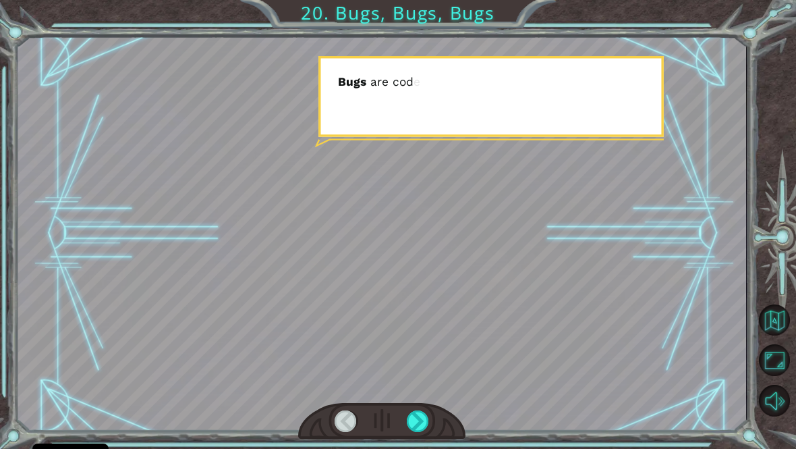
click at [423, 431] on div at bounding box center [418, 421] width 23 height 22
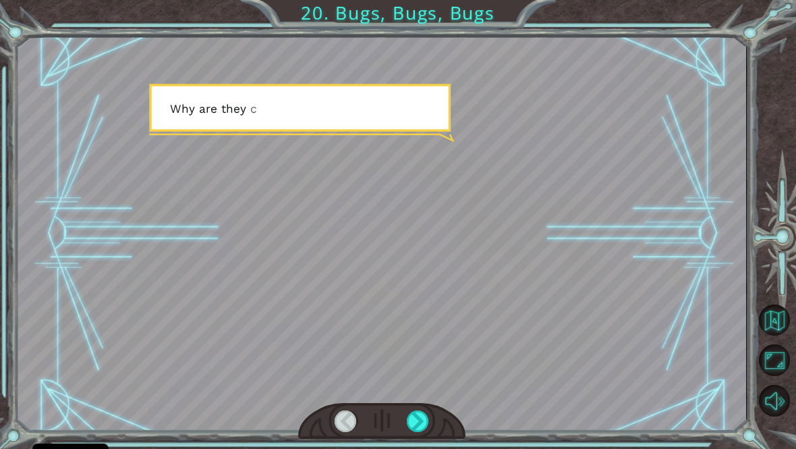
click at [418, 432] on div at bounding box center [418, 421] width 23 height 22
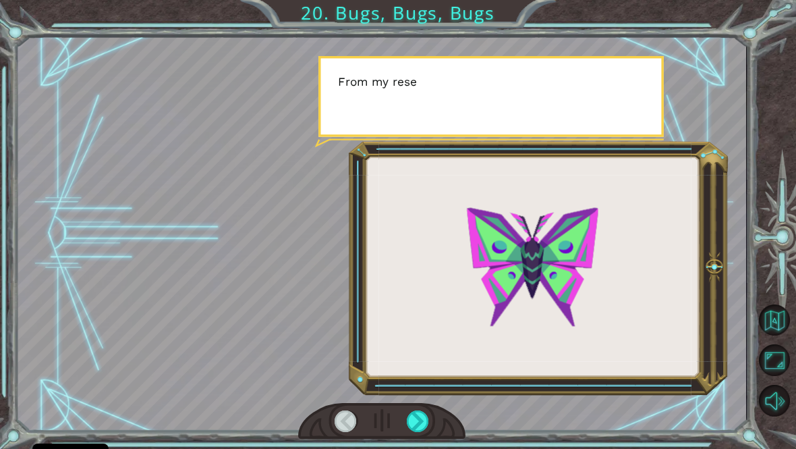
click at [421, 429] on div at bounding box center [418, 421] width 23 height 22
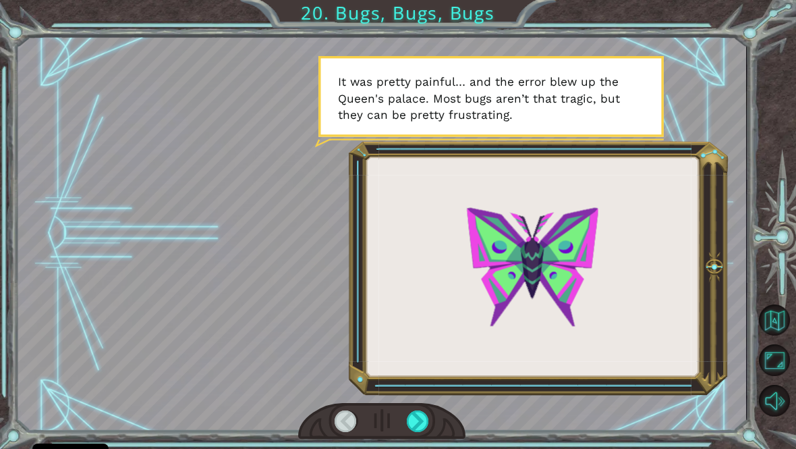
click at [428, 432] on div at bounding box center [418, 421] width 23 height 22
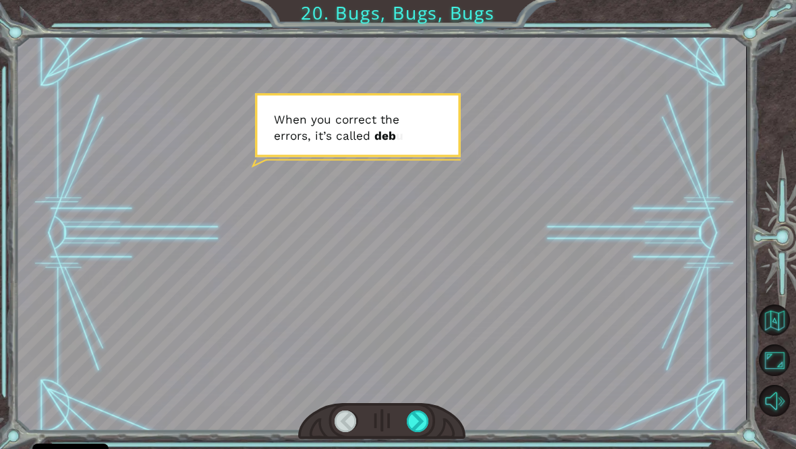
click at [419, 432] on div at bounding box center [418, 421] width 23 height 22
click at [424, 424] on div at bounding box center [418, 421] width 23 height 22
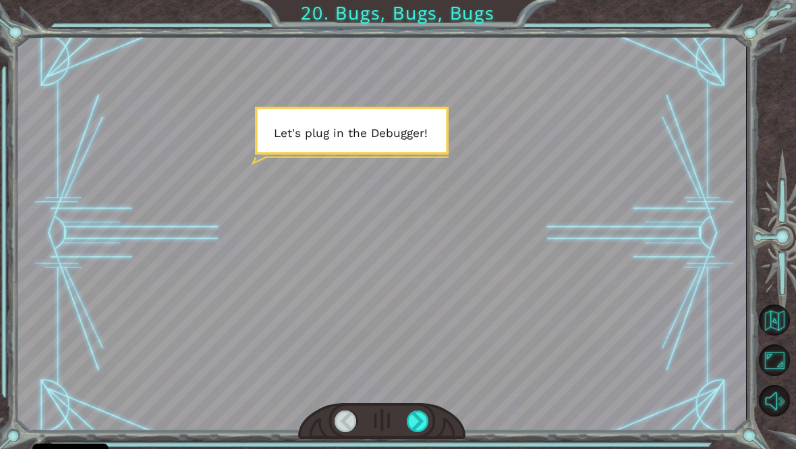
click at [414, 432] on div at bounding box center [418, 421] width 23 height 22
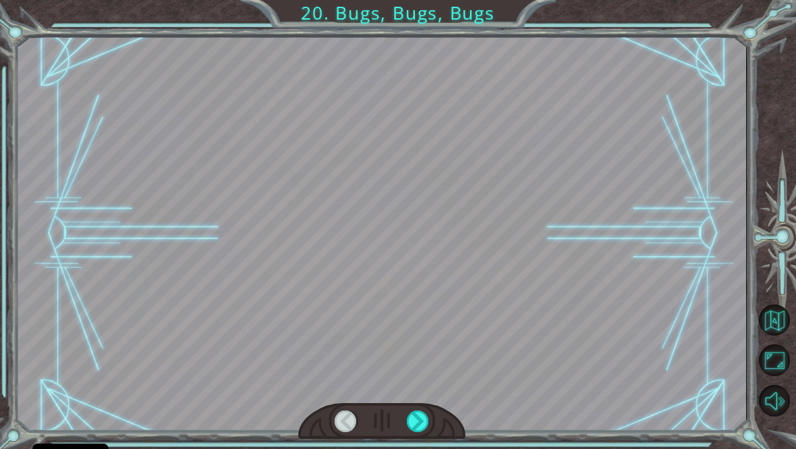
click at [414, 432] on div at bounding box center [418, 421] width 23 height 22
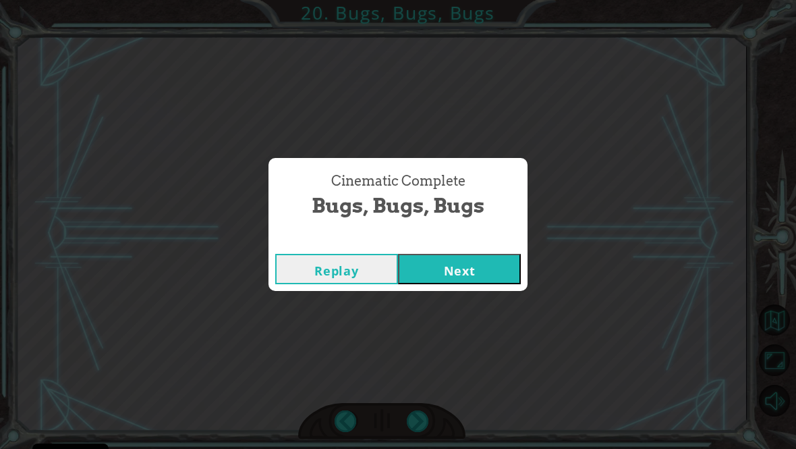
click at [412, 436] on div "Cinematic Complete Bugs, Bugs, Bugs Replay Next" at bounding box center [398, 224] width 796 height 449
click at [490, 284] on button "Next" at bounding box center [459, 269] width 123 height 30
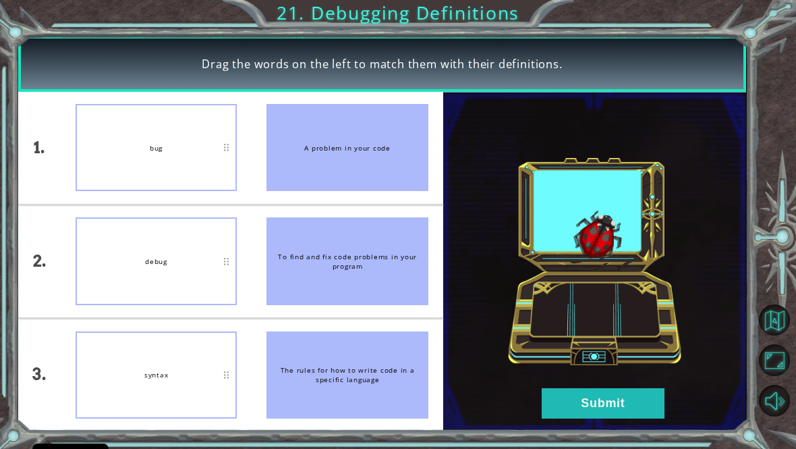
click at [571, 418] on button "Submit" at bounding box center [603, 403] width 123 height 30
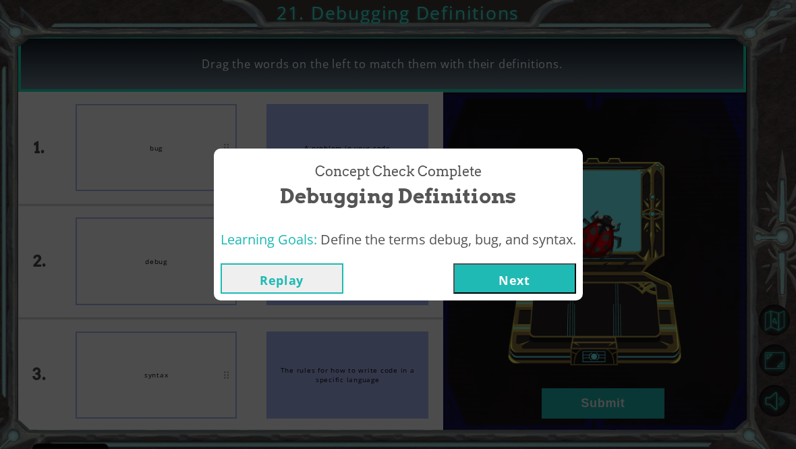
click at [540, 283] on button "Next" at bounding box center [514, 278] width 123 height 30
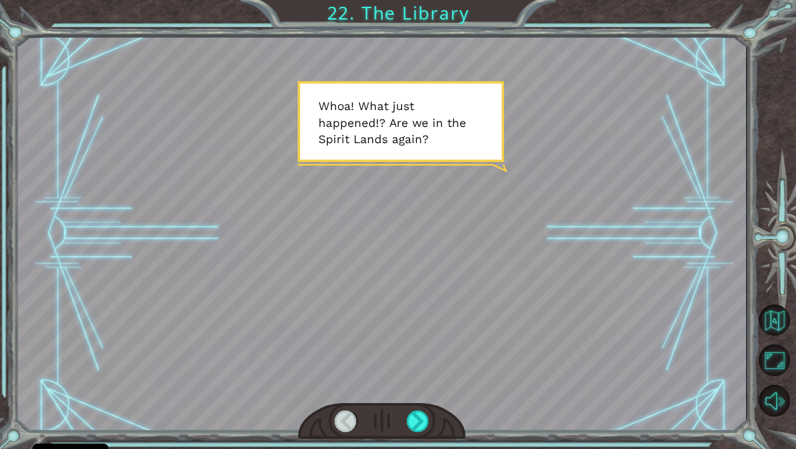
click at [416, 432] on div at bounding box center [418, 421] width 23 height 22
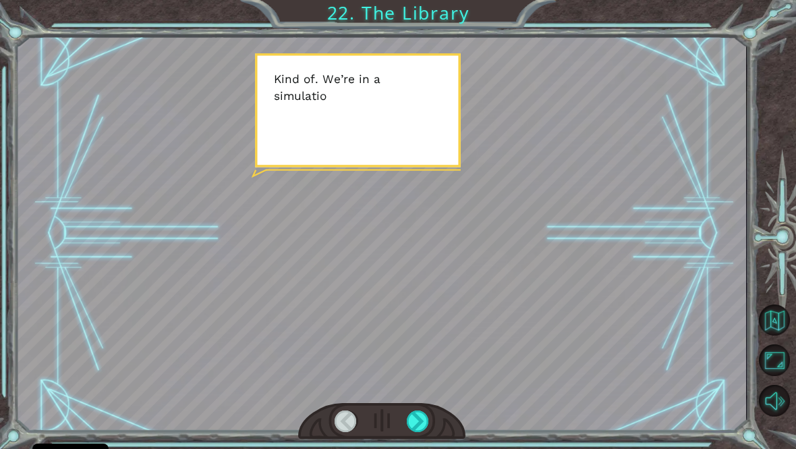
click at [415, 432] on div at bounding box center [418, 421] width 23 height 22
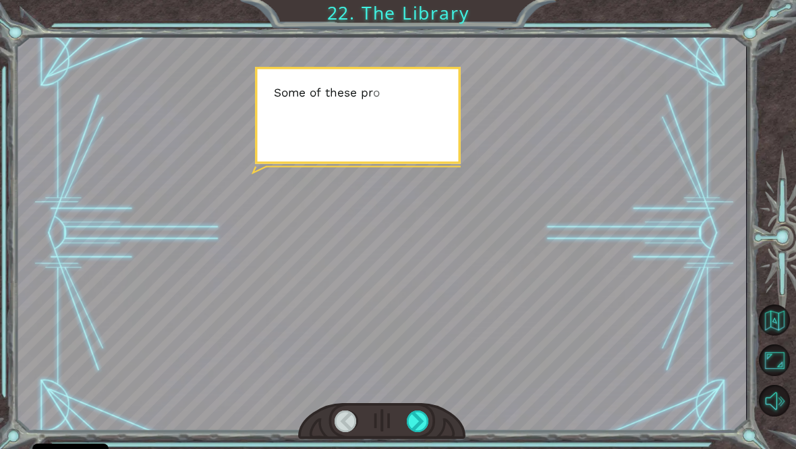
click at [425, 432] on div at bounding box center [418, 421] width 23 height 22
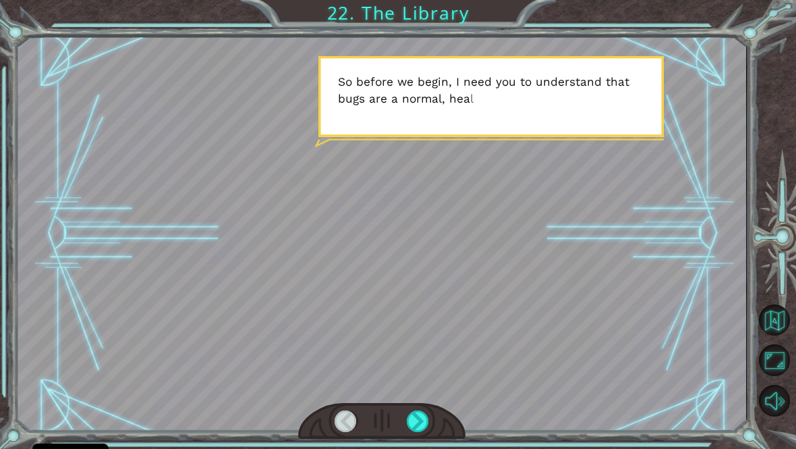
click at [431, 416] on div at bounding box center [381, 421] width 167 height 37
click at [429, 430] on div at bounding box center [418, 421] width 23 height 22
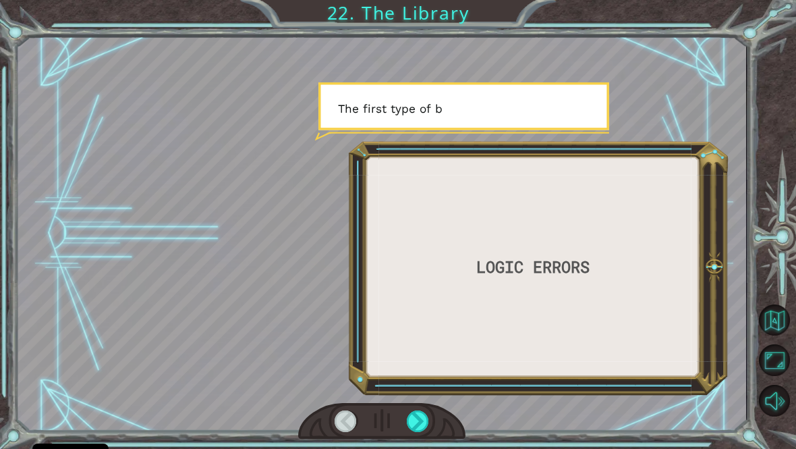
click at [427, 432] on div at bounding box center [418, 421] width 23 height 22
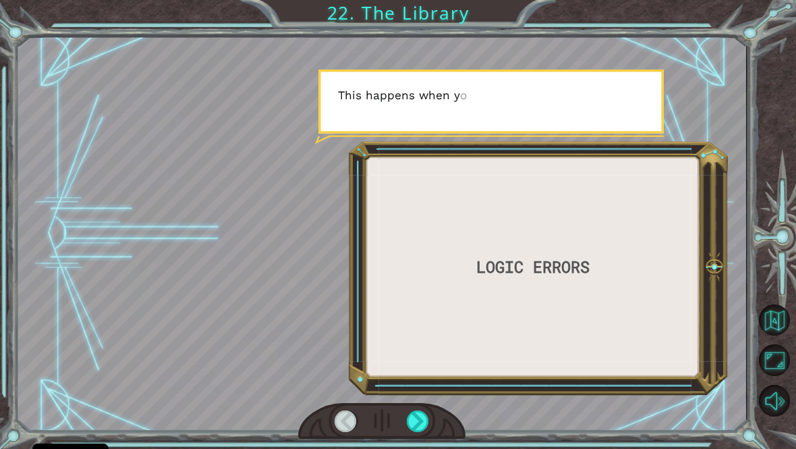
click at [420, 432] on div at bounding box center [418, 421] width 23 height 22
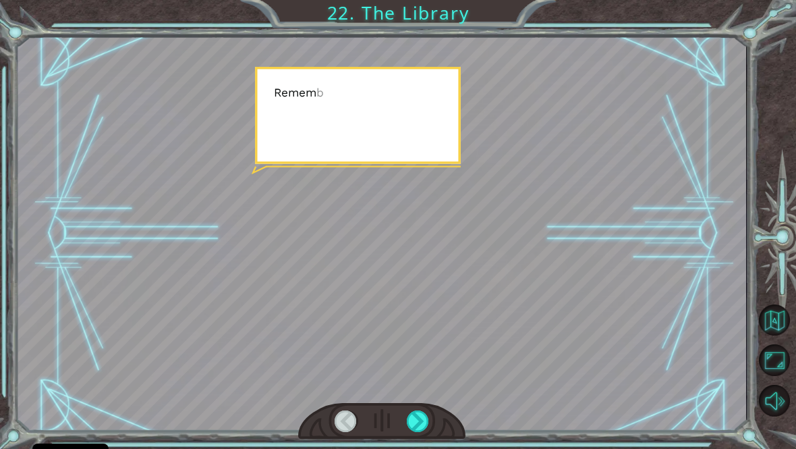
click at [416, 432] on div at bounding box center [418, 421] width 23 height 22
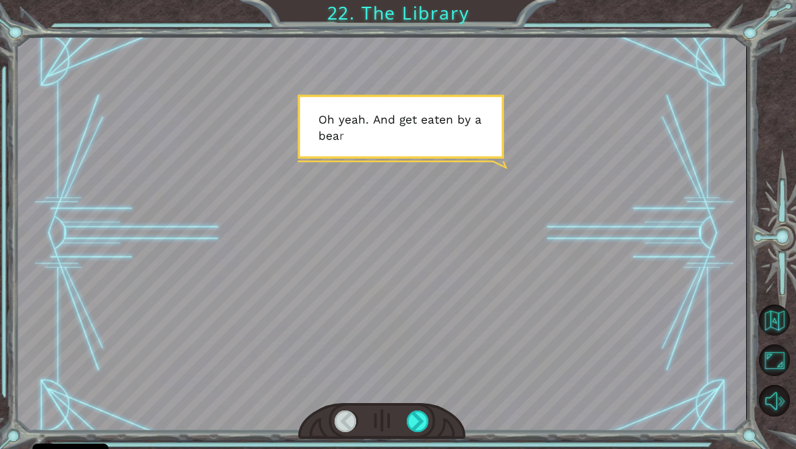
click at [418, 424] on div at bounding box center [418, 421] width 23 height 22
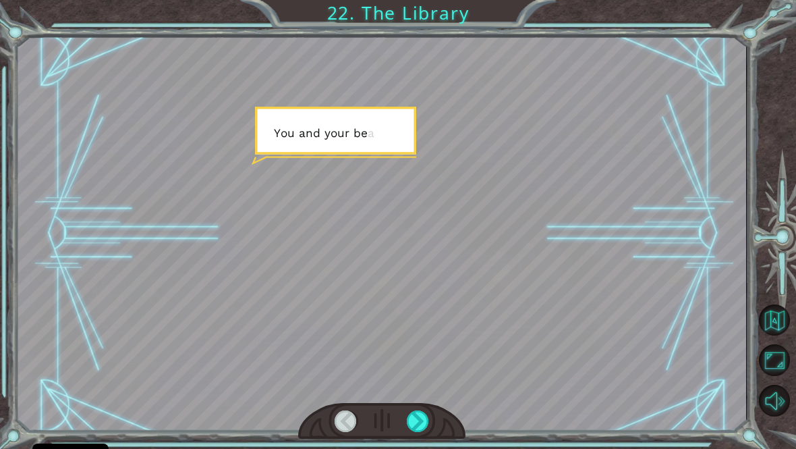
click at [414, 426] on div at bounding box center [418, 421] width 23 height 22
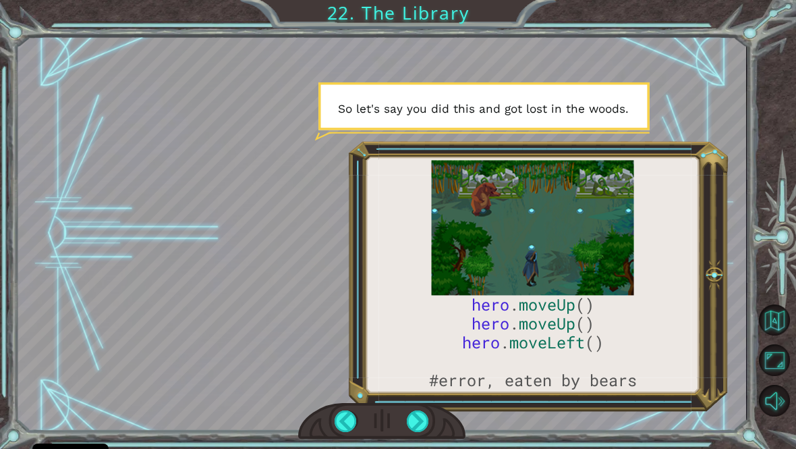
click at [648, 403] on div at bounding box center [382, 232] width 729 height 409
click at [421, 429] on div at bounding box center [418, 421] width 23 height 22
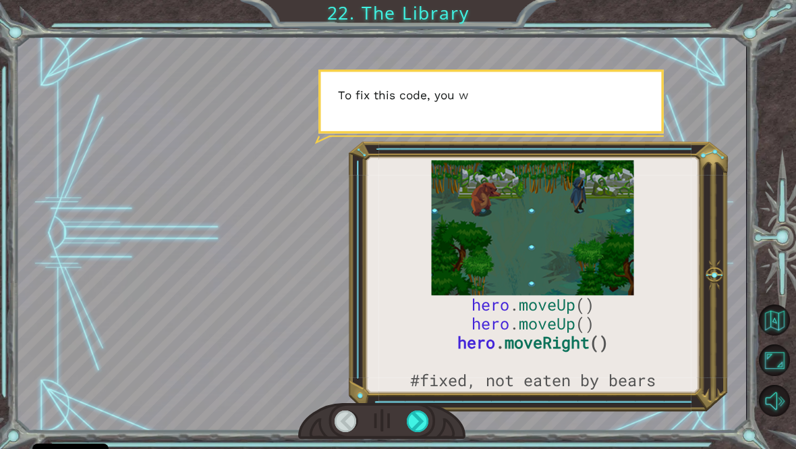
click at [426, 432] on div at bounding box center [418, 421] width 23 height 22
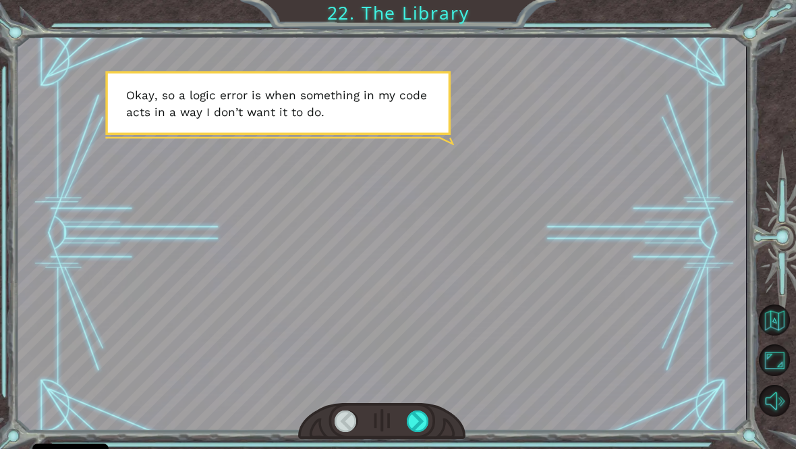
click at [426, 432] on div at bounding box center [418, 421] width 23 height 22
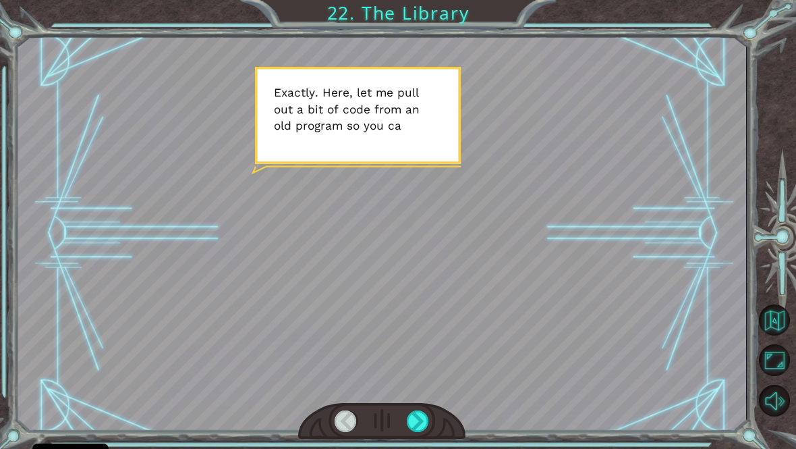
click at [429, 432] on div at bounding box center [418, 421] width 23 height 22
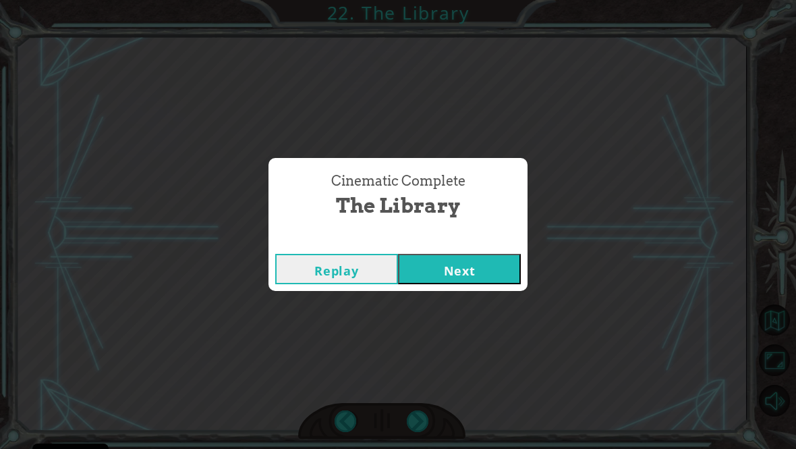
click at [432, 439] on div "Cinematic Complete The Library Replay Next" at bounding box center [398, 224] width 796 height 449
click at [511, 272] on button "Next" at bounding box center [459, 269] width 123 height 30
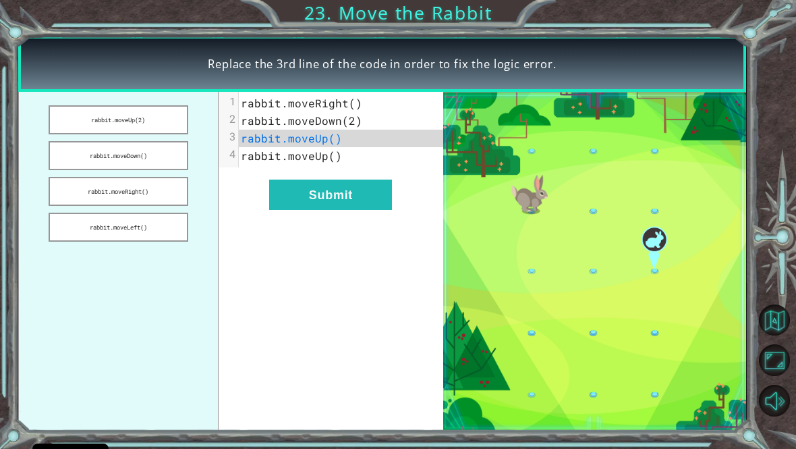
click at [355, 196] on button "Submit" at bounding box center [330, 194] width 123 height 30
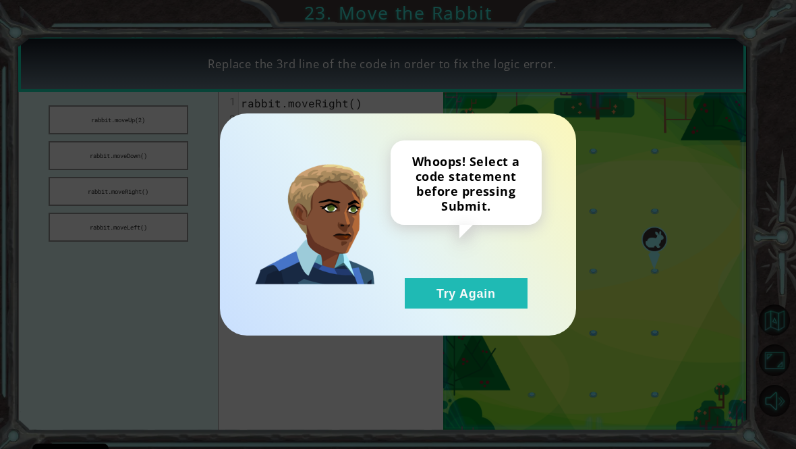
click at [444, 306] on button "Try Again" at bounding box center [466, 293] width 123 height 30
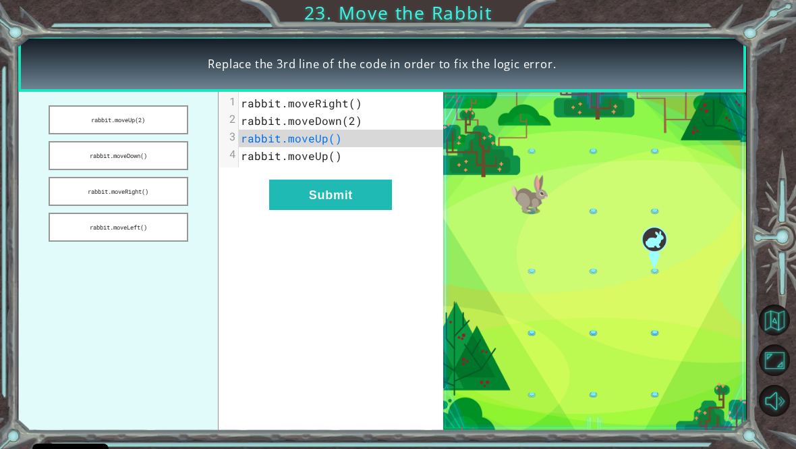
click at [161, 127] on button "rabbit.moveUp(2)" at bounding box center [119, 119] width 140 height 29
click at [383, 201] on button "Submit" at bounding box center [330, 194] width 123 height 30
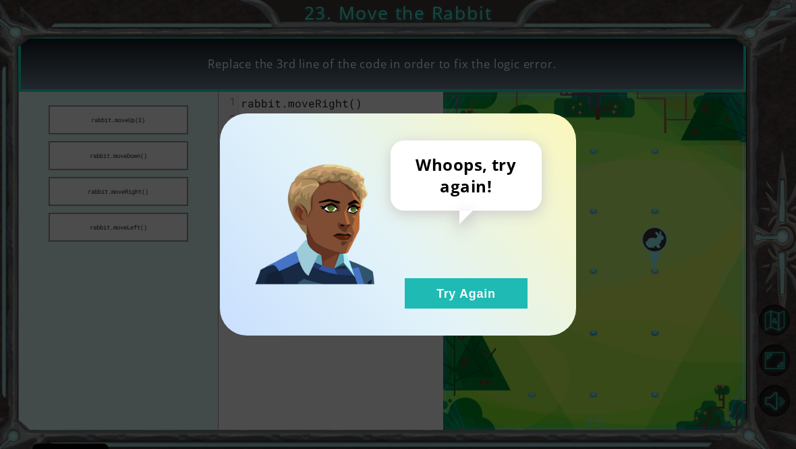
click at [439, 308] on button "Try Again" at bounding box center [466, 293] width 123 height 30
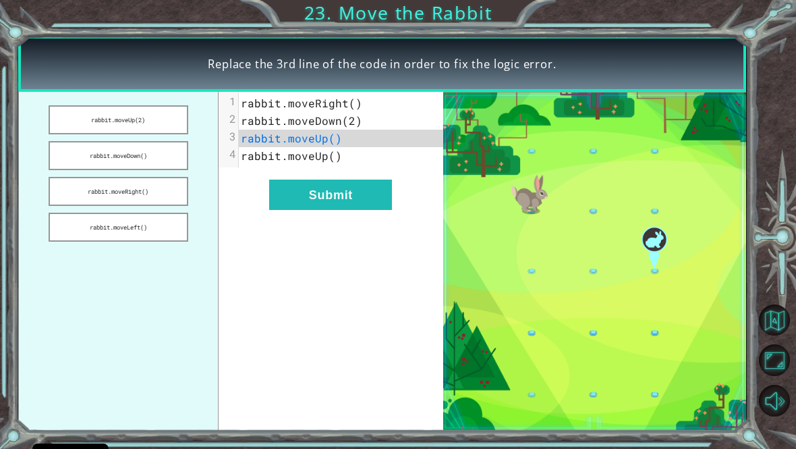
click at [159, 223] on button "rabbit.moveLeft()" at bounding box center [119, 226] width 140 height 29
click at [335, 210] on button "Submit" at bounding box center [330, 194] width 123 height 30
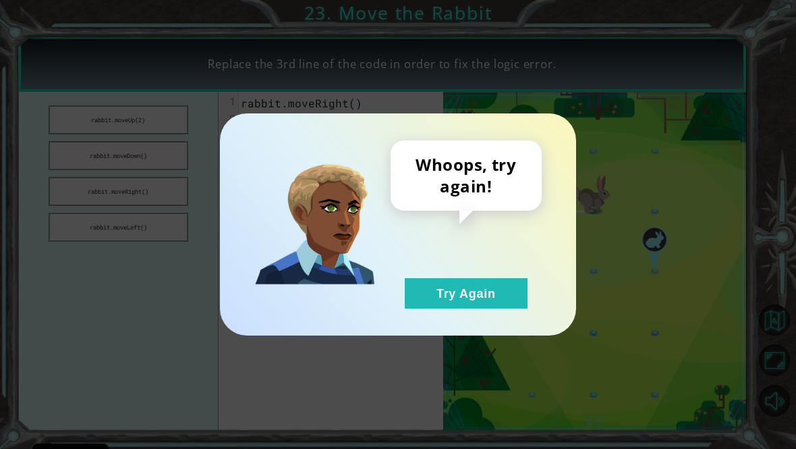
click at [430, 308] on button "Try Again" at bounding box center [466, 293] width 123 height 30
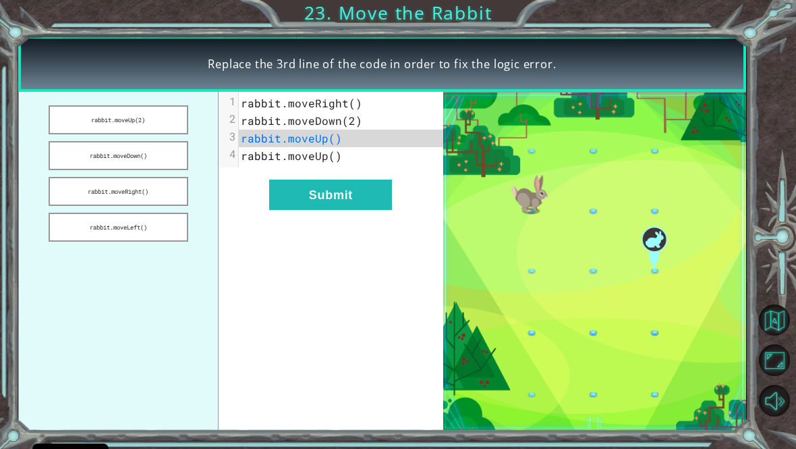
click at [140, 184] on button "rabbit.moveRight()" at bounding box center [119, 191] width 140 height 29
click at [312, 210] on button "Submit" at bounding box center [330, 194] width 123 height 30
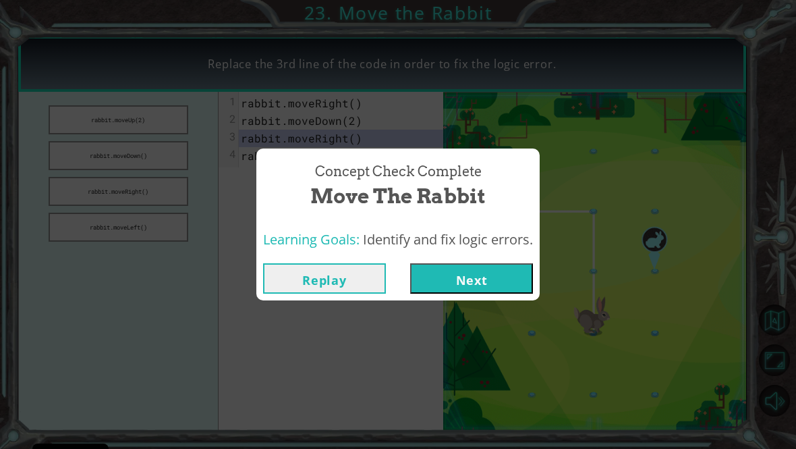
click at [324, 193] on span "Move the Rabbit" at bounding box center [397, 195] width 175 height 29
click at [475, 293] on button "Next" at bounding box center [471, 278] width 123 height 30
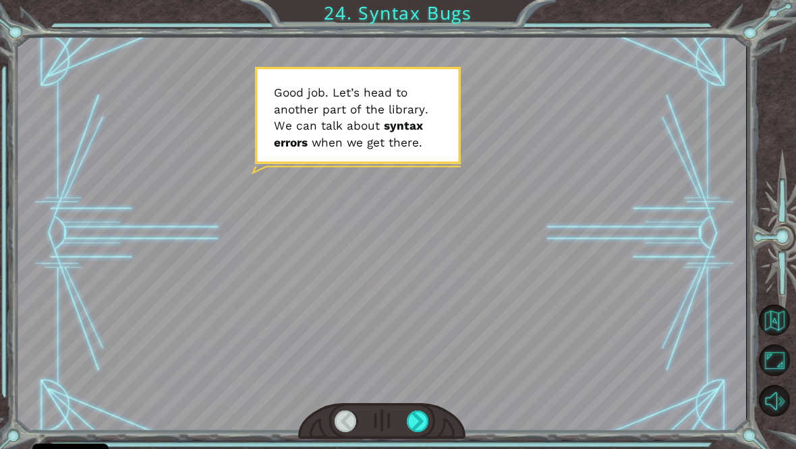
click at [425, 432] on div at bounding box center [418, 421] width 23 height 22
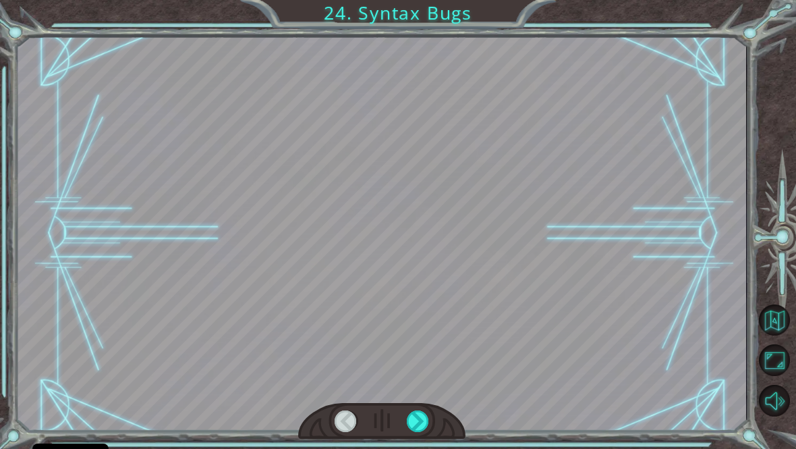
click at [423, 414] on div at bounding box center [381, 421] width 167 height 37
click at [419, 432] on div at bounding box center [418, 421] width 23 height 22
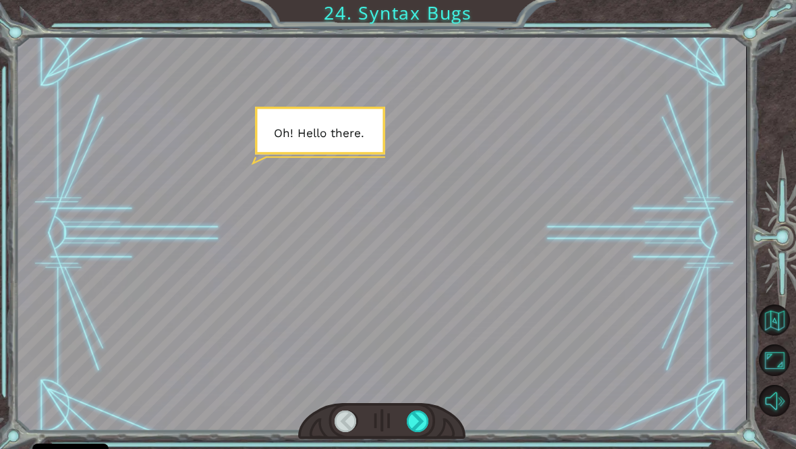
click at [422, 432] on div at bounding box center [418, 421] width 23 height 22
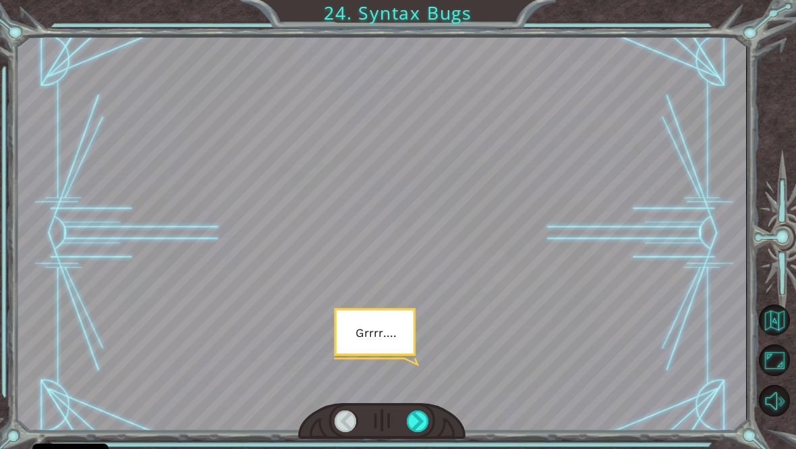
click at [418, 429] on div at bounding box center [418, 421] width 23 height 22
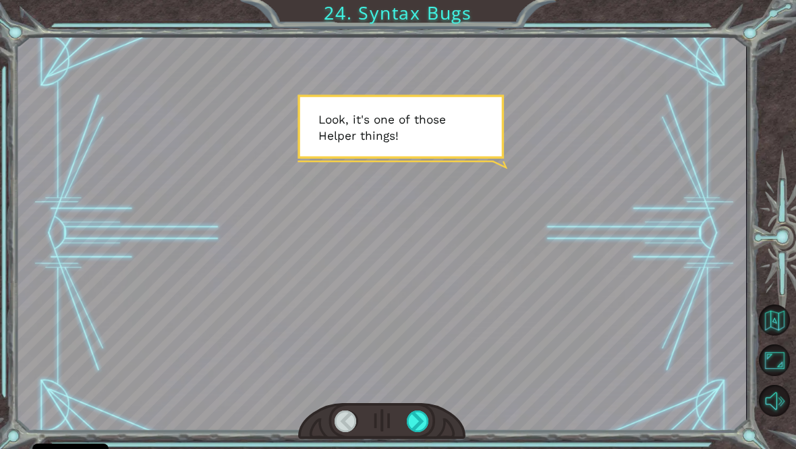
click at [428, 428] on div at bounding box center [418, 421] width 23 height 22
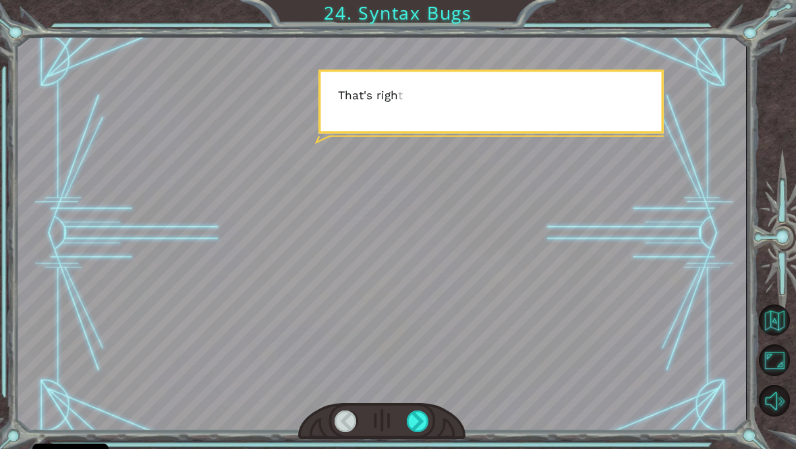
click at [429, 429] on div at bounding box center [418, 421] width 23 height 22
click at [426, 430] on div at bounding box center [418, 421] width 23 height 22
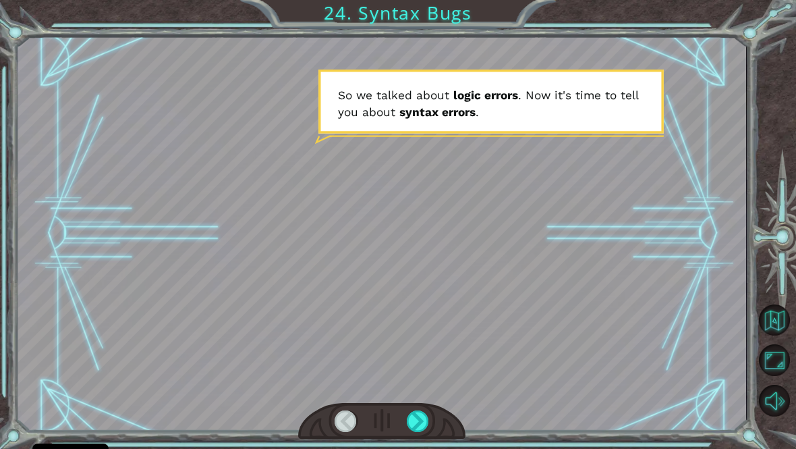
click at [421, 430] on div at bounding box center [418, 421] width 23 height 22
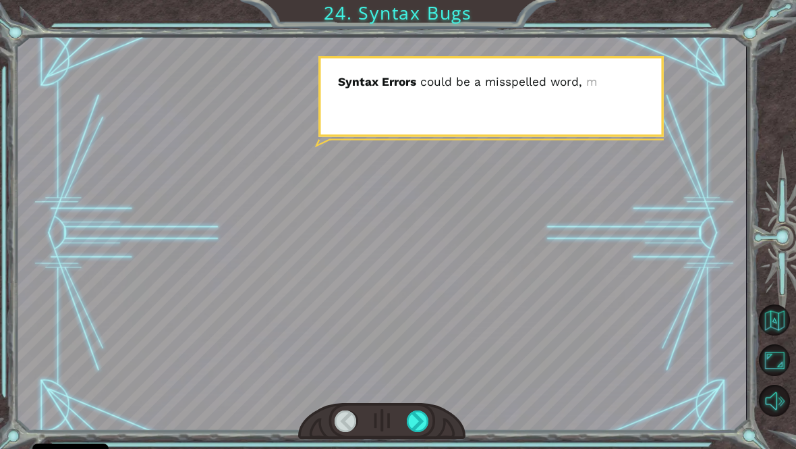
click at [445, 430] on div at bounding box center [381, 421] width 167 height 37
click at [424, 432] on div at bounding box center [418, 421] width 23 height 22
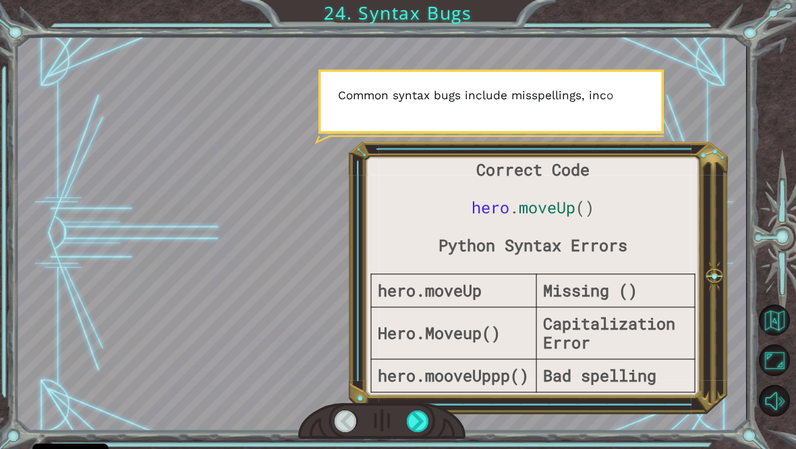
click at [437, 422] on div at bounding box center [381, 421] width 167 height 37
click at [429, 424] on div at bounding box center [418, 421] width 23 height 22
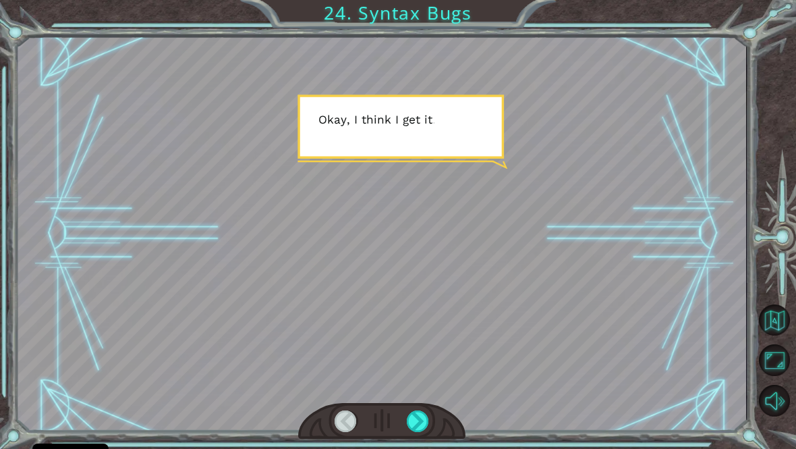
click at [428, 430] on div at bounding box center [418, 421] width 23 height 22
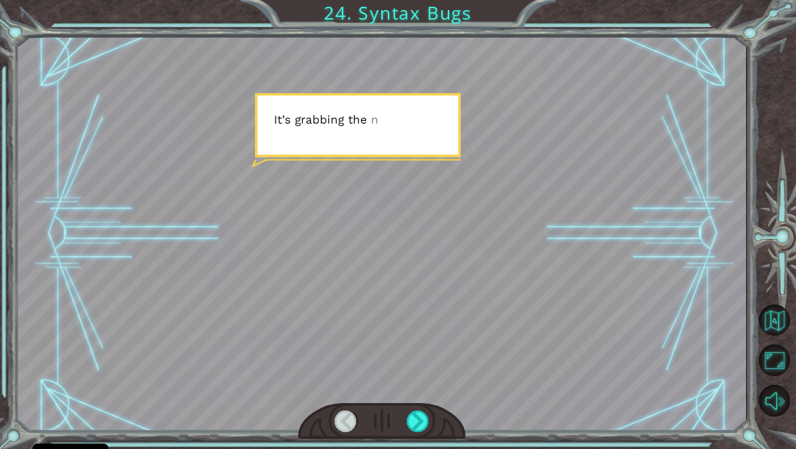
click at [420, 432] on div at bounding box center [418, 421] width 23 height 22
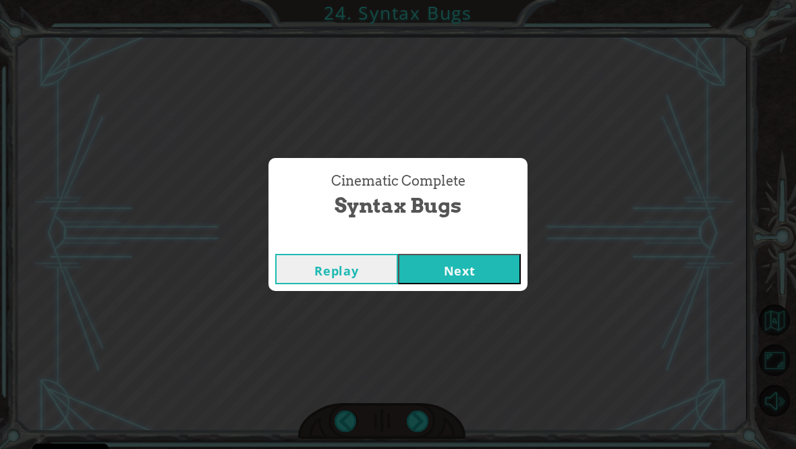
click at [422, 445] on div "Cinematic Complete Syntax Bugs Replay Next" at bounding box center [398, 224] width 796 height 449
click at [486, 277] on button "Next" at bounding box center [459, 269] width 123 height 30
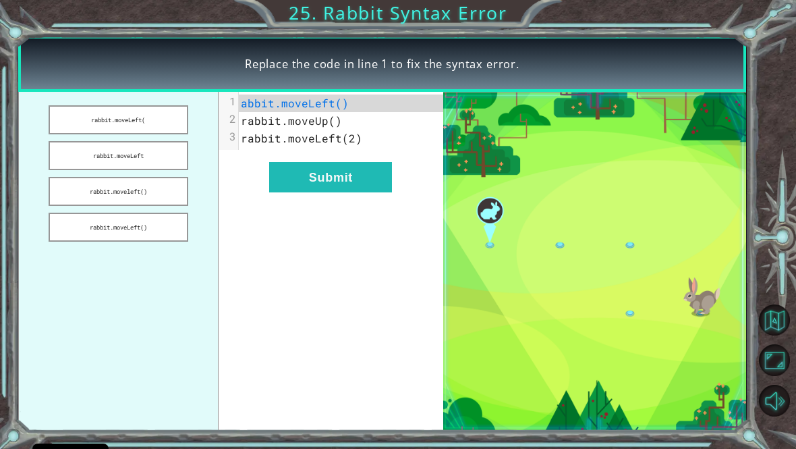
click at [169, 199] on button "rabbit.moveleft()" at bounding box center [119, 191] width 140 height 29
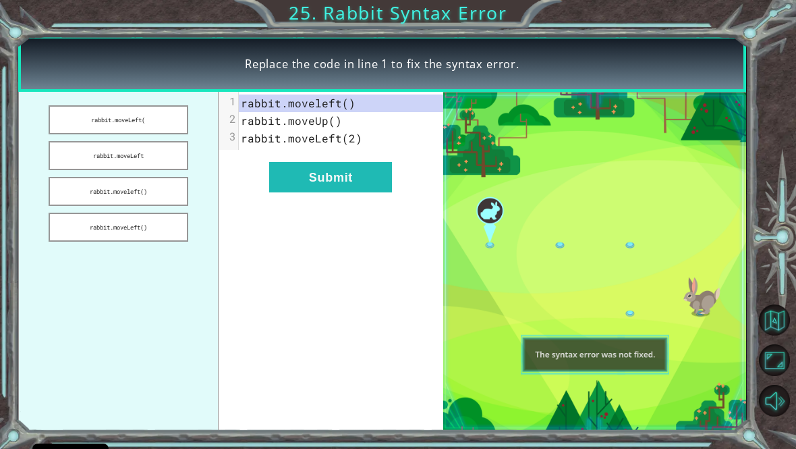
click at [339, 183] on button "Submit" at bounding box center [330, 177] width 123 height 30
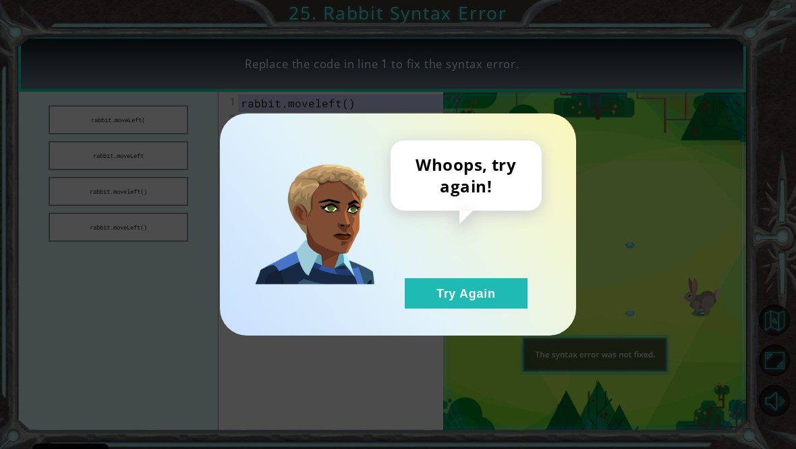
click at [458, 308] on button "Try Again" at bounding box center [466, 293] width 123 height 30
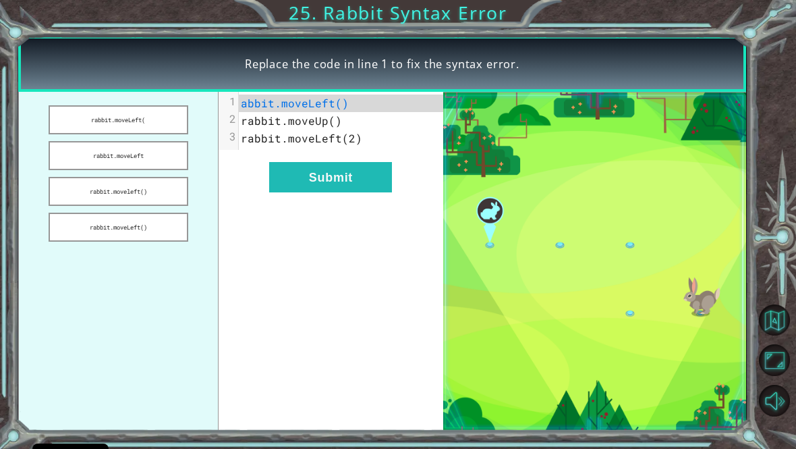
click at [162, 233] on button "rabbit.moveLeft()" at bounding box center [119, 226] width 140 height 29
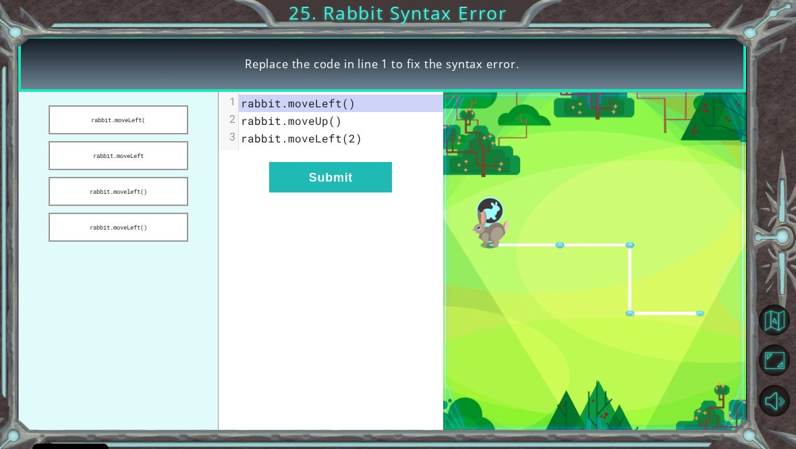
click at [345, 188] on button "Submit" at bounding box center [330, 177] width 123 height 30
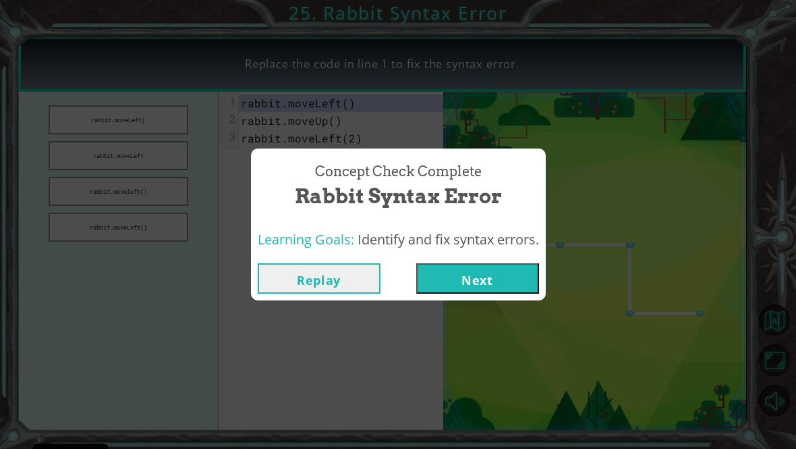
click at [468, 287] on button "Next" at bounding box center [477, 278] width 123 height 30
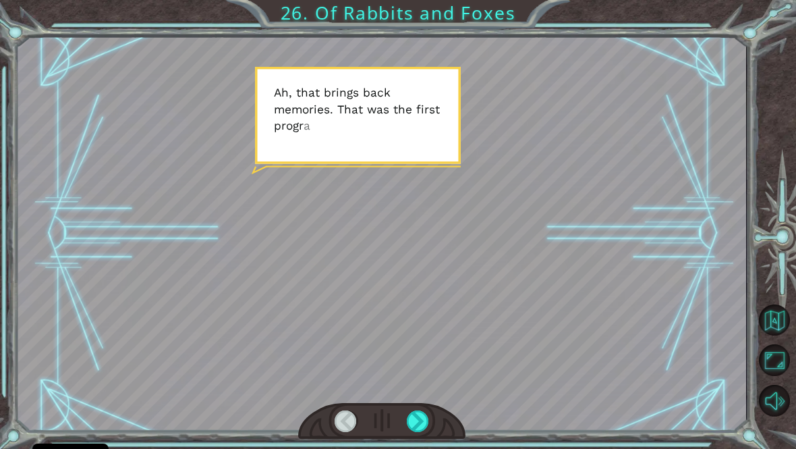
click at [418, 419] on div at bounding box center [418, 421] width 23 height 22
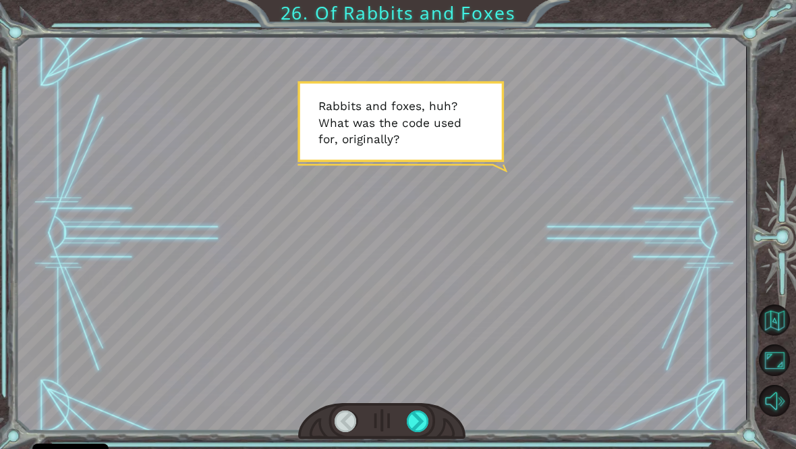
click at [414, 422] on div at bounding box center [418, 421] width 23 height 22
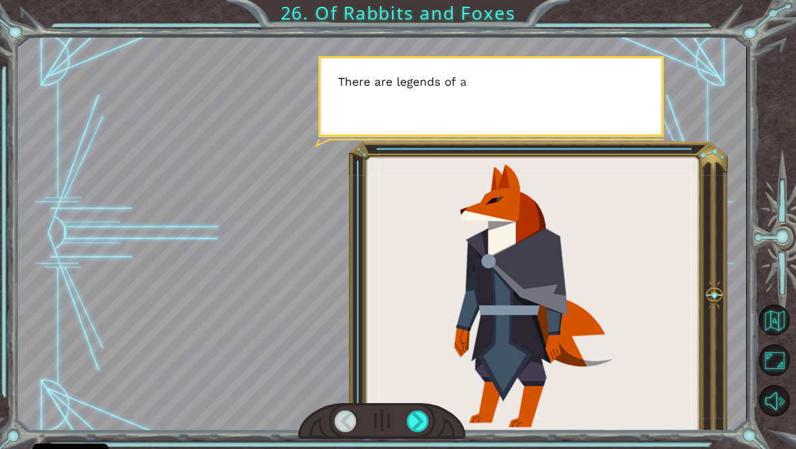
click at [414, 432] on div at bounding box center [418, 421] width 23 height 22
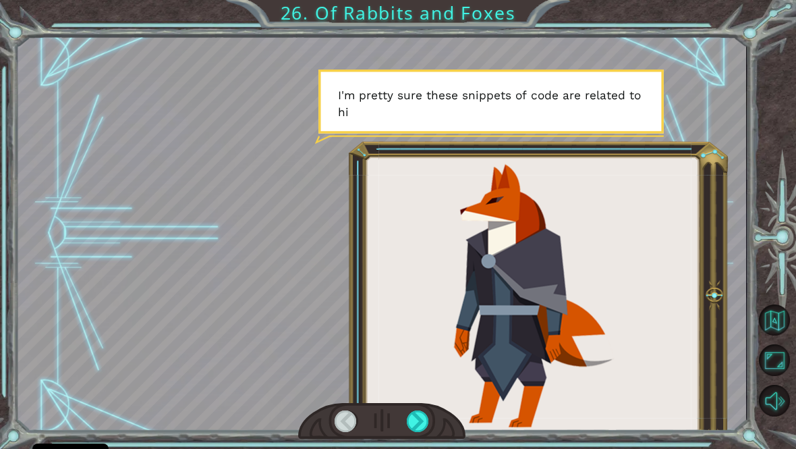
click at [423, 424] on div at bounding box center [418, 421] width 23 height 22
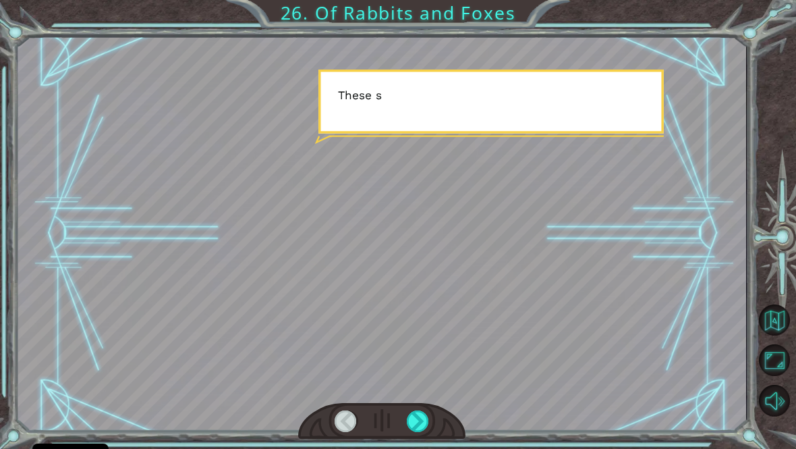
click at [426, 424] on div at bounding box center [418, 421] width 23 height 22
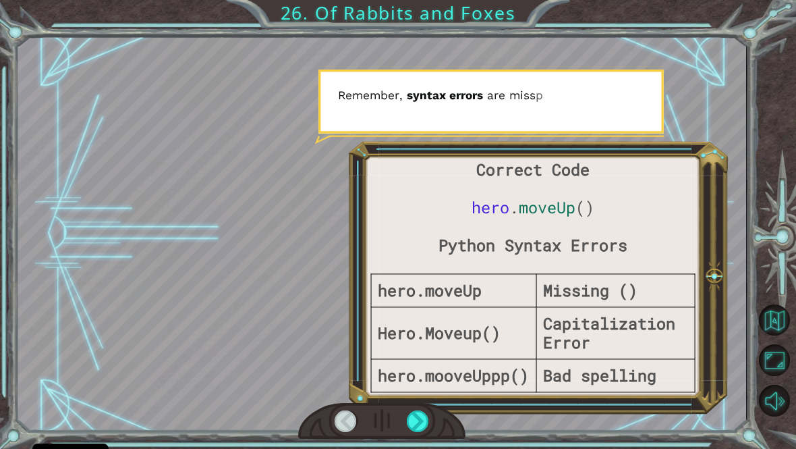
click at [418, 432] on div at bounding box center [418, 421] width 23 height 22
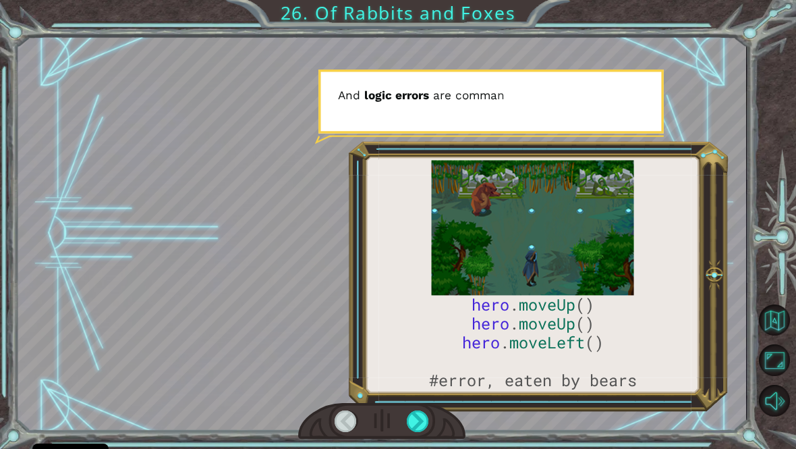
click at [418, 425] on div at bounding box center [418, 421] width 23 height 22
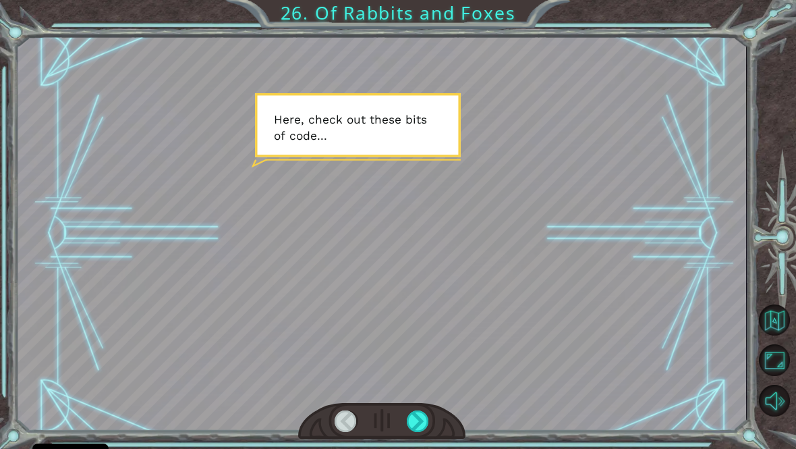
click at [418, 430] on div at bounding box center [418, 421] width 23 height 22
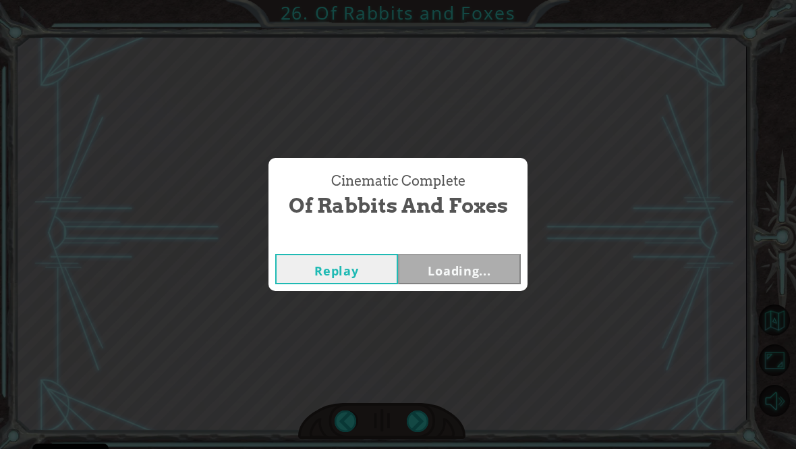
click at [418, 426] on div "Cinematic Complete Of Rabbits and Foxes Replay Loading..." at bounding box center [398, 224] width 796 height 449
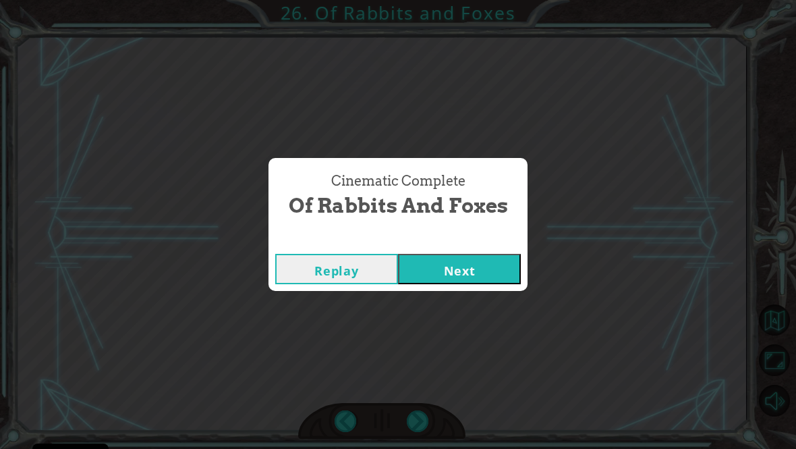
click at [417, 427] on div "Cinematic Complete Of Rabbits and Foxes Replay Next" at bounding box center [398, 224] width 796 height 449
click at [467, 280] on button "Next" at bounding box center [459, 269] width 123 height 30
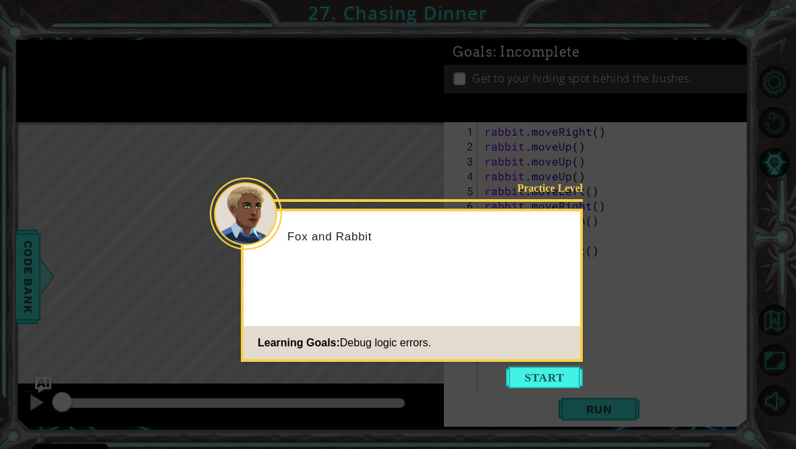
click at [523, 371] on button "Start" at bounding box center [544, 377] width 77 height 22
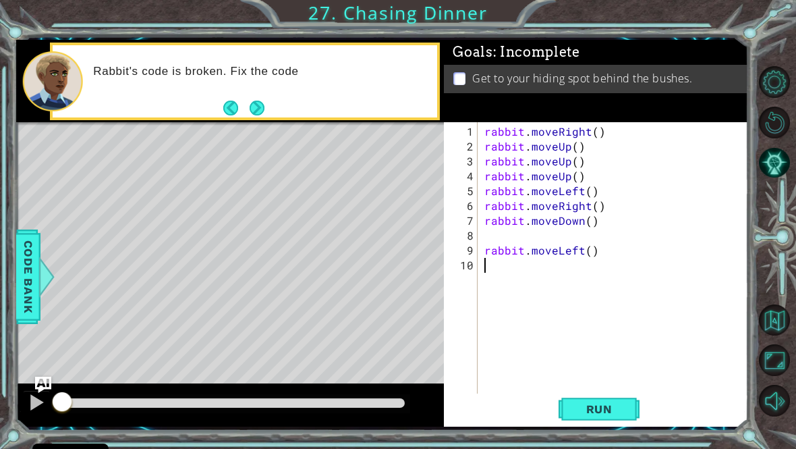
click at [593, 416] on span "Run" at bounding box center [599, 408] width 53 height 13
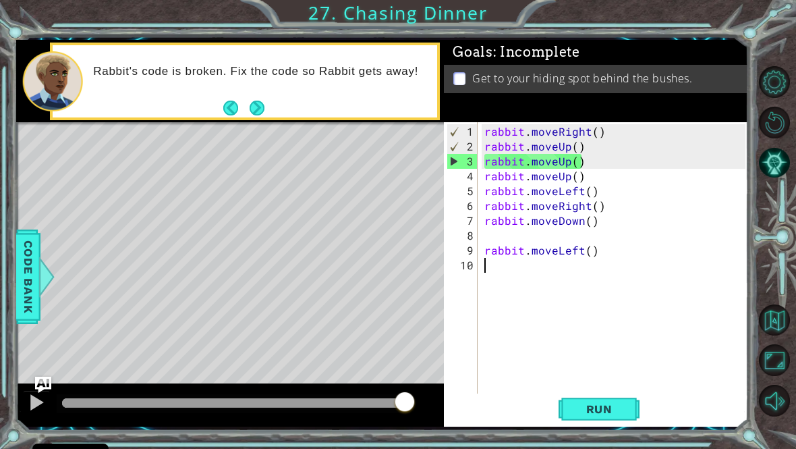
click at [256, 116] on button "Next" at bounding box center [257, 109] width 16 height 16
click at [248, 115] on button "Back" at bounding box center [236, 108] width 26 height 15
click at [264, 115] on button "Next" at bounding box center [257, 108] width 15 height 15
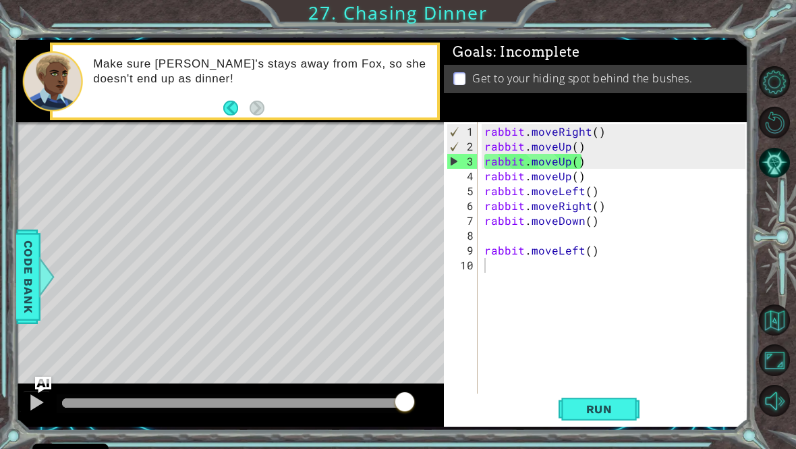
click at [597, 424] on button "Run" at bounding box center [599, 408] width 81 height 30
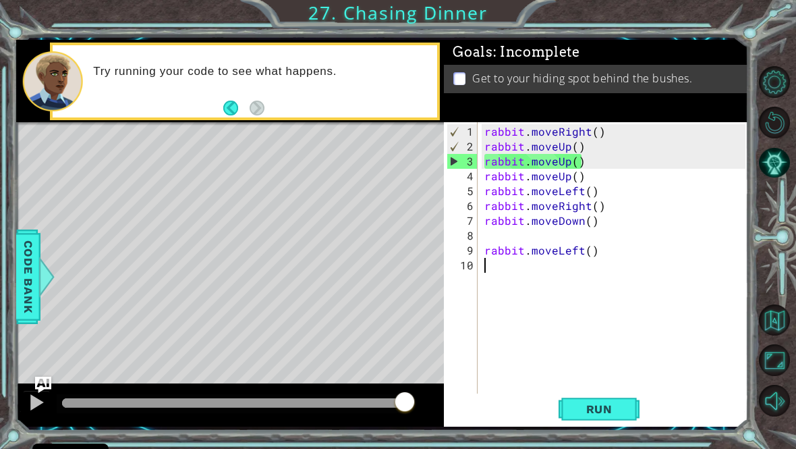
click at [592, 410] on span "Run" at bounding box center [599, 408] width 53 height 13
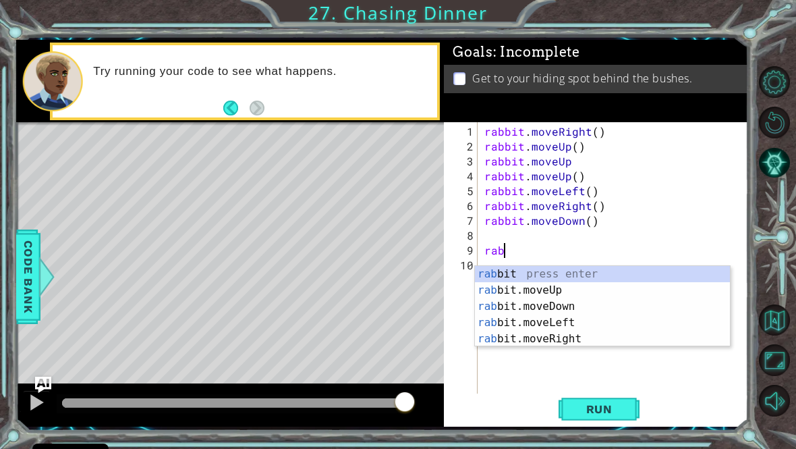
type textarea "r"
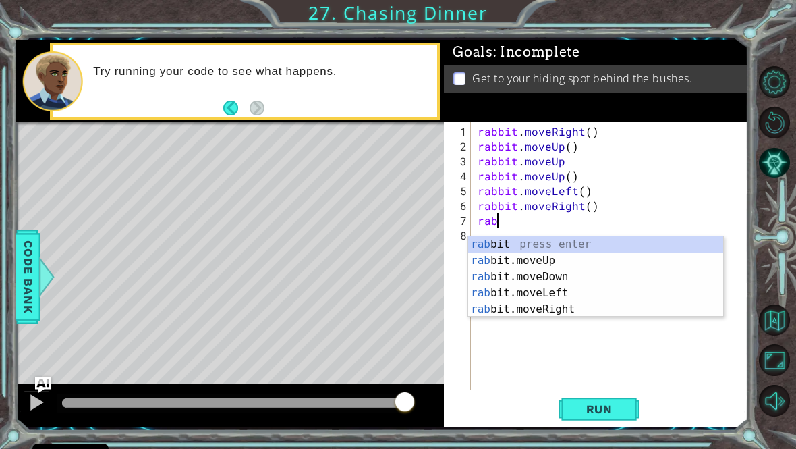
type textarea "r"
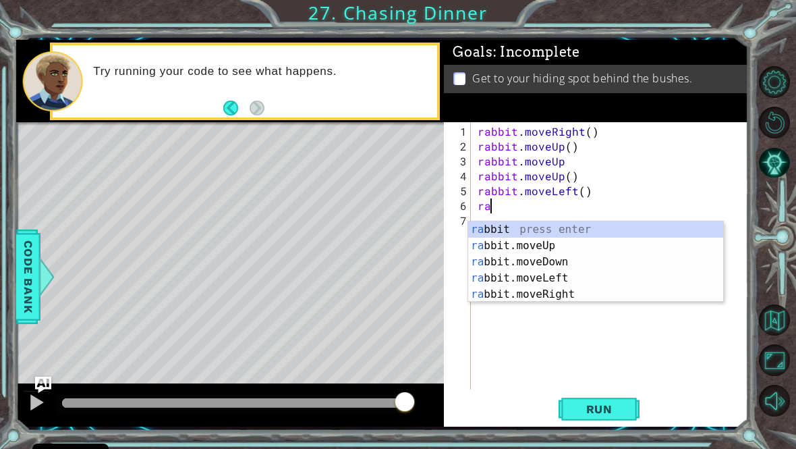
type textarea "r"
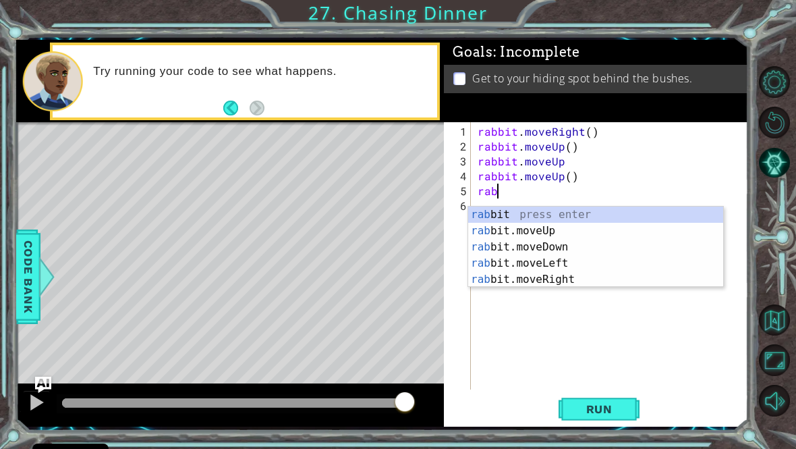
type textarea "r"
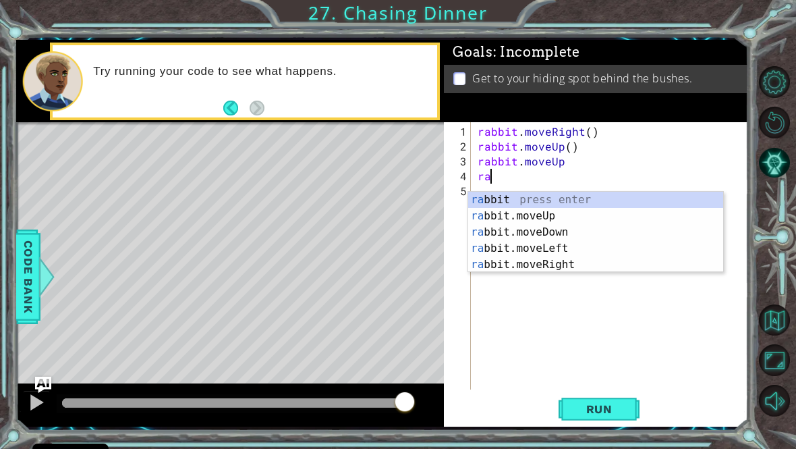
type textarea "r"
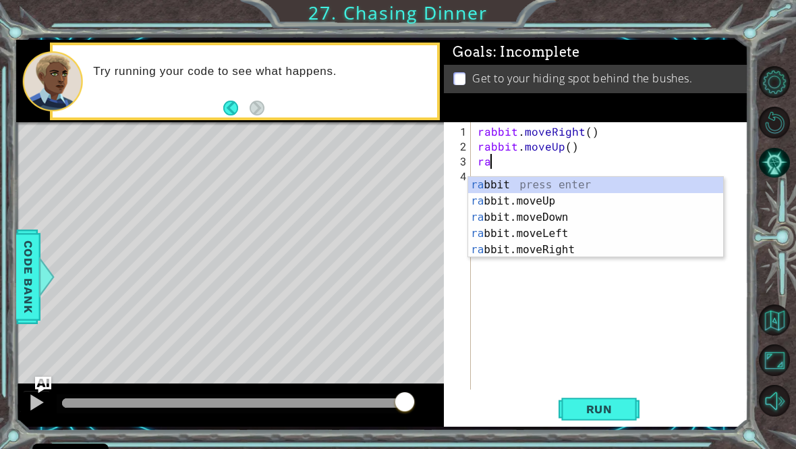
type textarea "r"
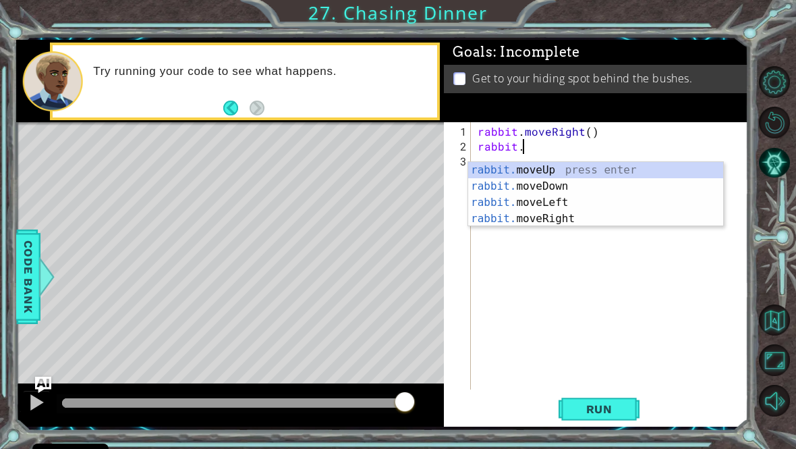
click at [617, 416] on span "Run" at bounding box center [599, 408] width 53 height 13
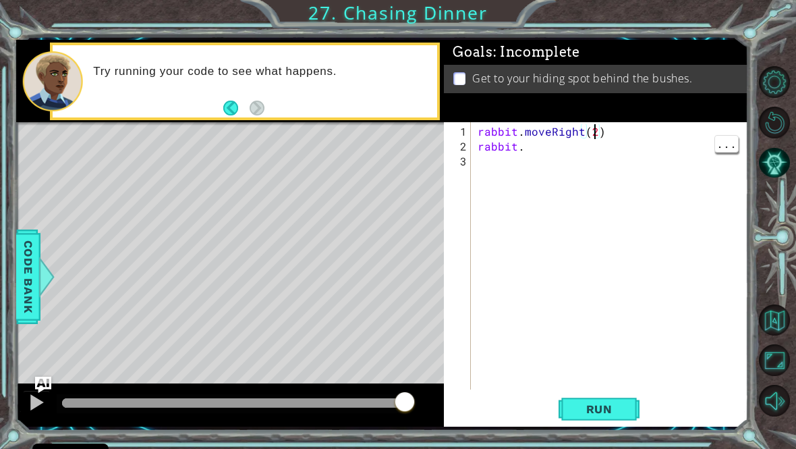
scroll to position [0, 2]
click at [559, 158] on div "rabbit . moveRight ( 2 ) rabbit ." at bounding box center [613, 272] width 277 height 297
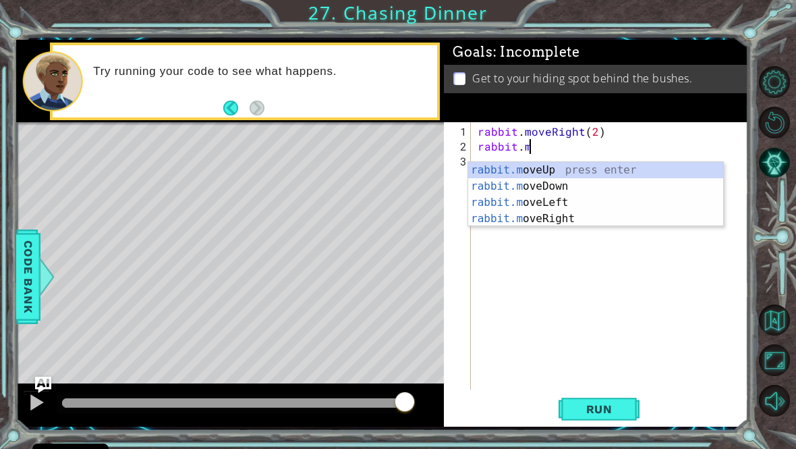
scroll to position [0, 3]
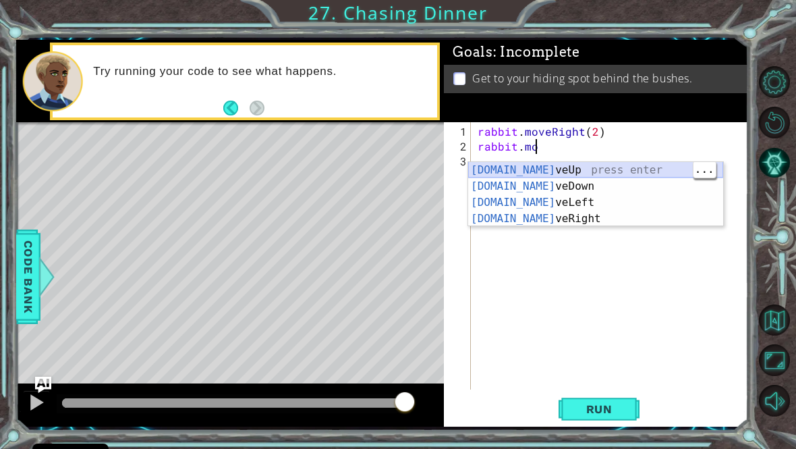
click at [623, 163] on div "[DOMAIN_NAME] veUp press enter [DOMAIN_NAME] veDown press enter [DOMAIN_NAME] v…" at bounding box center [595, 210] width 255 height 97
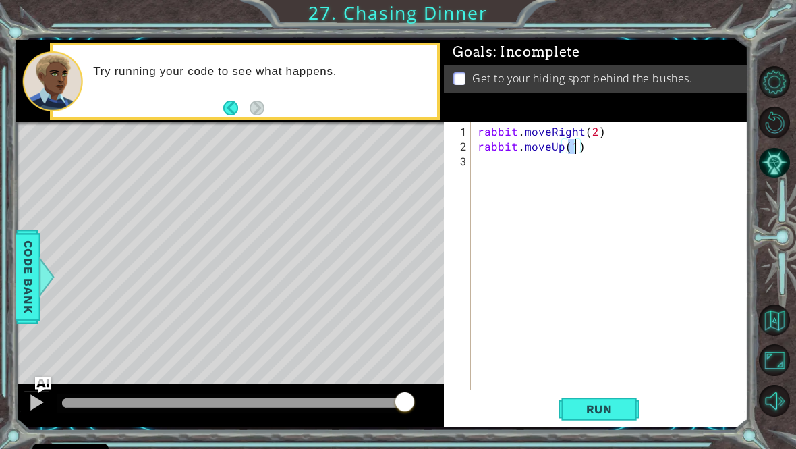
type textarea "rabbit.moveUp(3)"
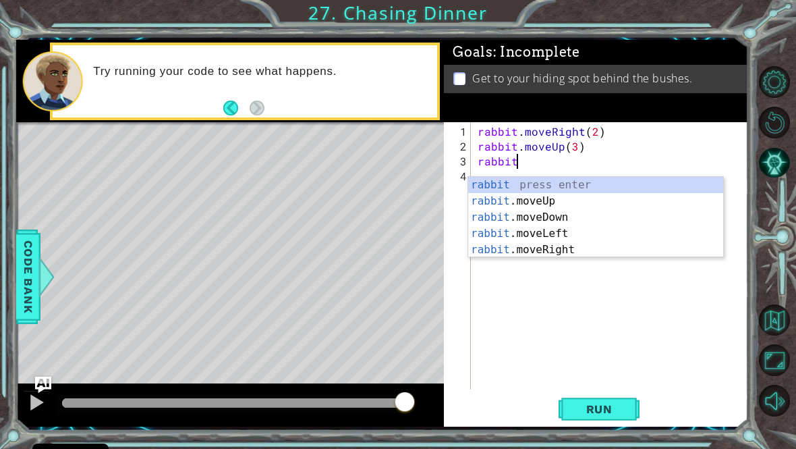
scroll to position [0, 2]
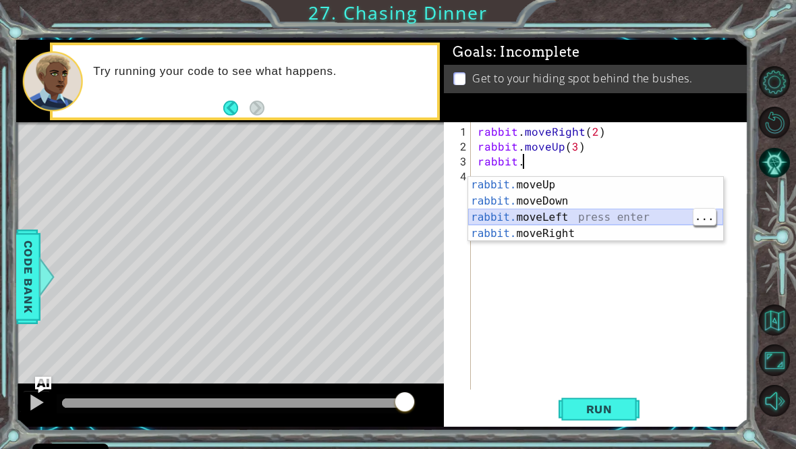
click at [522, 219] on div "rabbit. moveUp press enter rabbit. moveDown press enter rabbit. moveLeft press …" at bounding box center [595, 225] width 255 height 97
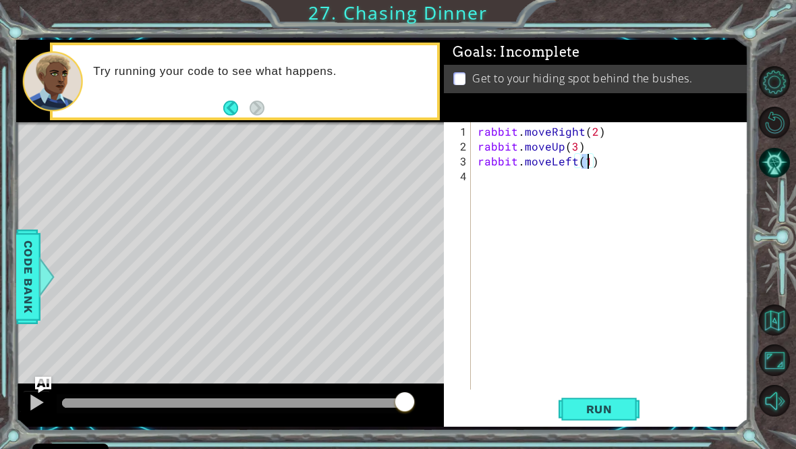
click at [618, 416] on span "Run" at bounding box center [599, 408] width 53 height 13
type textarea "rabbit.moveLeft(2)"
type textarea "n"
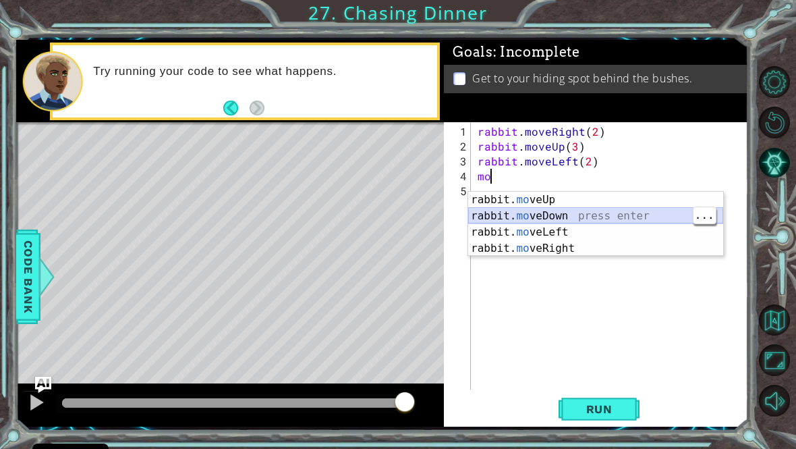
click at [586, 214] on div "rabbit. mo veUp press enter rabbit. mo veDown press enter rabbit. mo veLeft pre…" at bounding box center [595, 240] width 255 height 97
type textarea "rabbit.moveDown(1)"
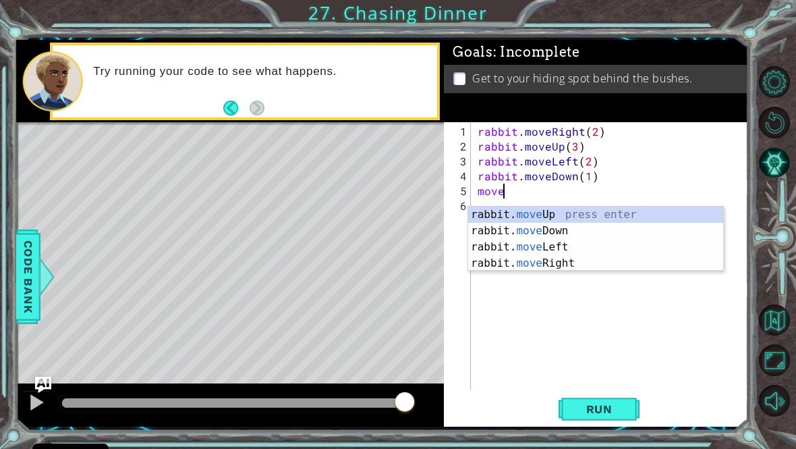
scroll to position [0, 1]
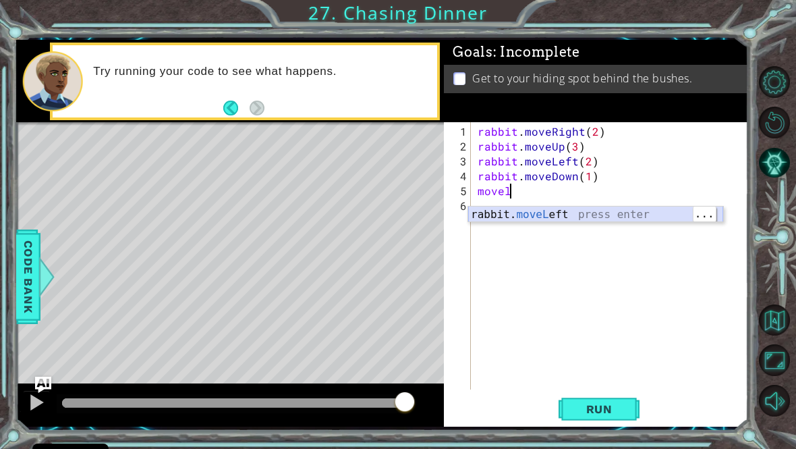
click at [622, 206] on div "rabbit. moveL eft press enter" at bounding box center [595, 230] width 255 height 49
type textarea "rabbit.moveLeft(1)"
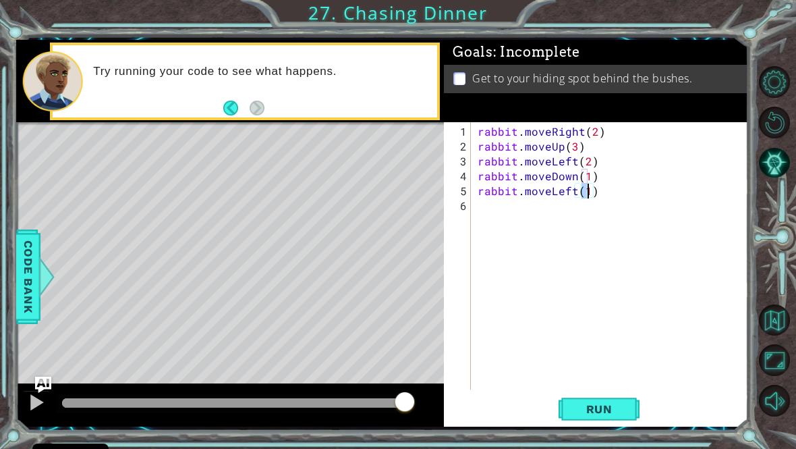
click at [620, 424] on button "Run" at bounding box center [599, 408] width 81 height 30
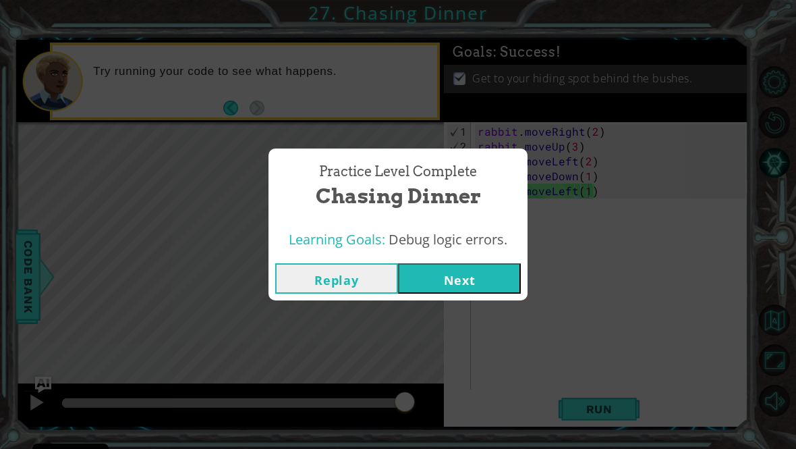
click at [420, 328] on div "Practice Level Complete Chasing Dinner Learning Goals: Debug logic errors. Repl…" at bounding box center [398, 224] width 796 height 449
click at [430, 293] on button "Next" at bounding box center [459, 278] width 123 height 30
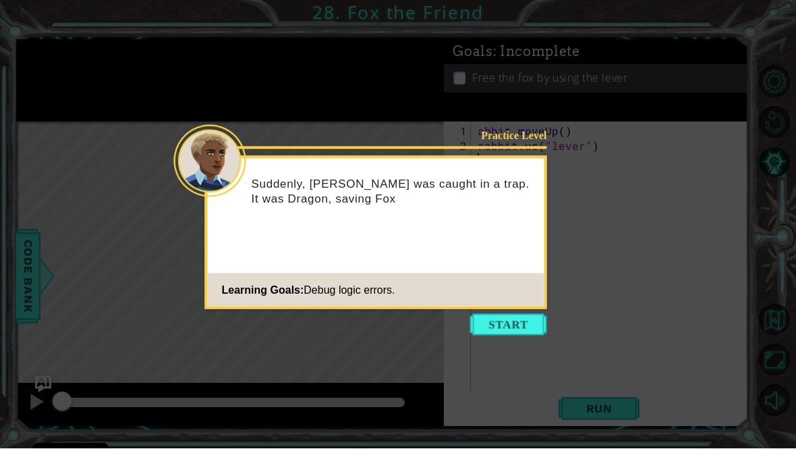
click at [503, 335] on button "Start" at bounding box center [508, 325] width 77 height 22
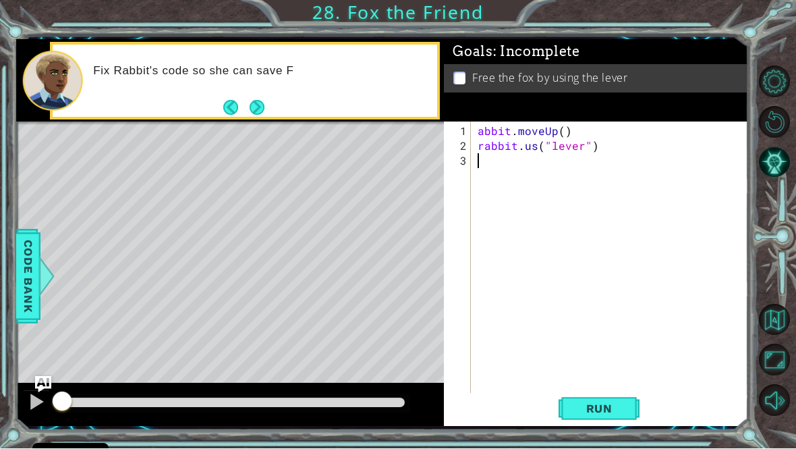
click at [624, 416] on span "Run" at bounding box center [599, 408] width 53 height 13
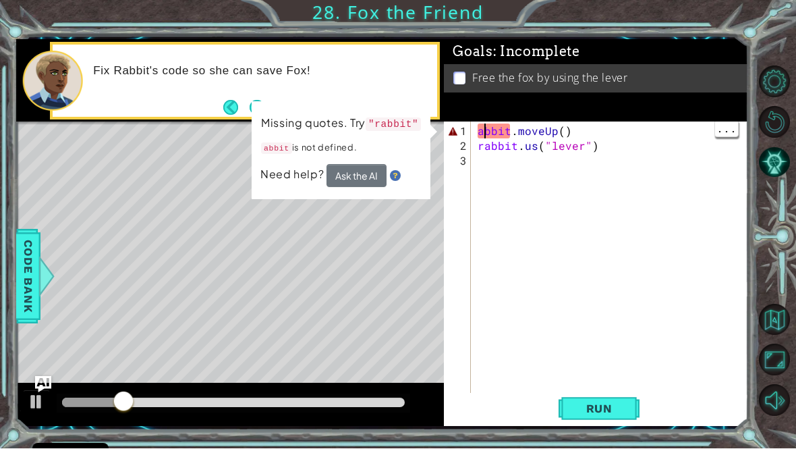
click at [469, 139] on div "1" at bounding box center [459, 131] width 24 height 15
click at [482, 138] on div "abbit . moveUp ( ) rabbit . us ( "lever" )" at bounding box center [613, 280] width 277 height 312
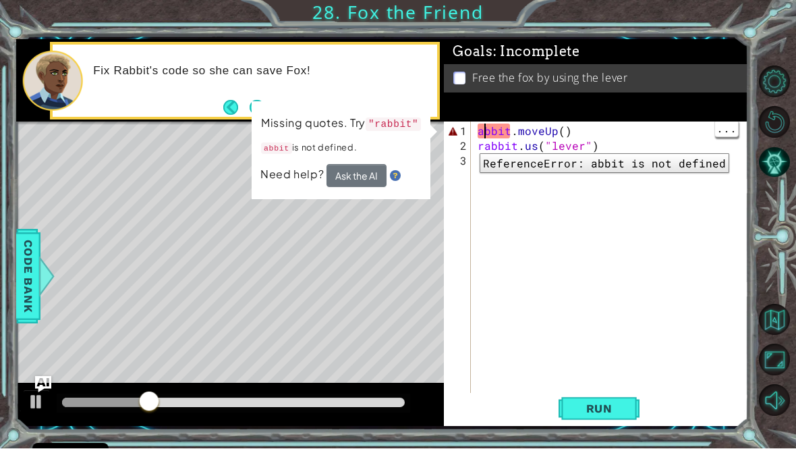
click at [470, 139] on div "1" at bounding box center [459, 131] width 24 height 15
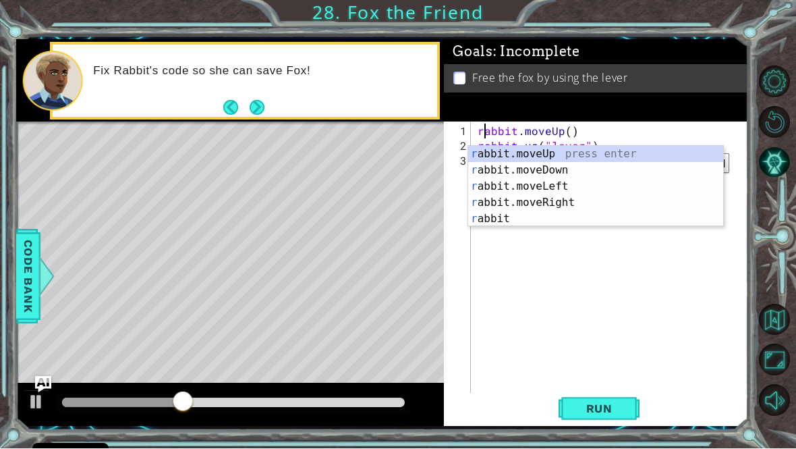
type textarea "rabbit.moveUp()"
click at [618, 416] on span "Run" at bounding box center [599, 408] width 53 height 13
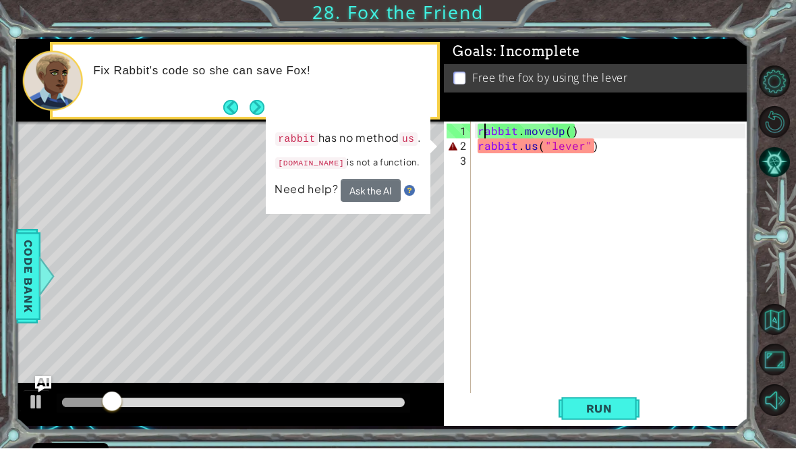
click at [792, 239] on div at bounding box center [778, 241] width 36 height 117
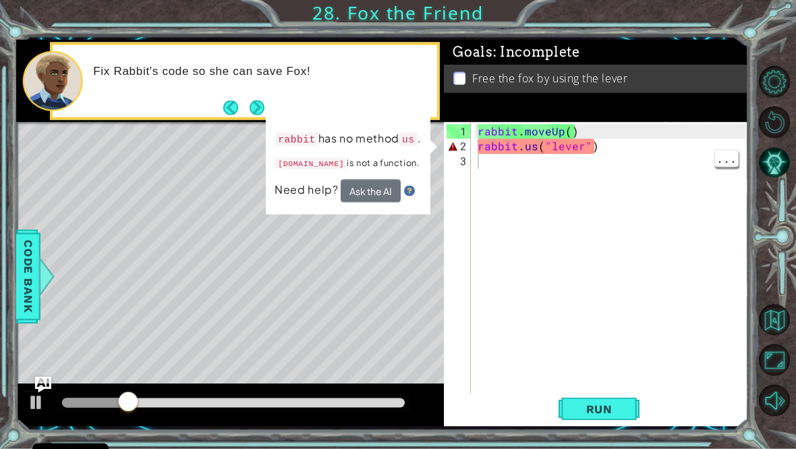
click at [530, 161] on div "rabbit . moveUp ( ) rabbit . us ( "lever" )" at bounding box center [613, 280] width 277 height 312
click at [526, 233] on div "rabbit . moveUp ( ) rabbit . us ( "lever" )" at bounding box center [613, 280] width 277 height 312
click at [539, 154] on div "rabbit . moveUp ( ) rabbit . us ( "lever" )" at bounding box center [613, 280] width 277 height 312
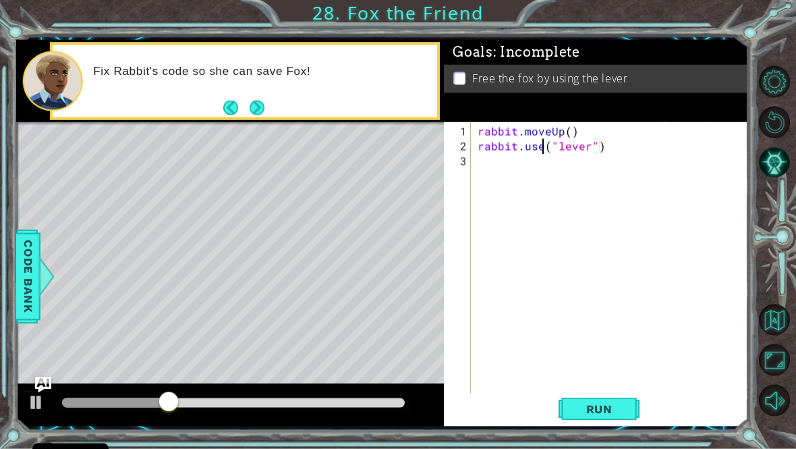
type textarea "rabbit.use("lever")"
click at [615, 416] on span "Run" at bounding box center [599, 408] width 53 height 13
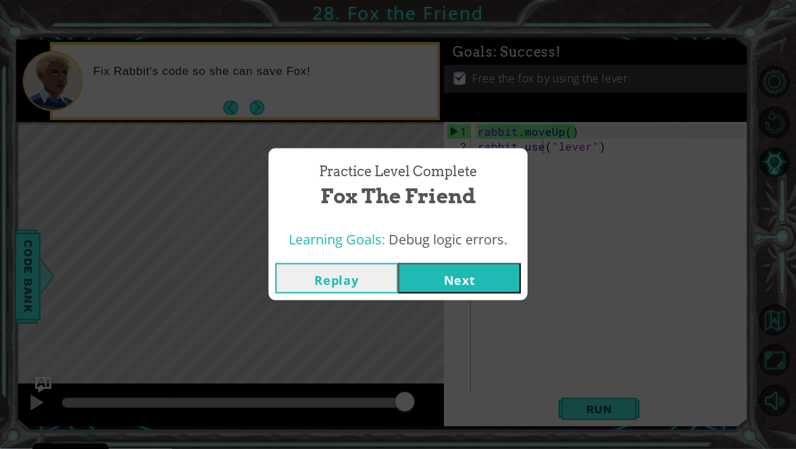
click at [473, 293] on button "Next" at bounding box center [459, 278] width 123 height 30
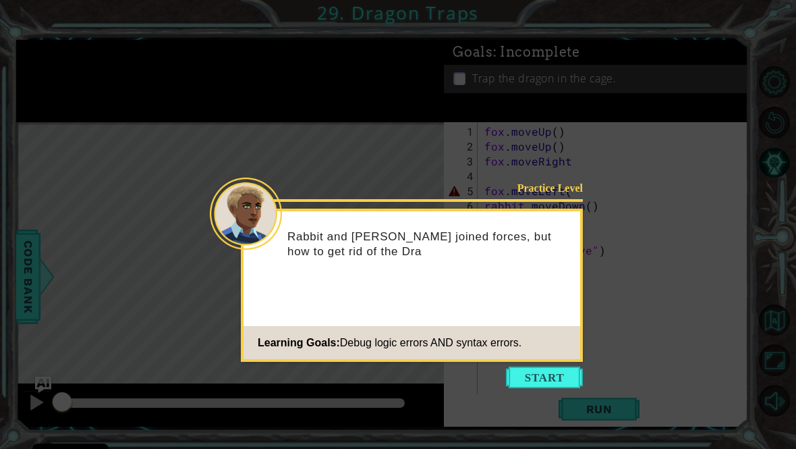
click at [541, 385] on button "Start" at bounding box center [544, 377] width 77 height 22
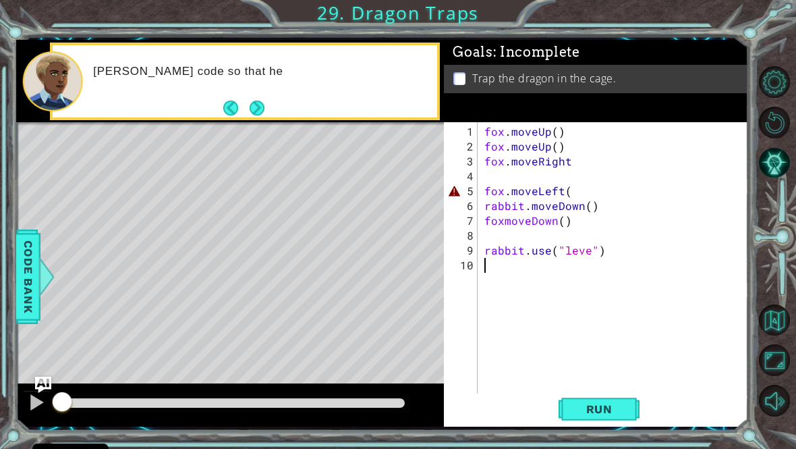
click at [592, 412] on span "Run" at bounding box center [599, 408] width 53 height 13
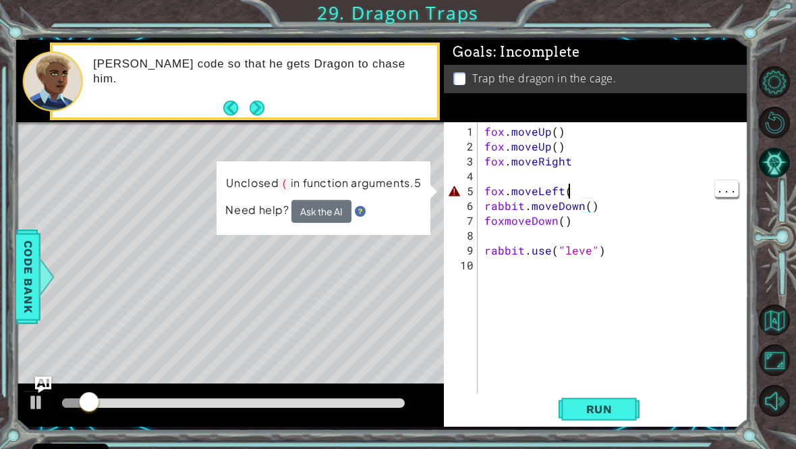
click at [611, 202] on div "fox . moveUp ( ) fox . moveUp ( ) fox . moveRight fox . moveLeft ( rabbit . mov…" at bounding box center [617, 280] width 271 height 312
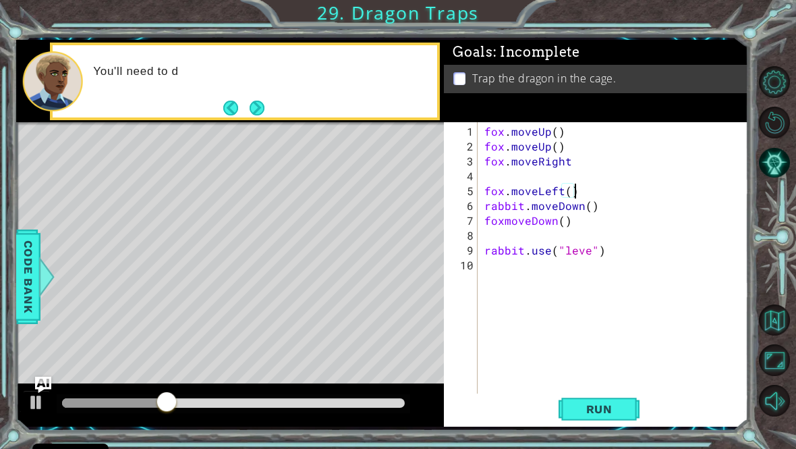
click at [614, 414] on span "Run" at bounding box center [599, 408] width 53 height 13
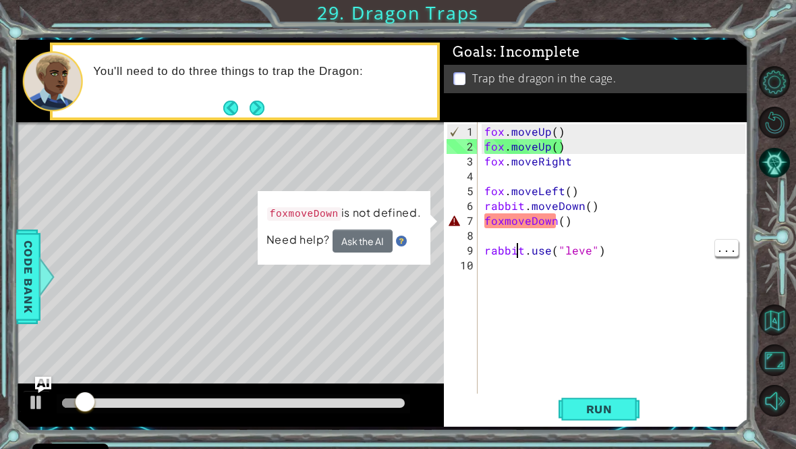
click at [511, 228] on div "fox . moveUp ( ) fox . moveUp ( ) fox . moveRight fox . moveLeft ( ) rabbit . m…" at bounding box center [617, 280] width 271 height 312
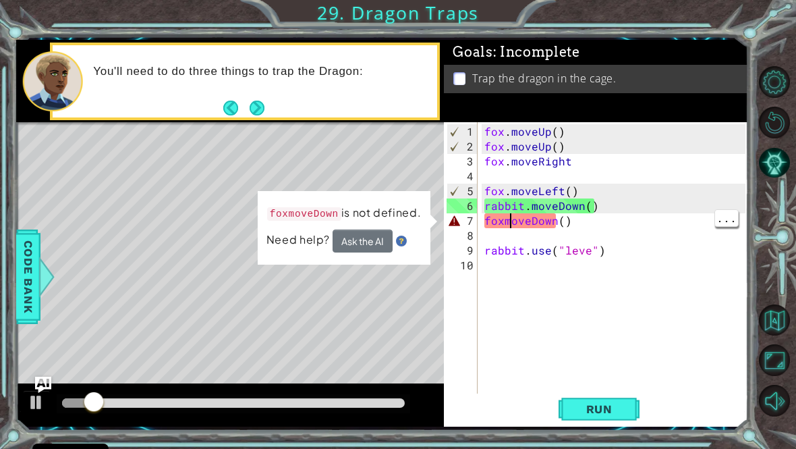
click at [507, 227] on div "fox . moveUp ( ) fox . moveUp ( ) fox . moveRight fox . moveLeft ( ) rabbit . m…" at bounding box center [617, 280] width 271 height 312
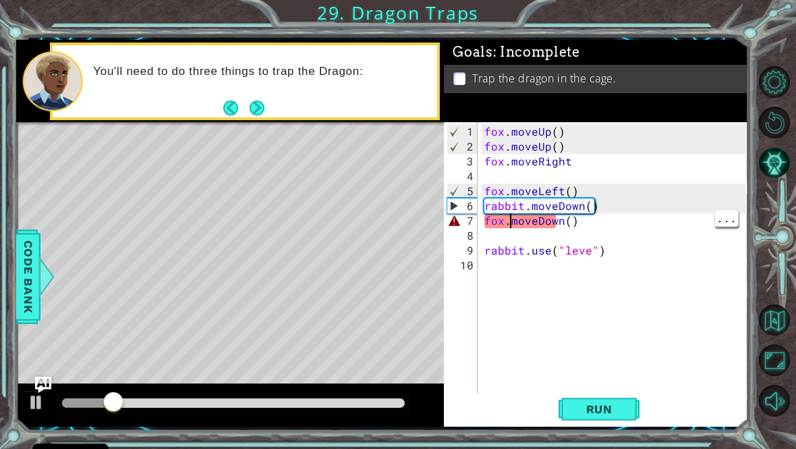
scroll to position [0, 2]
click at [608, 424] on button "Run" at bounding box center [599, 408] width 81 height 30
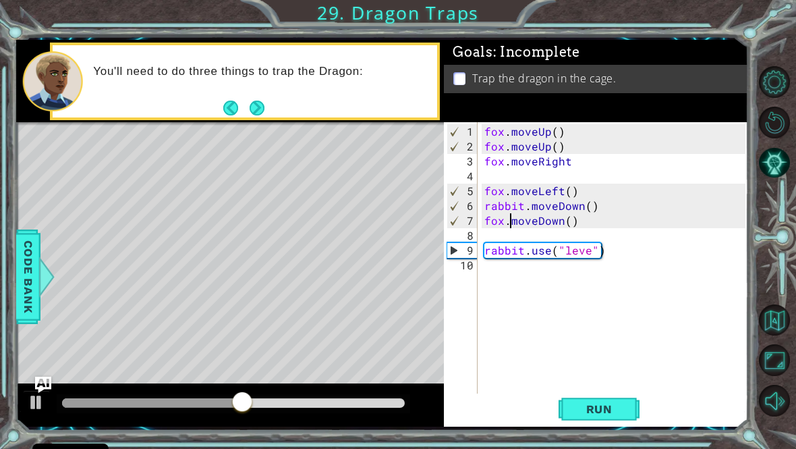
click at [233, 115] on button "Back" at bounding box center [236, 108] width 26 height 15
click at [240, 112] on button "Back" at bounding box center [236, 108] width 26 height 15
click at [256, 116] on button "Next" at bounding box center [257, 109] width 16 height 16
click at [258, 115] on button "Next" at bounding box center [257, 108] width 15 height 15
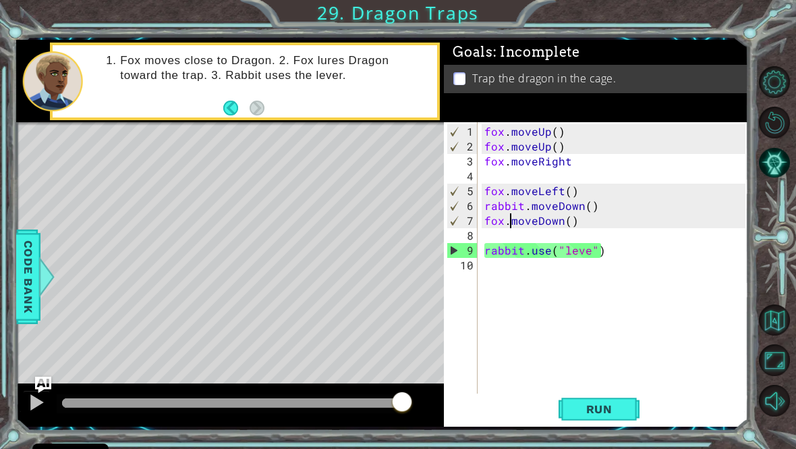
type textarea "rabbit.use("leve")"
click at [587, 321] on div "fox . moveUp ( ) fox . moveUp ( ) fox . moveRight fox . moveLeft ( ) rabbit . m…" at bounding box center [617, 280] width 271 height 312
click at [641, 187] on div "fox . moveUp ( ) fox . moveUp ( ) fox . moveRight fox . moveLeft ( ) rabbit . m…" at bounding box center [617, 280] width 271 height 312
click at [497, 360] on div "fox . moveUp ( ) fox . moveUp ( ) fox . moveRight fox . moveLeft ( ) rabbit . m…" at bounding box center [617, 280] width 271 height 312
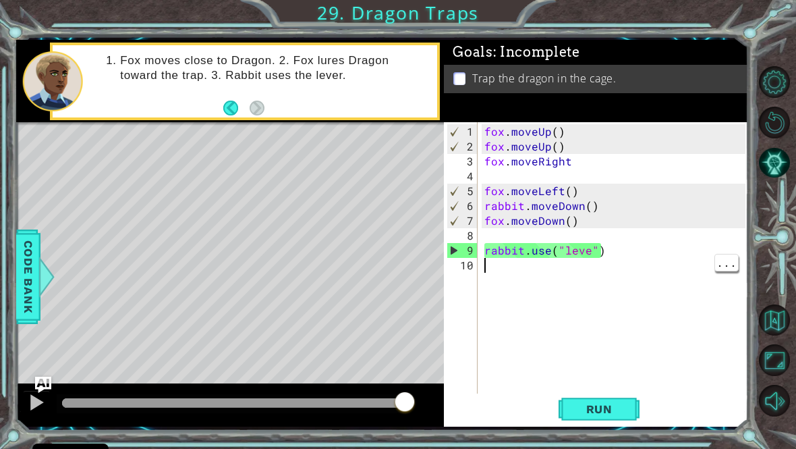
click at [571, 413] on button "Run" at bounding box center [599, 408] width 81 height 30
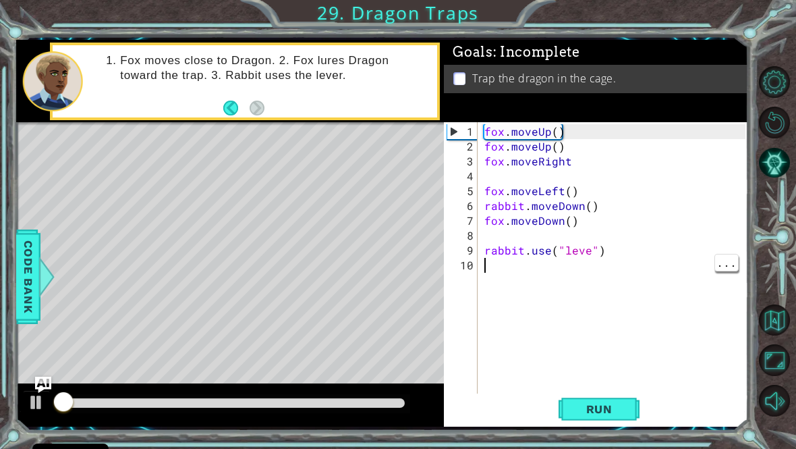
click at [596, 416] on span "Run" at bounding box center [599, 408] width 53 height 13
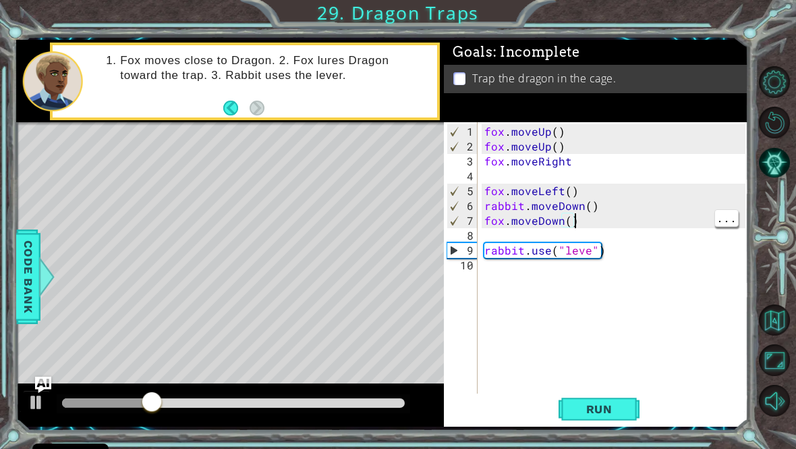
click at [595, 225] on div "fox . moveUp ( ) fox . moveUp ( ) fox . moveRight fox . moveLeft ( ) rabbit . m…" at bounding box center [617, 280] width 271 height 312
type textarea "f"
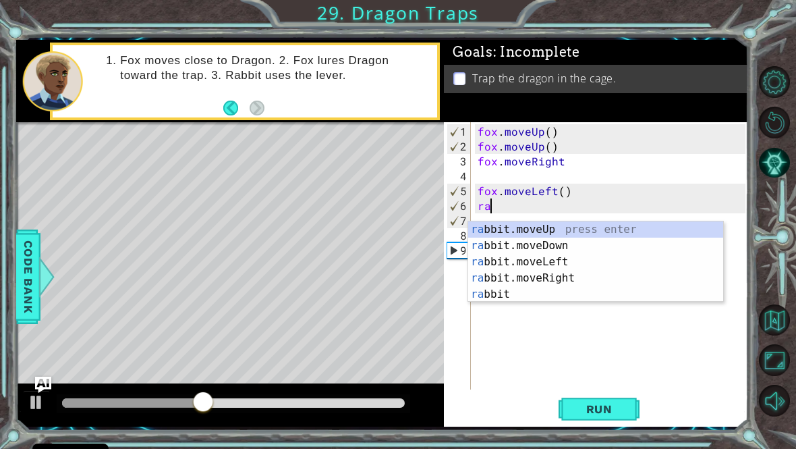
type textarea "r"
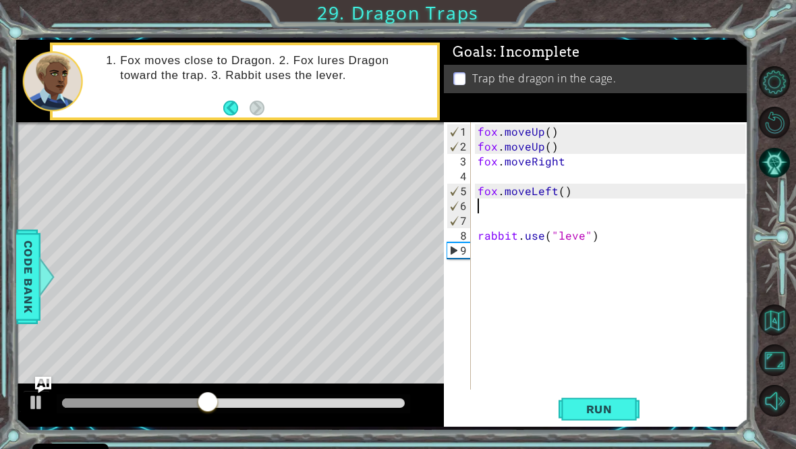
type textarea "fox.moveLeft()"
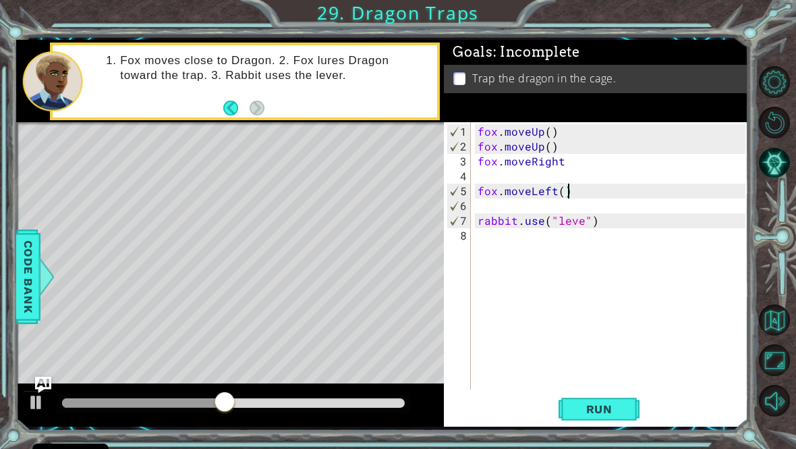
click at [617, 424] on button "Run" at bounding box center [599, 408] width 81 height 30
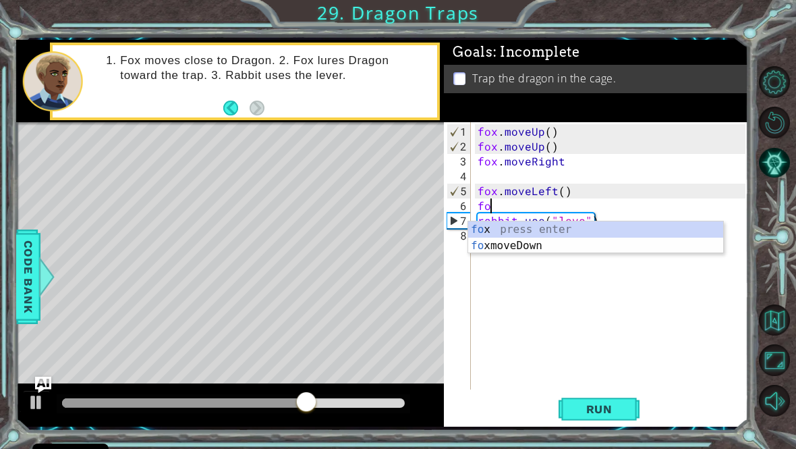
type textarea "f"
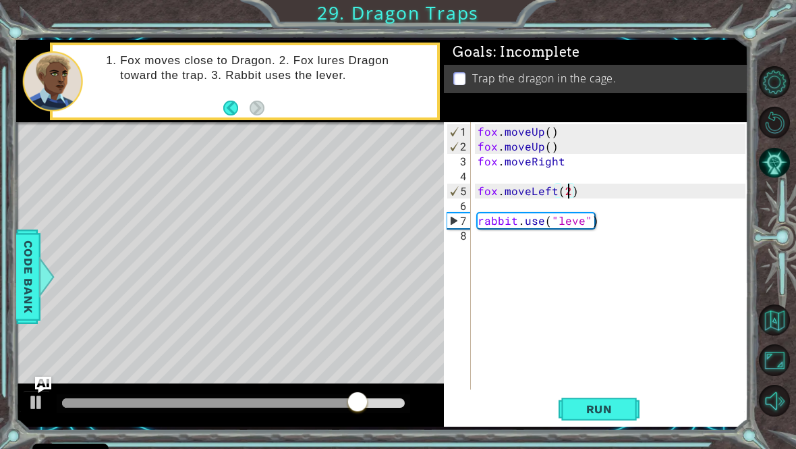
scroll to position [0, 5]
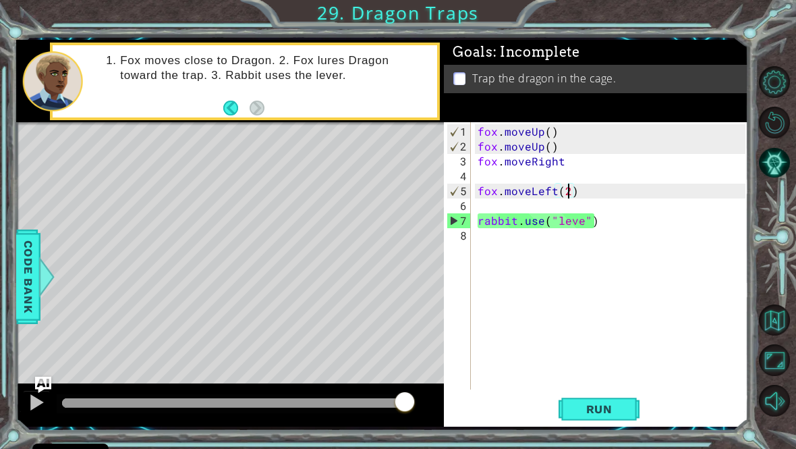
click at [611, 414] on span "Run" at bounding box center [599, 408] width 53 height 13
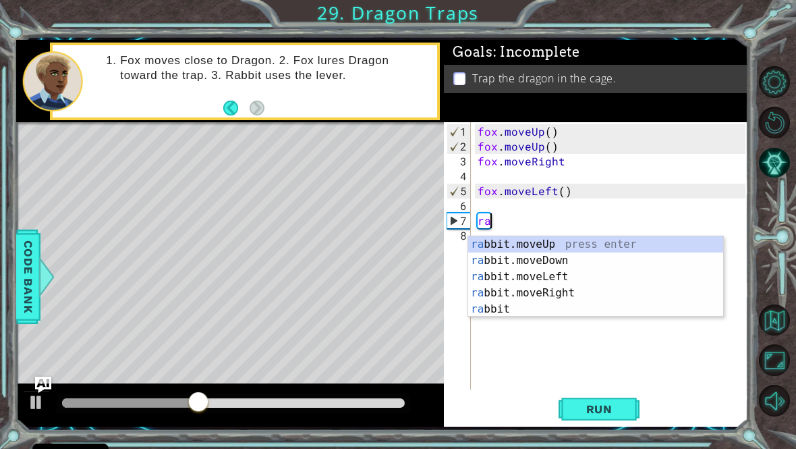
scroll to position [0, 0]
type textarea "r"
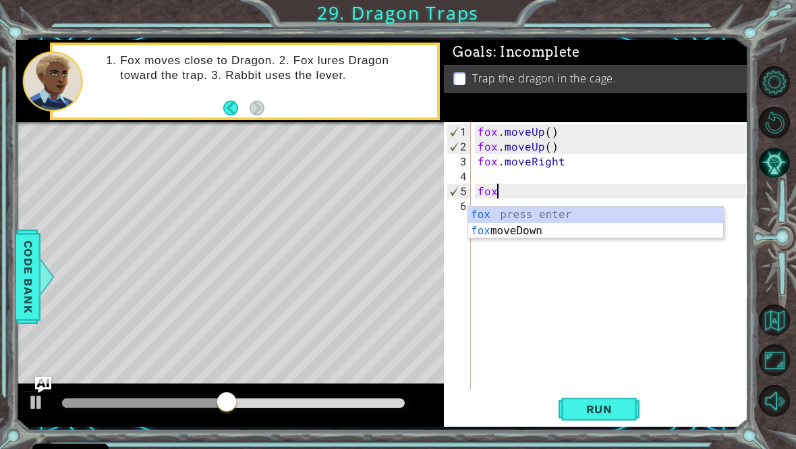
type textarea "f"
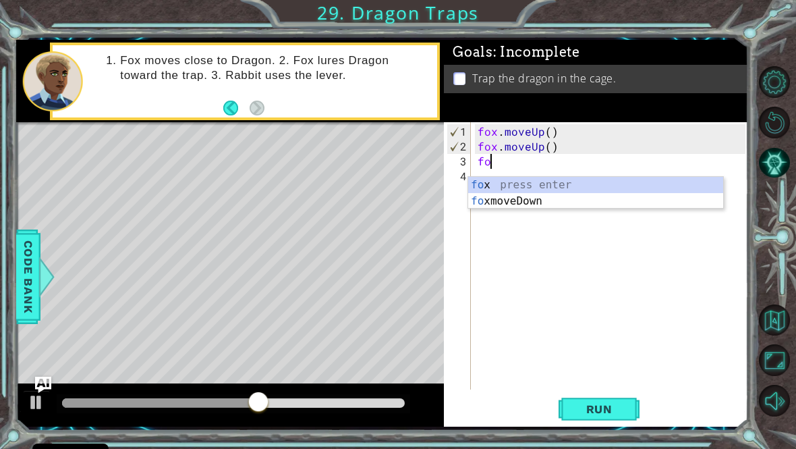
type textarea "f"
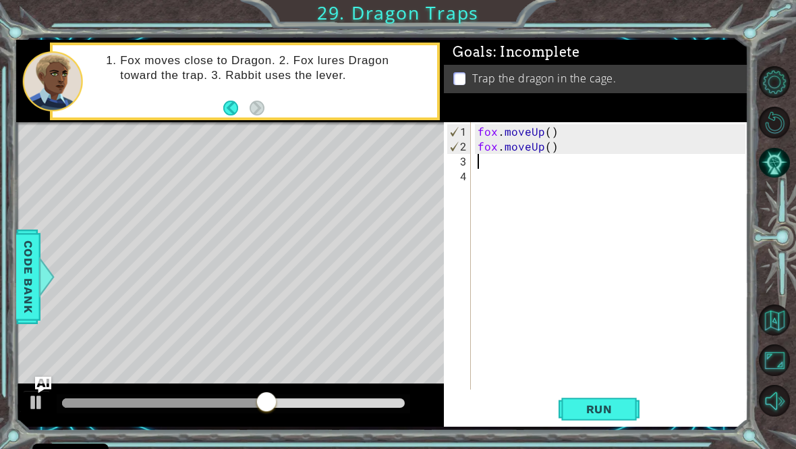
click at [602, 416] on span "Run" at bounding box center [599, 408] width 53 height 13
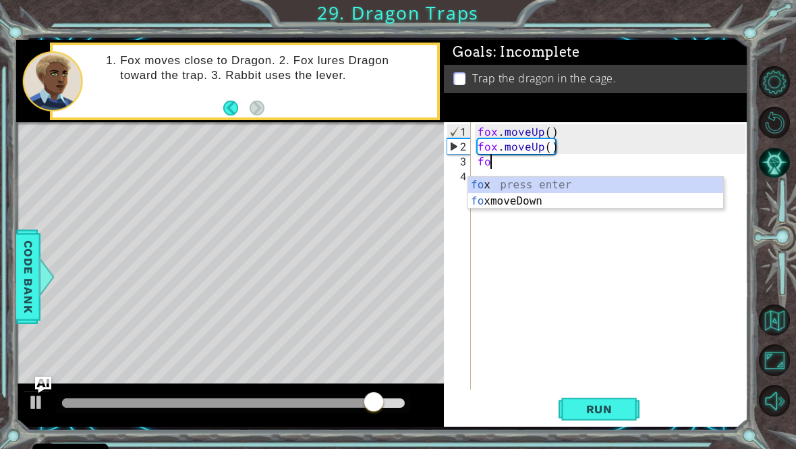
type textarea "f"
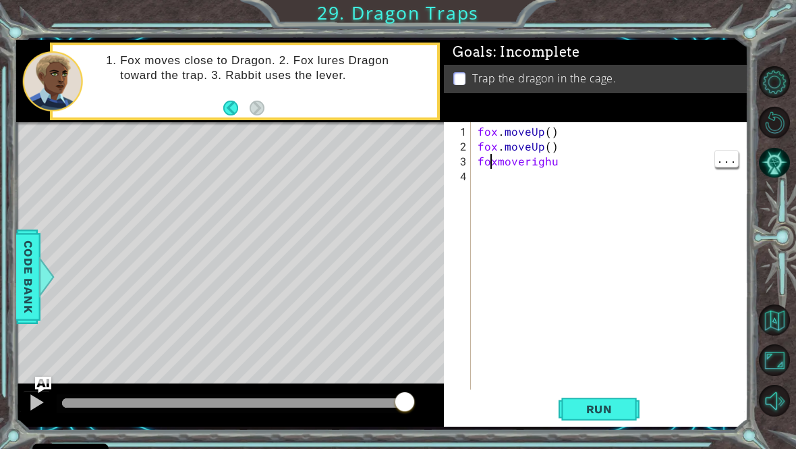
scroll to position [5, 4]
click at [500, 169] on div "fox . moveUp ( ) fox . moveUp ( ) foxmoverighu" at bounding box center [613, 272] width 277 height 297
type textarea "fox.moveRight()"
click at [615, 409] on button "Run" at bounding box center [599, 408] width 81 height 30
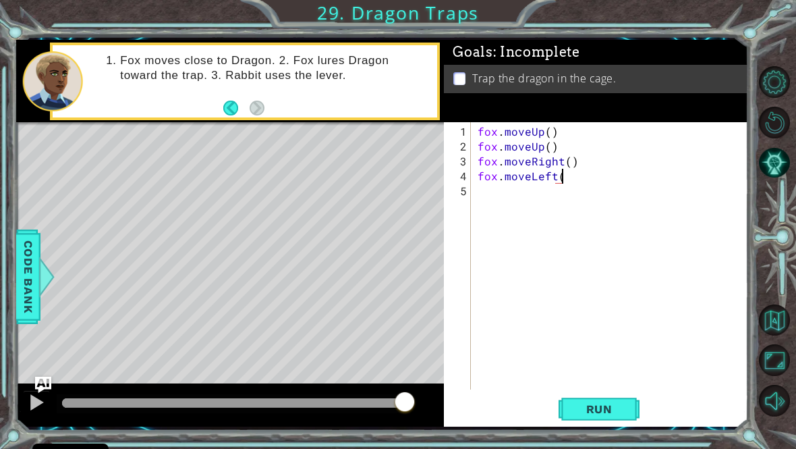
scroll to position [1, 5]
type textarea "fox.moveLeft()"
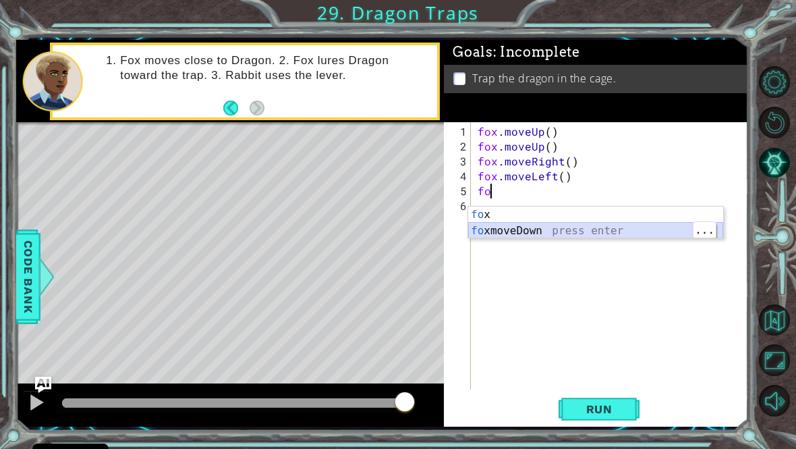
click at [562, 236] on div "fo x press enter fo xmoveDown press enter" at bounding box center [595, 238] width 255 height 65
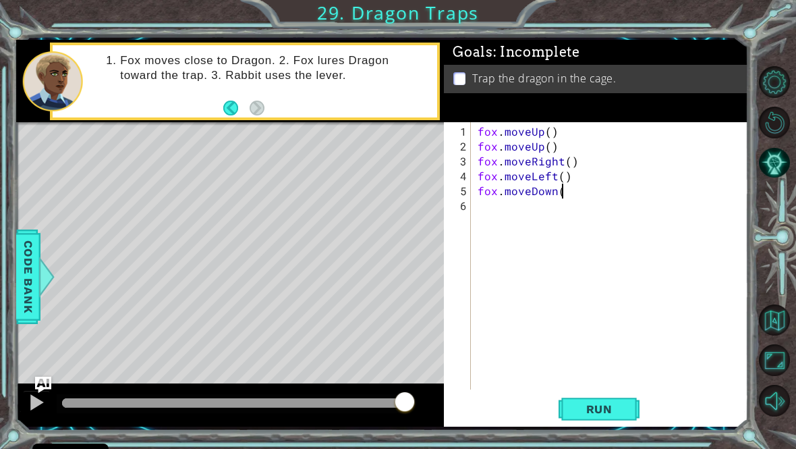
scroll to position [1, 5]
type textarea "fox.moveDown()"
click at [602, 414] on span "Run" at bounding box center [599, 408] width 53 height 13
type textarea "u"
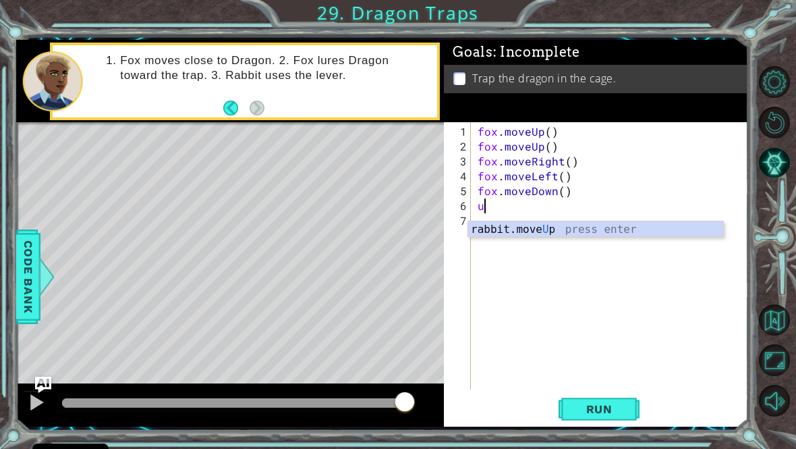
type textarea "fox.moveDown()"
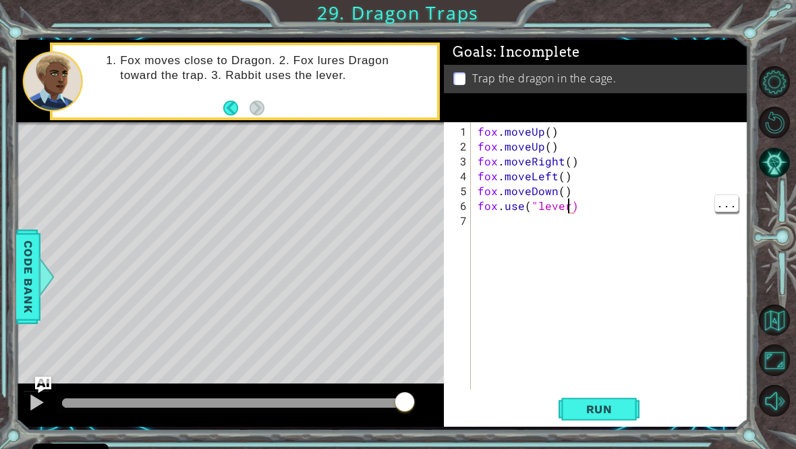
scroll to position [1, 6]
click at [613, 413] on span "Run" at bounding box center [599, 408] width 53 height 13
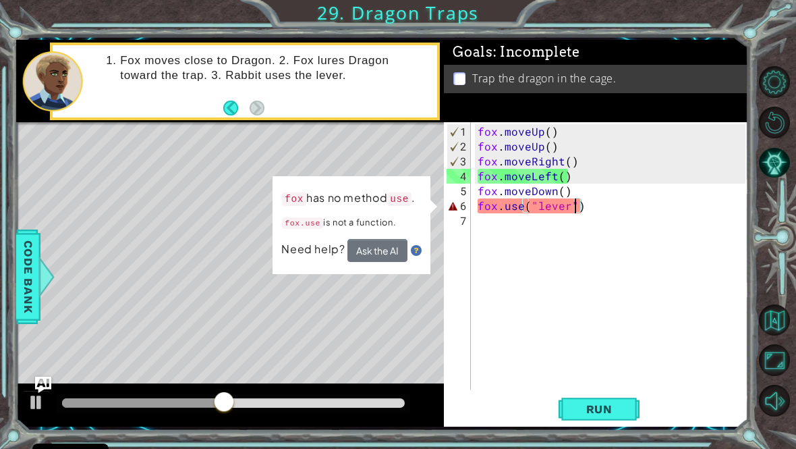
scroll to position [1, 5]
type textarea "fox.use("lever")"
click at [640, 213] on div "fox . moveUp ( ) fox . moveUp ( ) fox . moveRight ( ) fox . moveLeft ( ) fox . …" at bounding box center [613, 272] width 277 height 297
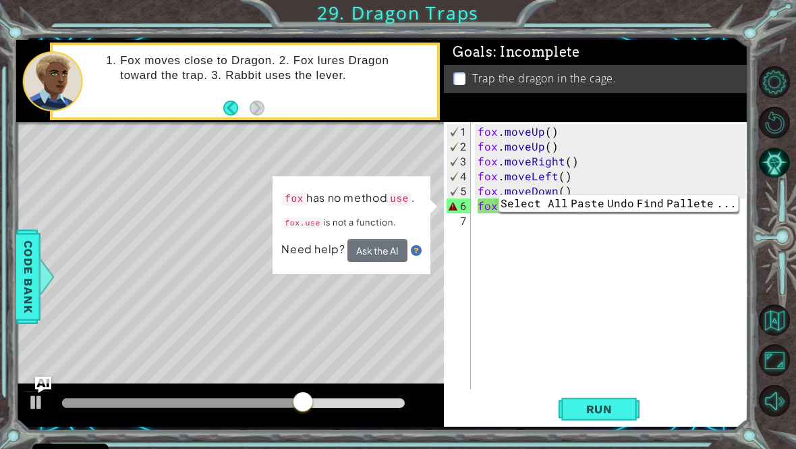
scroll to position [1, 0]
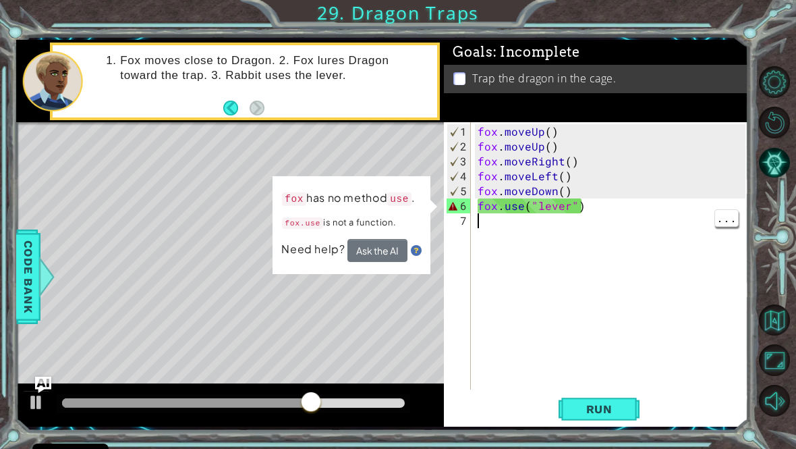
click at [516, 311] on div "fox . moveUp ( ) fox . moveUp ( ) fox . moveRight ( ) fox . moveLeft ( ) fox . …" at bounding box center [613, 272] width 277 height 297
